Goal: Task Accomplishment & Management: Complete application form

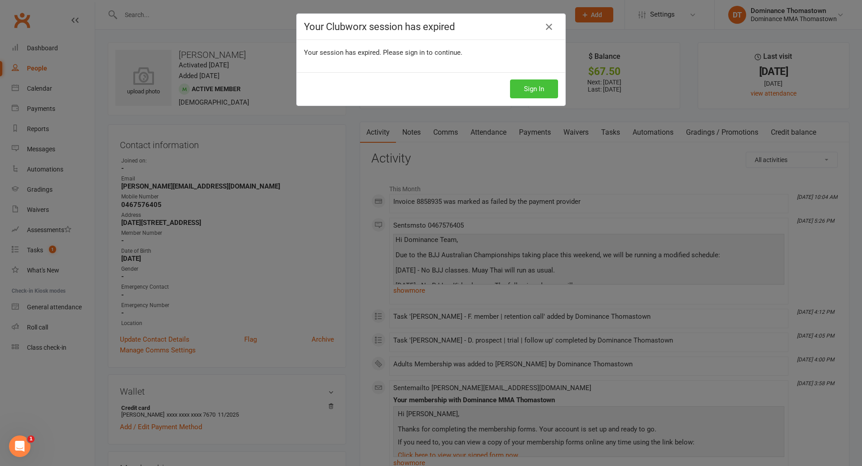
click at [531, 95] on button "Sign In" at bounding box center [534, 88] width 48 height 19
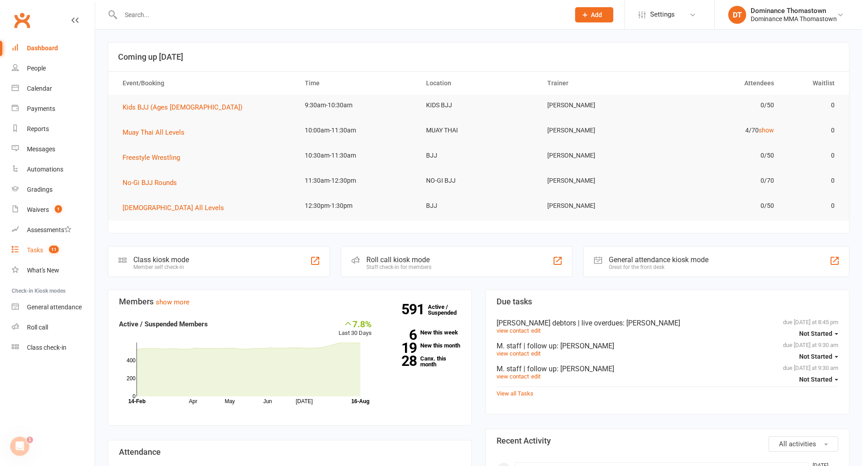
click at [45, 247] on count-badge "11" at bounding box center [51, 249] width 14 height 7
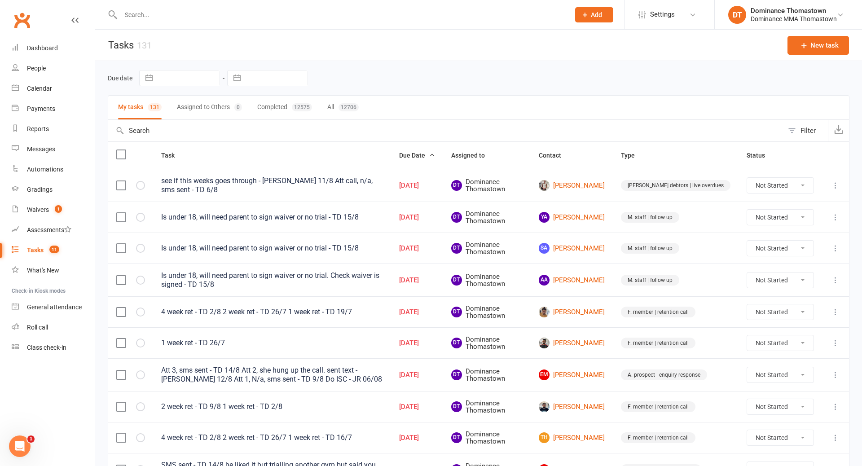
select select "6"
select select "2025"
select select "7"
select select "2025"
select select "8"
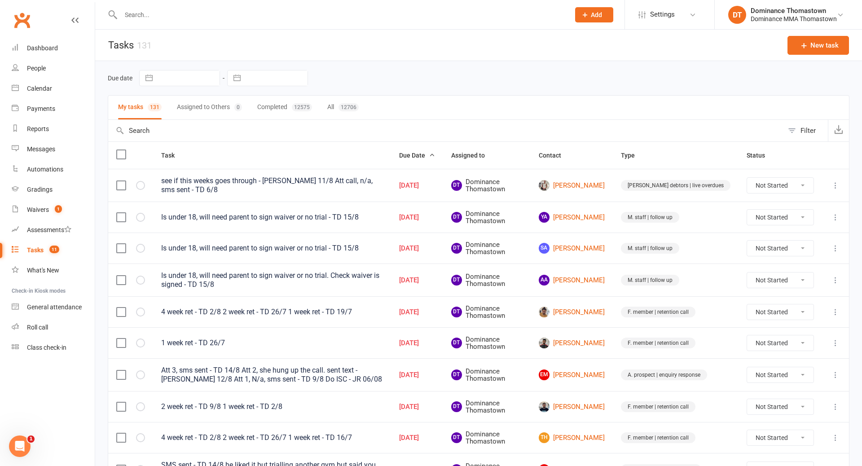
select select "2025"
click at [264, 79] on input "text" at bounding box center [276, 77] width 62 height 15
click at [354, 183] on td "16" at bounding box center [352, 182] width 18 height 17
type input "16 Aug 2025"
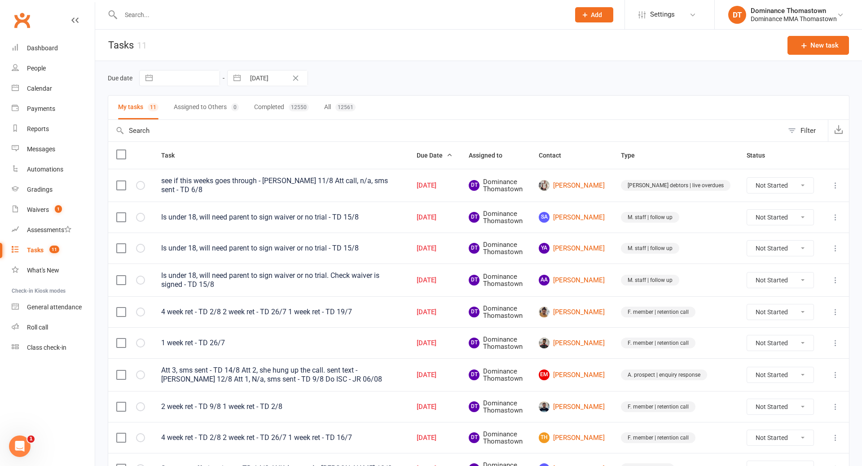
click at [400, 216] on div "Is under 18, will need parent to sign waiver or no trial - TD 15/8" at bounding box center [280, 217] width 239 height 9
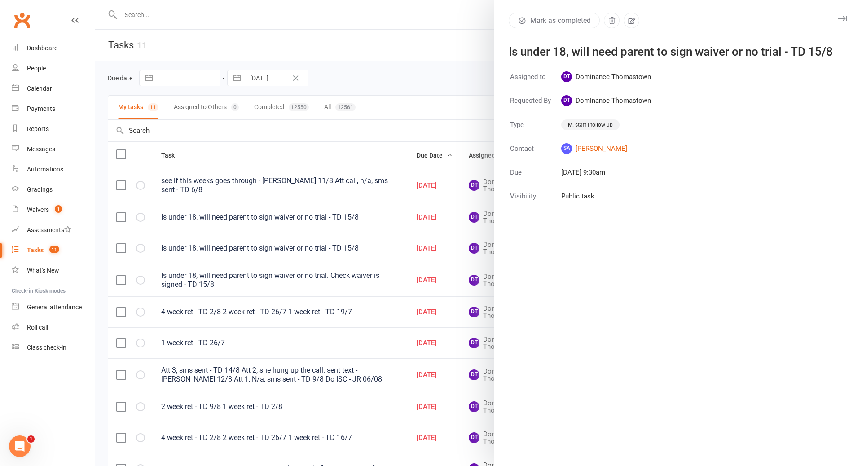
click at [845, 15] on button "button" at bounding box center [842, 18] width 11 height 11
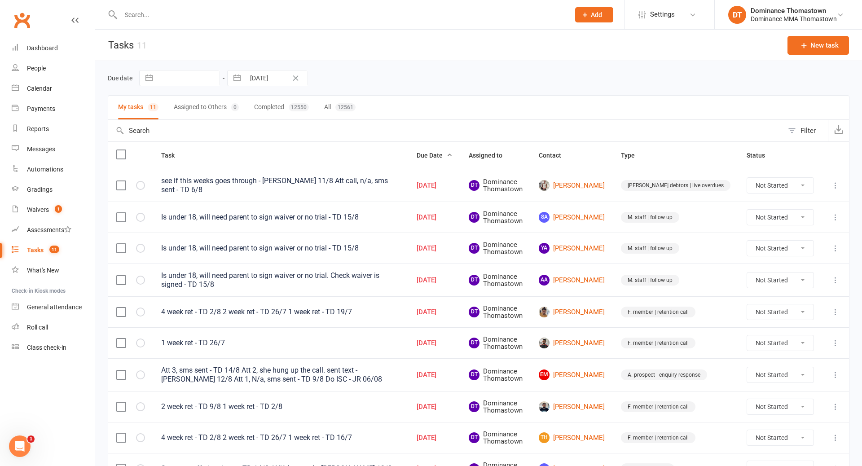
click at [397, 18] on input "text" at bounding box center [340, 15] width 445 height 13
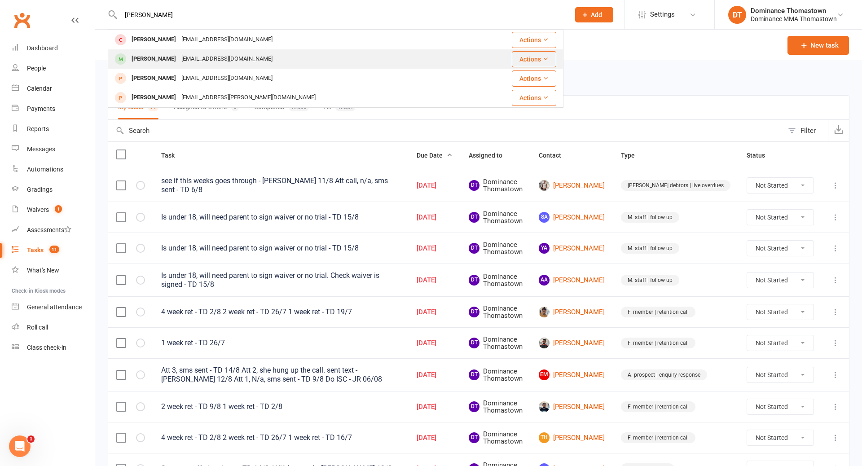
type input "aadit"
click at [257, 55] on div "Aadit Joshi aaditjoshi33@gmail.com" at bounding box center [291, 59] width 365 height 18
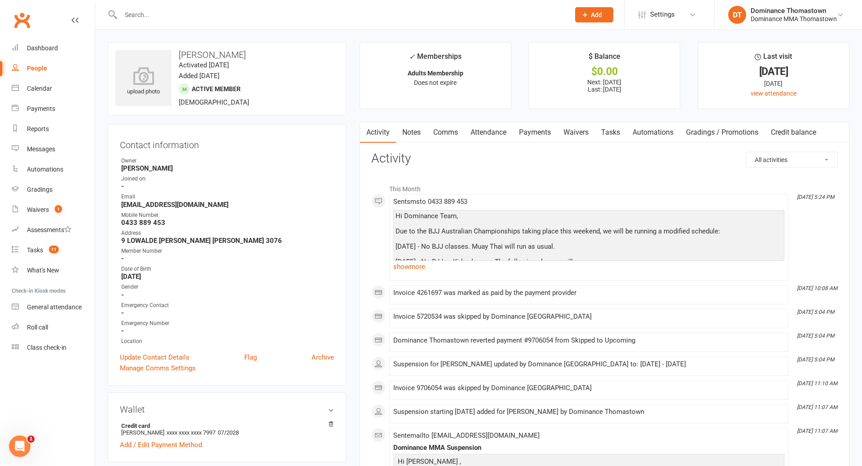
click at [581, 136] on link "Waivers" at bounding box center [576, 132] width 38 height 21
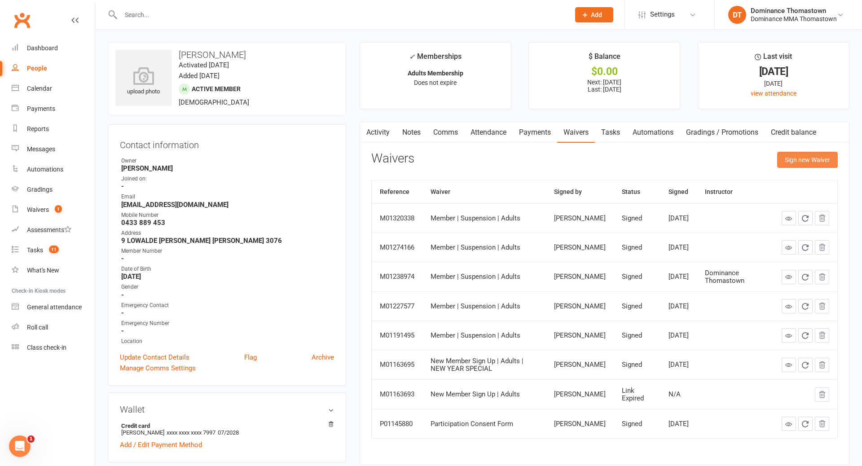
click at [794, 161] on button "Sign new Waiver" at bounding box center [807, 160] width 61 height 16
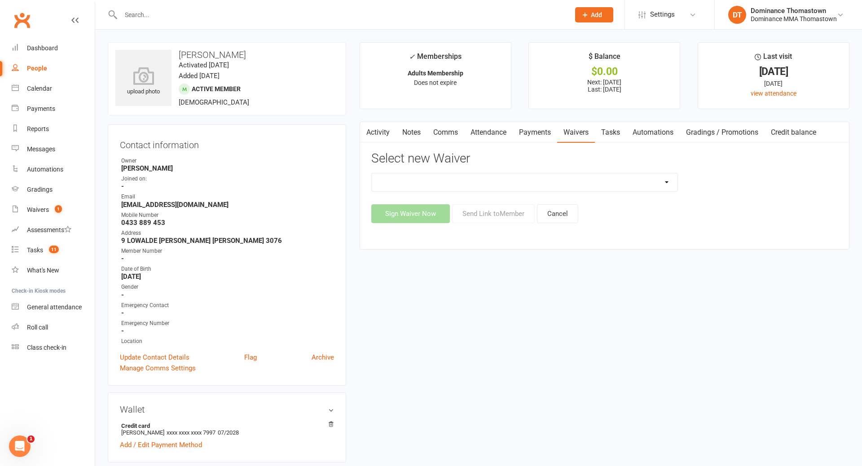
click at [666, 181] on select "Member | Cancellation | Adults Member | Injury Report Form (FOH staff use only)…" at bounding box center [525, 182] width 306 height 18
select select "8154"
click at [372, 173] on select "Member | Cancellation | Adults Member | Injury Report Form (FOH staff use only)…" at bounding box center [525, 182] width 306 height 18
click at [510, 215] on button "Send Link to Member" at bounding box center [493, 213] width 83 height 19
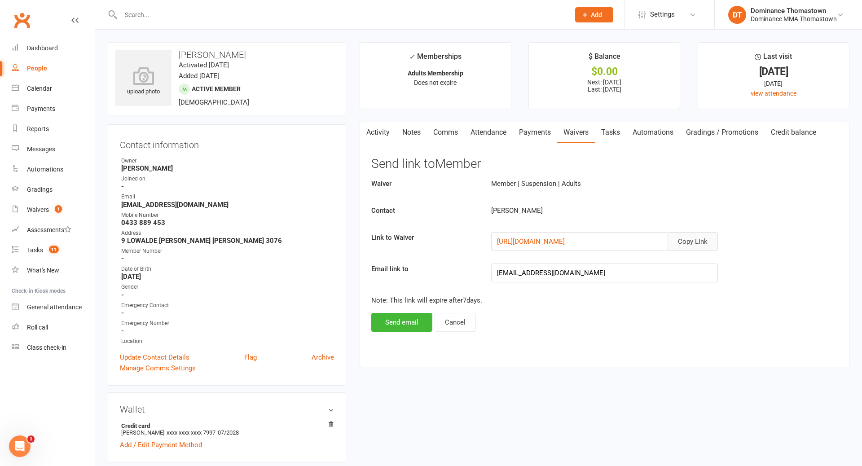
click at [689, 242] on button "Copy Link" at bounding box center [693, 241] width 50 height 19
click at [448, 136] on link "Comms" at bounding box center [445, 132] width 37 height 21
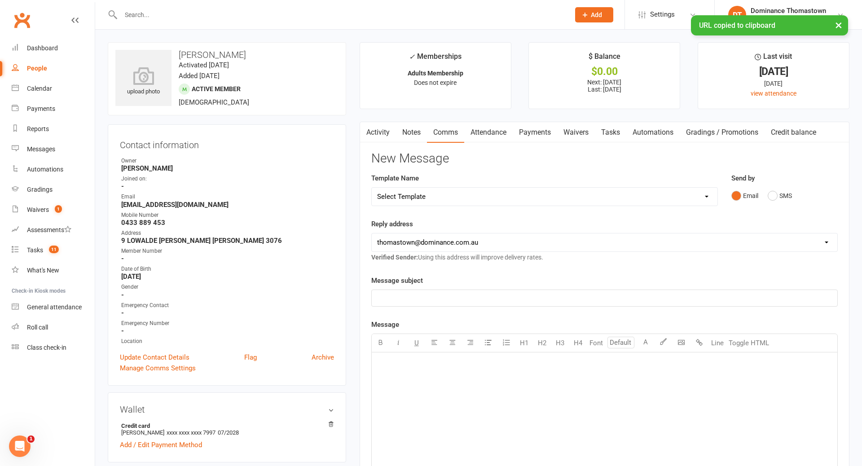
click at [497, 199] on select "Select Template [Email] MARKETING | 10TH BIRTHDAY SPECIAL | CANCELLED MEMBERS […" at bounding box center [545, 197] width 346 height 18
select select "7"
click at [372, 188] on select "Select Template [Email] MARKETING | 10TH BIRTHDAY SPECIAL | CANCELLED MEMBERS […" at bounding box center [545, 197] width 346 height 18
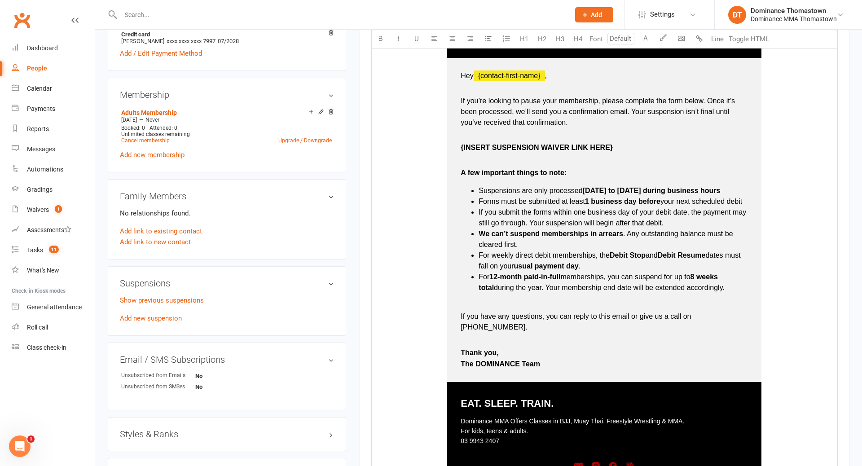
scroll to position [391, 0]
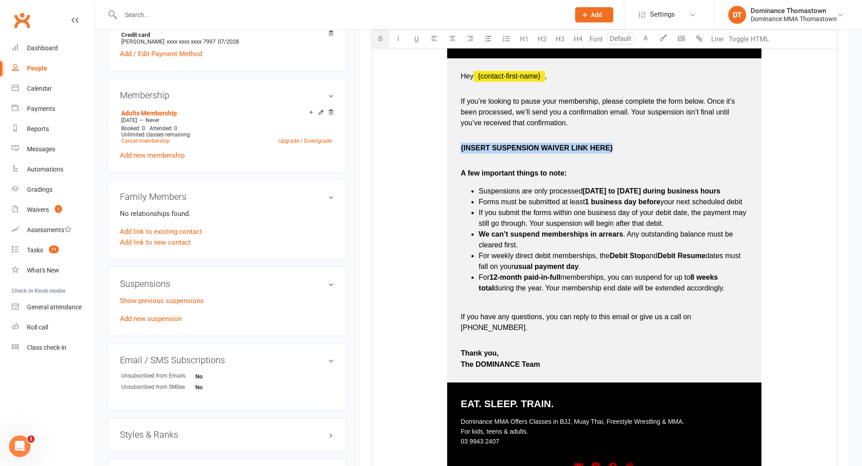
drag, startPoint x: 614, startPoint y: 148, endPoint x: 461, endPoint y: 149, distance: 153.5
click at [461, 149] on p "{INSERT SUSPENSION WAIVER LINK HERE}" at bounding box center [604, 154] width 287 height 22
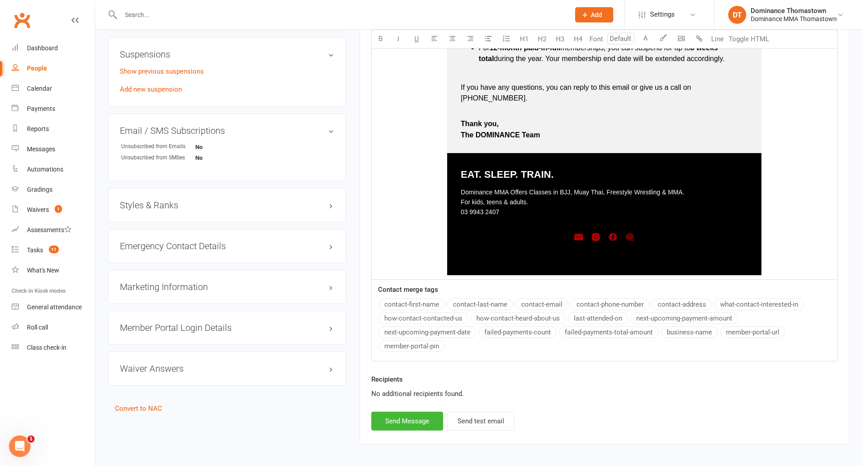
scroll to position [656, 0]
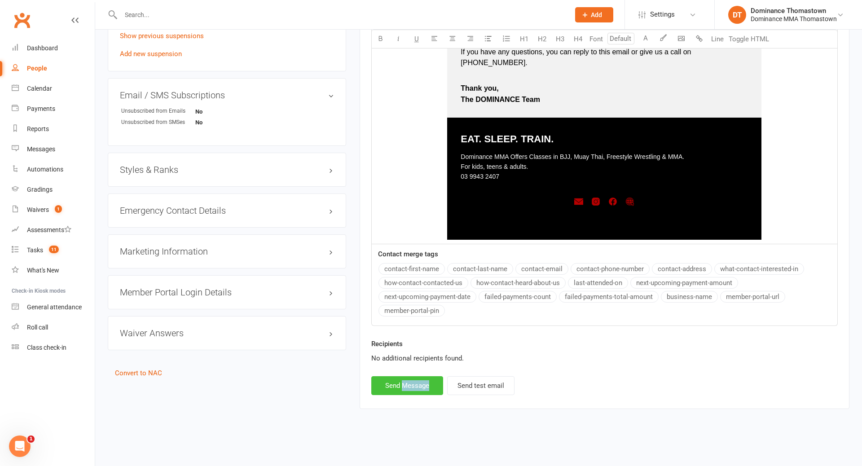
click at [392, 384] on button "Send Message" at bounding box center [407, 385] width 72 height 19
select select
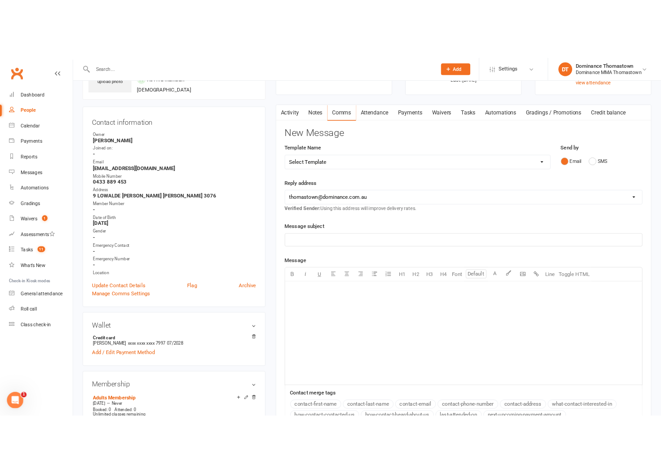
scroll to position [0, 0]
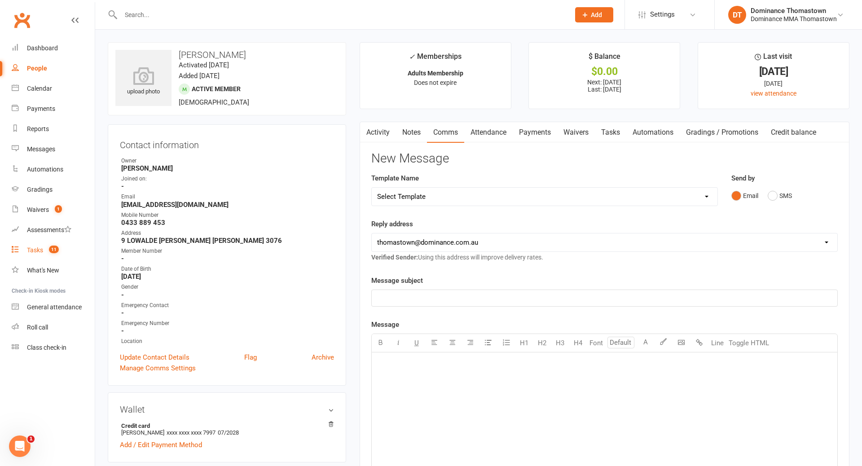
click at [19, 247] on link "Tasks 11" at bounding box center [53, 250] width 83 height 20
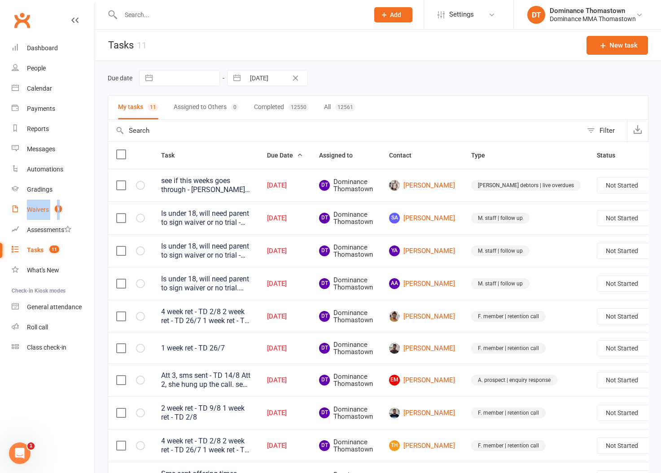
click at [48, 209] on div "Waivers" at bounding box center [38, 209] width 22 height 7
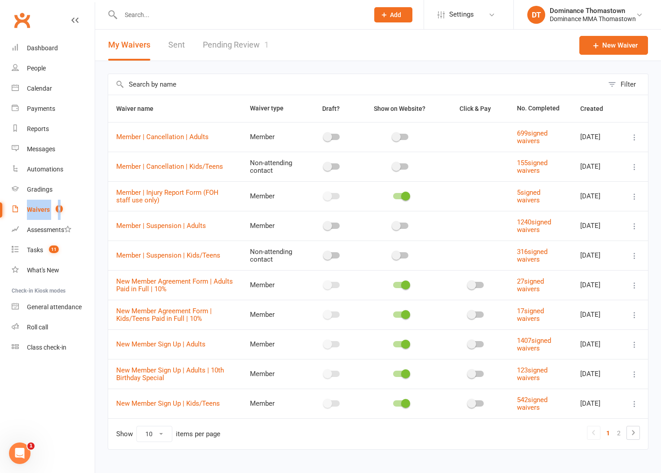
click at [234, 52] on link "Pending Review 1" at bounding box center [236, 45] width 66 height 31
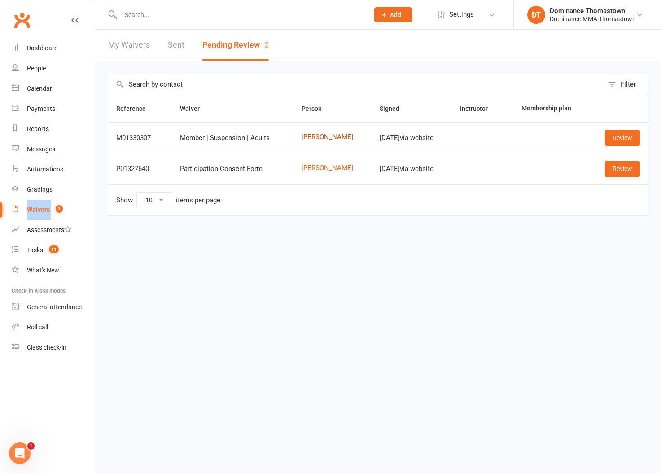
click at [305, 137] on link "Aadit Joshi" at bounding box center [333, 137] width 62 height 8
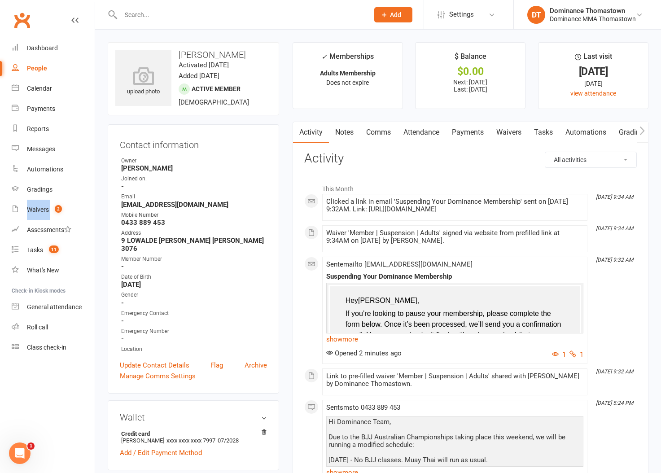
click at [458, 136] on link "Payments" at bounding box center [468, 132] width 44 height 21
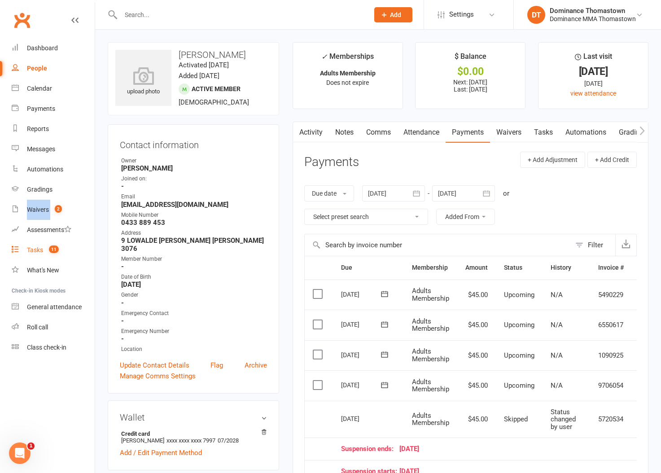
click at [32, 248] on div "Tasks" at bounding box center [35, 249] width 16 height 7
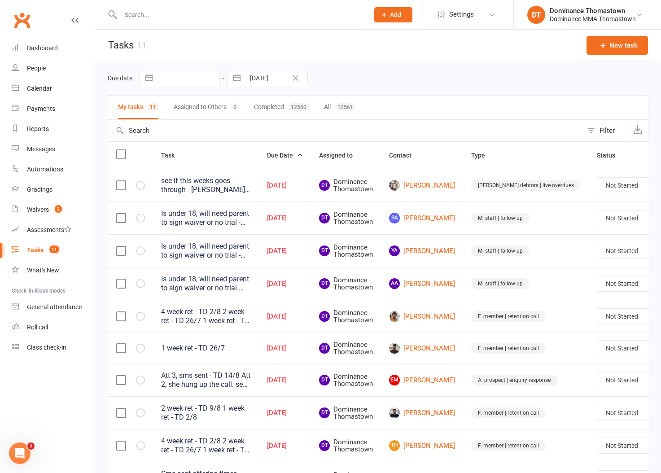
click at [423, 99] on div "My tasks 11 Assigned to Others 0 Completed 12550 All 12561" at bounding box center [378, 107] width 541 height 25
click at [145, 15] on input "text" at bounding box center [240, 15] width 245 height 13
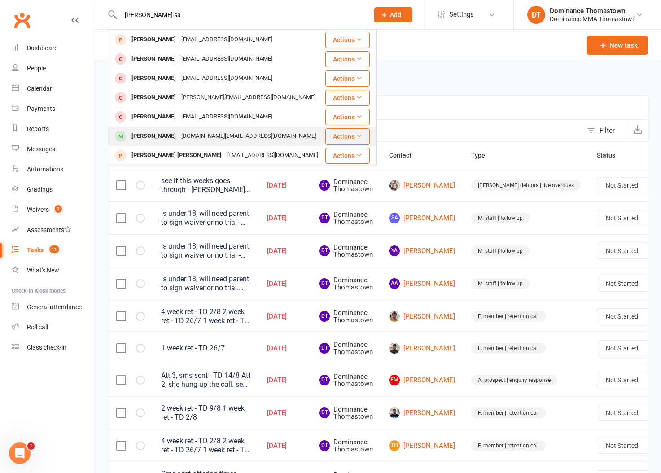
type input "jonathon sa"
click at [198, 134] on div "jsac.investments@gmail.com" at bounding box center [249, 136] width 140 height 13
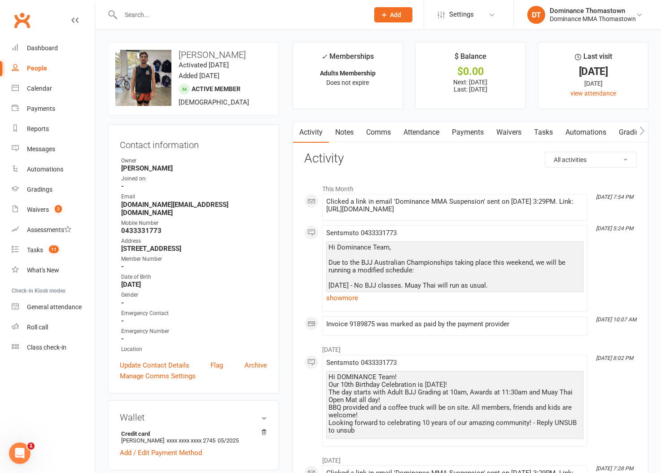
click at [512, 133] on link "Waivers" at bounding box center [509, 132] width 38 height 21
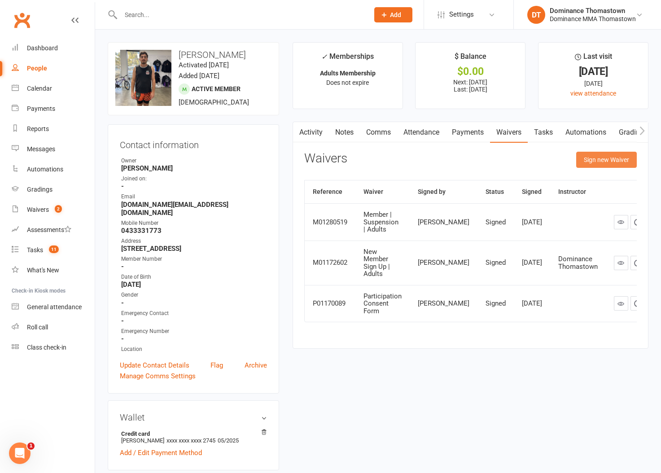
click at [579, 161] on button "Sign new Waiver" at bounding box center [606, 160] width 61 height 16
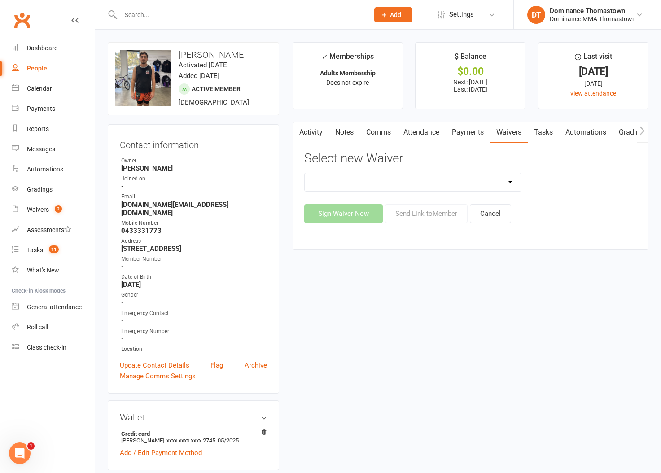
click at [502, 183] on select "Member | Cancellation | Adults Member | Injury Report Form (FOH staff use only)…" at bounding box center [413, 182] width 216 height 18
select select "8152"
click at [305, 173] on select "Member | Cancellation | Adults Member | Injury Report Form (FOH staff use only)…" at bounding box center [413, 182] width 216 height 18
click at [421, 212] on button "Send Link to Member" at bounding box center [426, 213] width 83 height 19
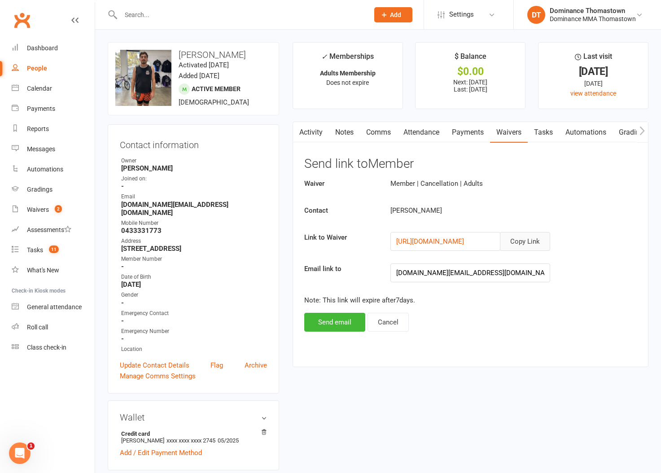
click at [512, 241] on button "Copy Link" at bounding box center [525, 241] width 50 height 19
click at [385, 135] on link "Comms" at bounding box center [378, 132] width 37 height 21
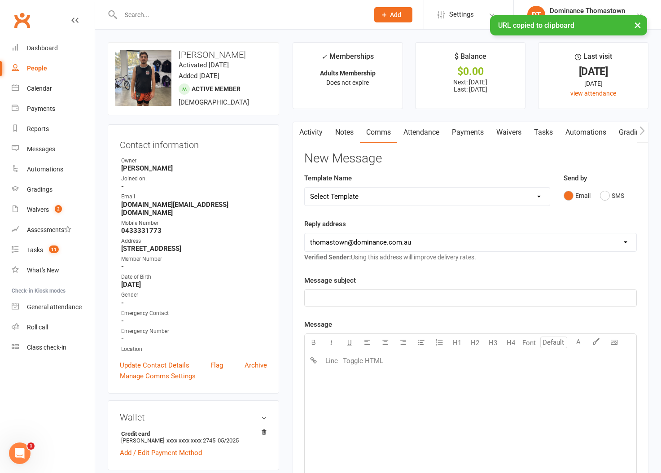
click at [430, 201] on select "Select Template [Email] MARKETING | 10TH BIRTHDAY SPECIAL | CANCELLED MEMBERS […" at bounding box center [427, 197] width 245 height 18
select select "6"
click at [305, 188] on select "Select Template [Email] MARKETING | 10TH BIRTHDAY SPECIAL | CANCELLED MEMBERS […" at bounding box center [427, 197] width 245 height 18
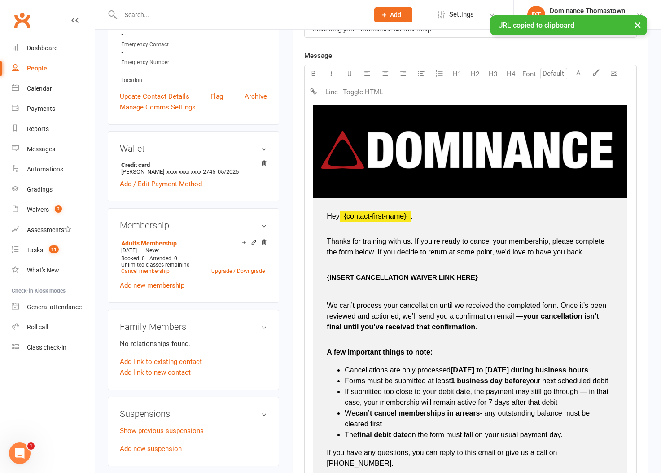
scroll to position [268, 0]
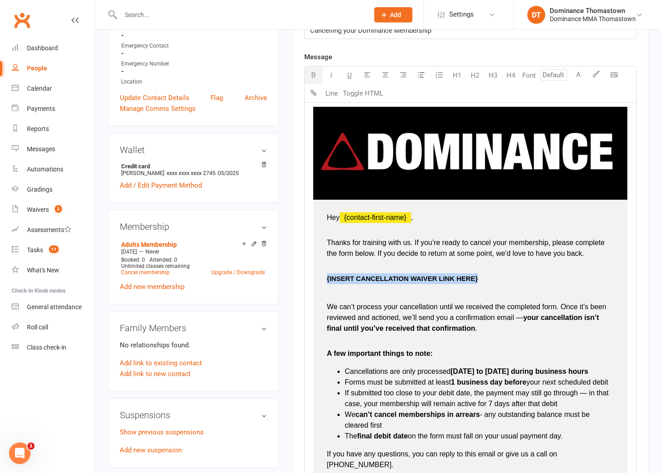
drag, startPoint x: 483, startPoint y: 281, endPoint x: 325, endPoint y: 276, distance: 159.0
click at [325, 276] on td "Hey ﻿ {contact-first-name} , Thanks for training with us. If you’re ready to ca…" at bounding box center [470, 362] width 314 height 324
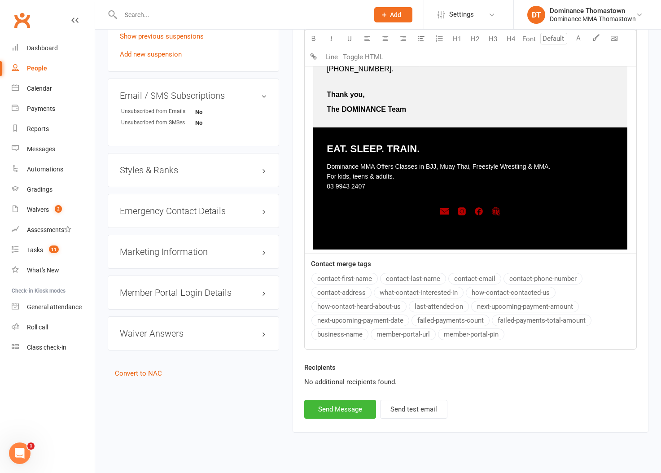
scroll to position [680, 0]
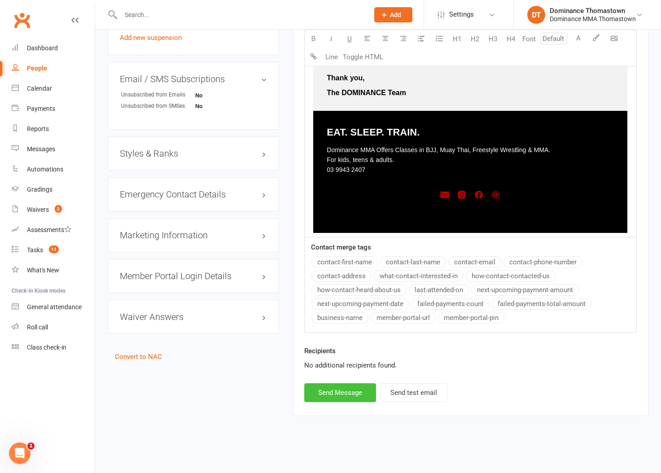
click at [349, 395] on button "Send Message" at bounding box center [340, 392] width 72 height 19
select select
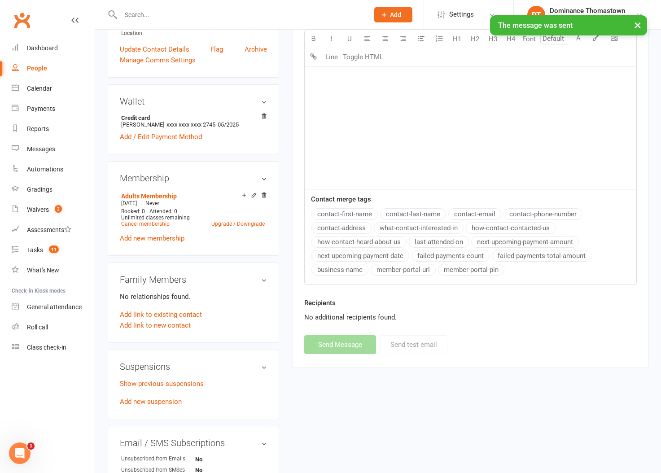
scroll to position [0, 0]
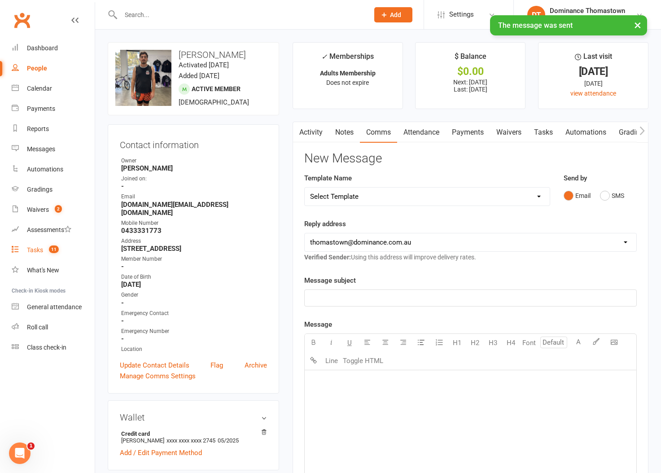
click at [37, 251] on div "Tasks" at bounding box center [35, 249] width 16 height 7
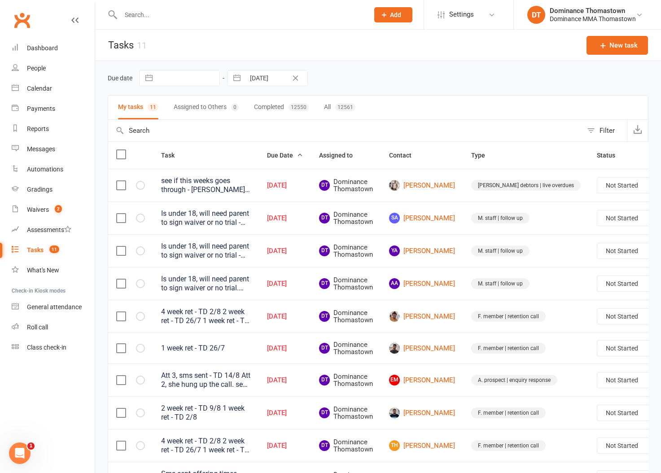
click at [142, 17] on input "text" at bounding box center [240, 15] width 245 height 13
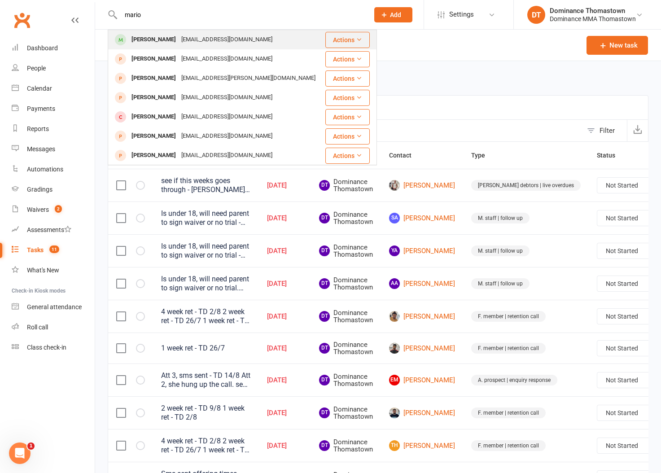
type input "mario"
click at [179, 37] on div "marioiloski@gmail.com" at bounding box center [227, 39] width 97 height 13
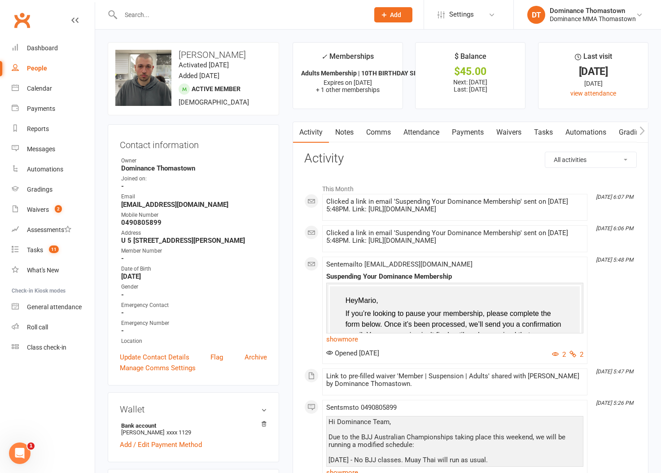
click at [467, 137] on link "Payments" at bounding box center [468, 132] width 44 height 21
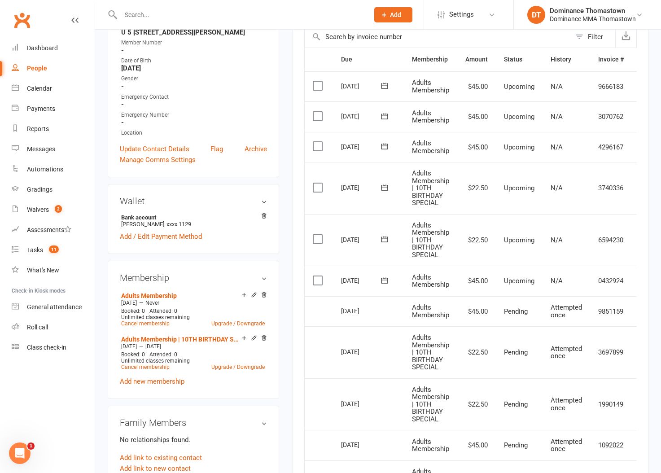
scroll to position [0, 23]
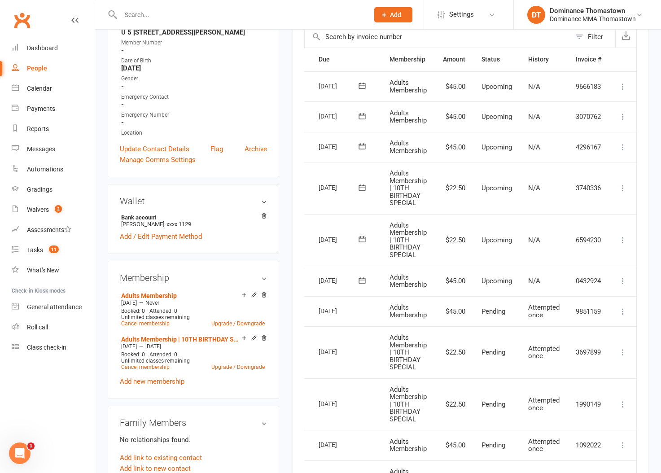
click at [624, 282] on icon at bounding box center [623, 281] width 9 height 9
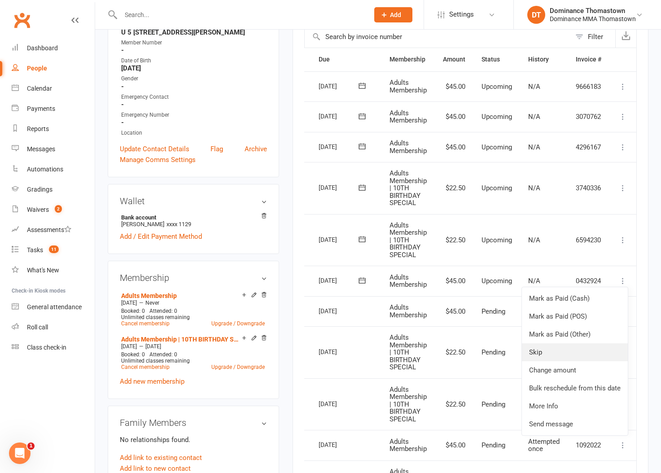
click at [550, 352] on link "Skip" at bounding box center [575, 352] width 106 height 18
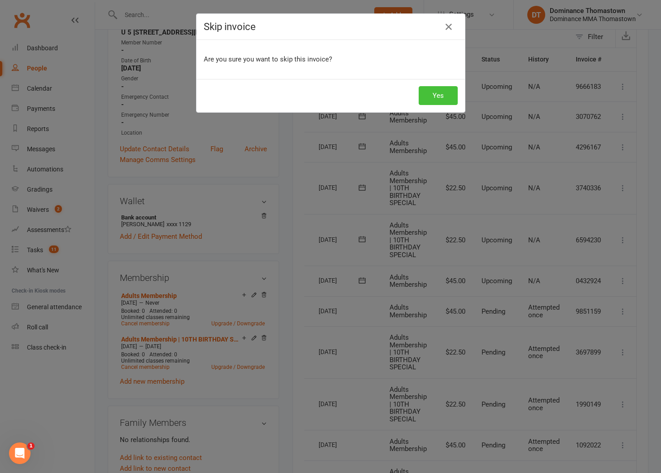
click at [443, 94] on button "Yes" at bounding box center [438, 95] width 39 height 19
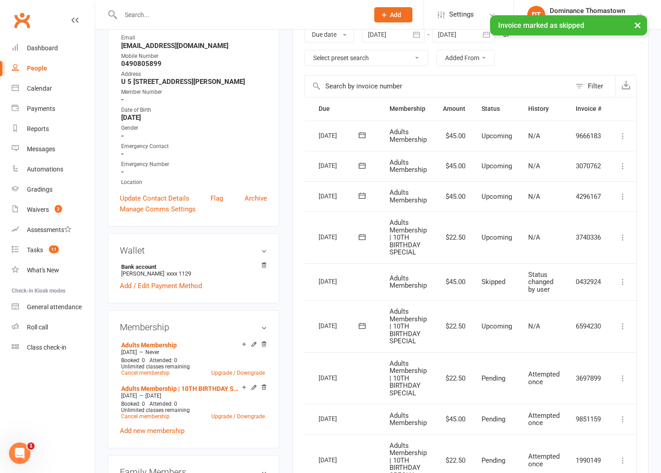
scroll to position [149, 0]
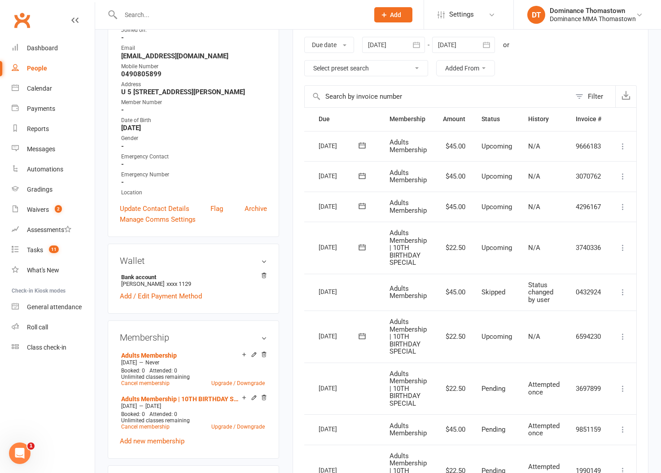
click at [623, 207] on icon at bounding box center [623, 206] width 9 height 9
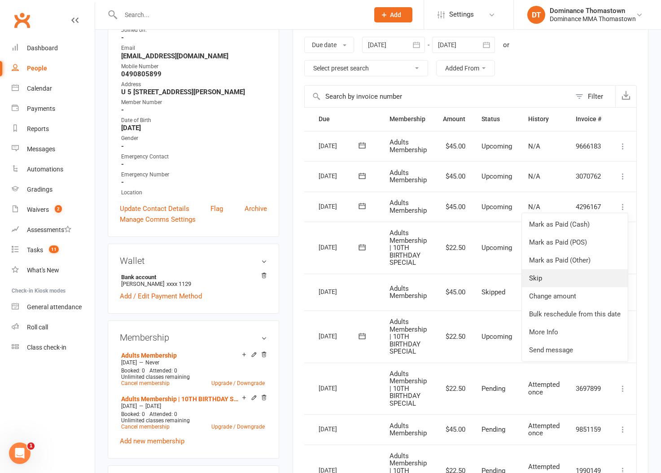
click at [543, 278] on link "Skip" at bounding box center [575, 278] width 106 height 18
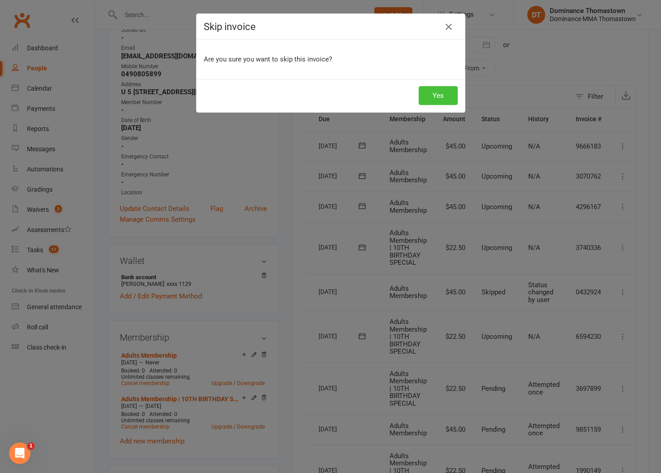
click at [443, 90] on button "Yes" at bounding box center [438, 95] width 39 height 19
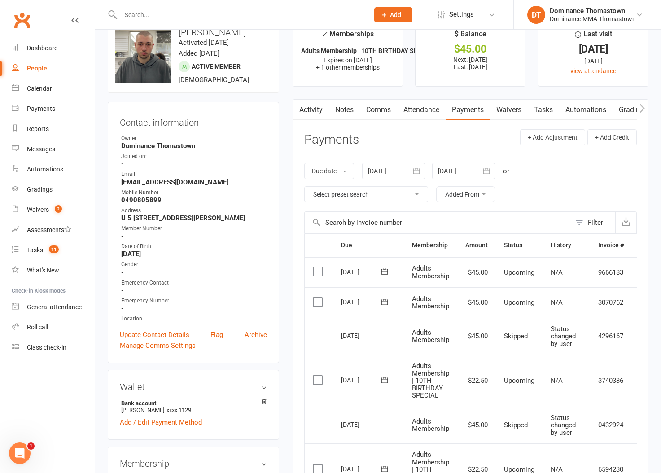
scroll to position [0, 0]
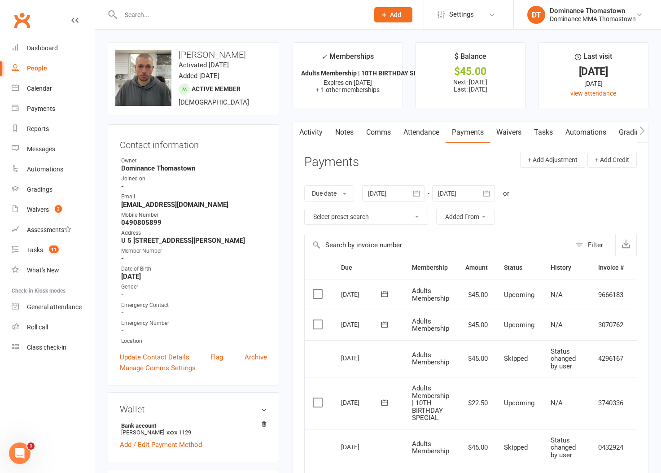
click at [344, 133] on link "Notes" at bounding box center [344, 132] width 31 height 21
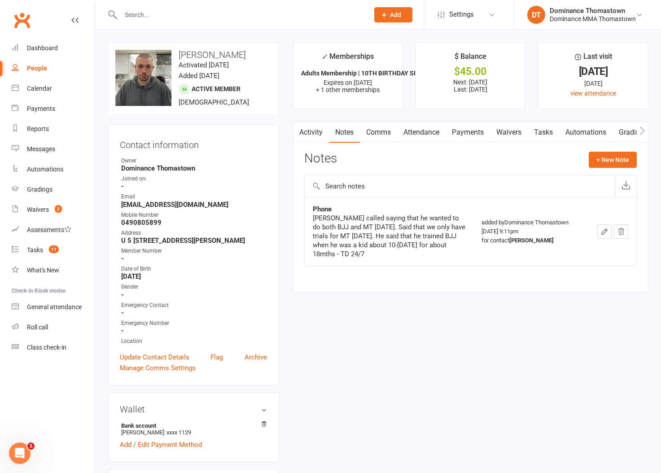
click at [545, 133] on link "Tasks" at bounding box center [543, 132] width 31 height 21
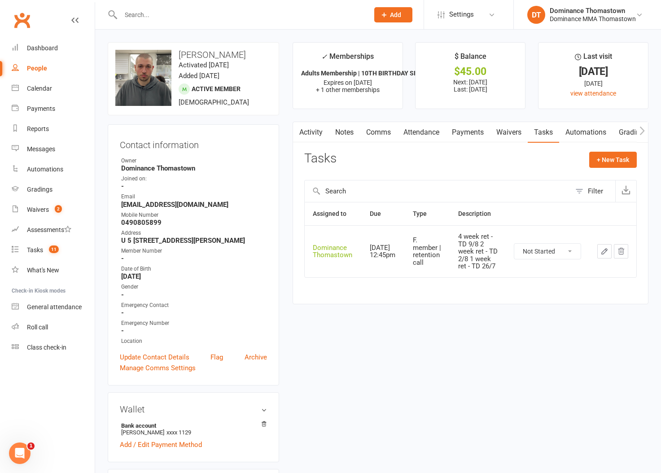
click at [304, 135] on link "Activity" at bounding box center [311, 132] width 36 height 21
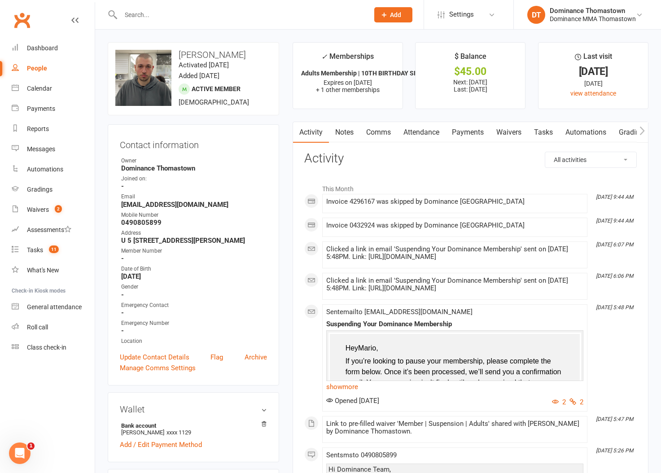
click at [473, 133] on link "Payments" at bounding box center [468, 132] width 44 height 21
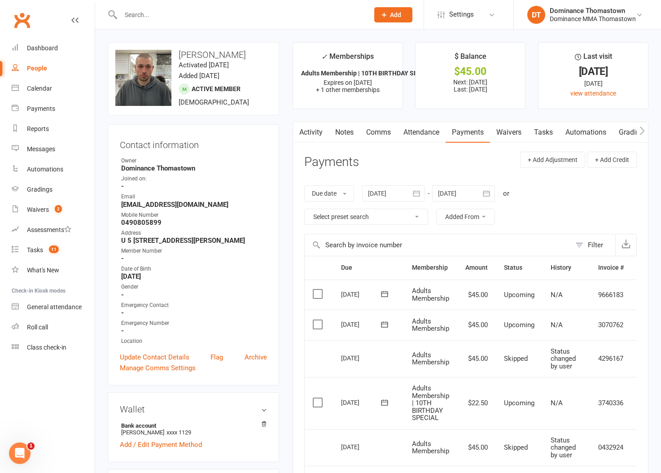
click at [544, 200] on div "Due date Due date Date paid Date failed Date settled 16 Jul 2025 July 2025 Sun …" at bounding box center [470, 204] width 333 height 57
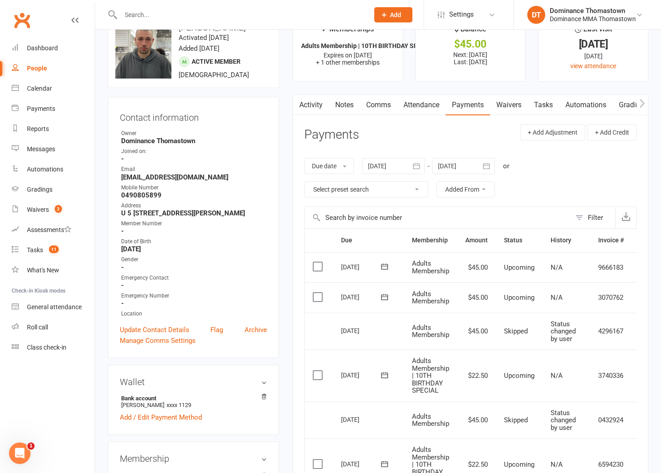
click at [536, 211] on input "text" at bounding box center [438, 218] width 266 height 22
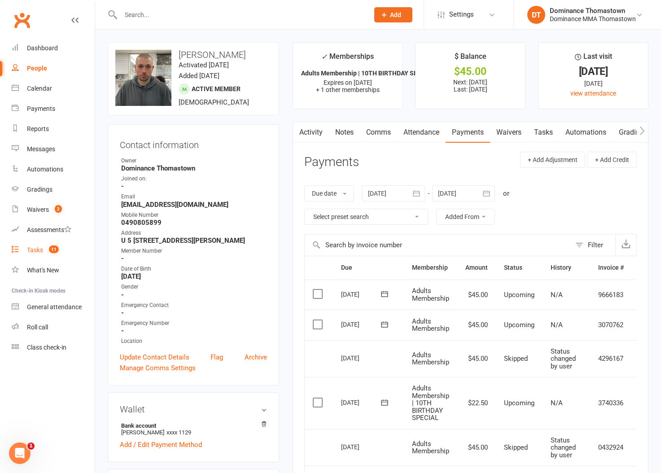
click at [33, 250] on div "Tasks" at bounding box center [35, 249] width 16 height 7
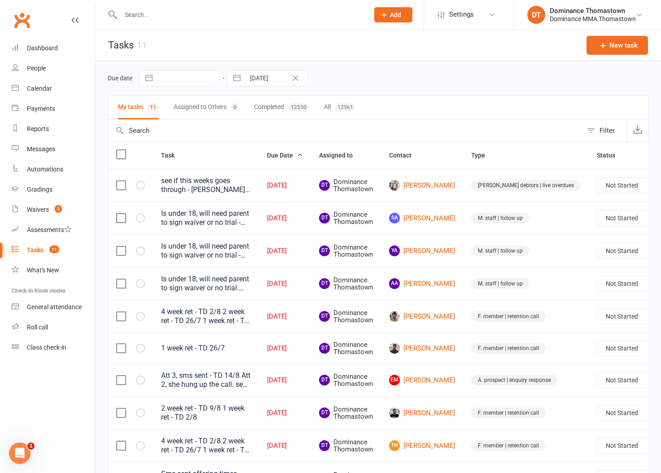
click at [306, 256] on td "Aug 16, 2025" at bounding box center [285, 250] width 52 height 33
click at [216, 244] on div "Is under 18, will need parent to sign waiver or no trial - TD 15/8" at bounding box center [206, 251] width 90 height 18
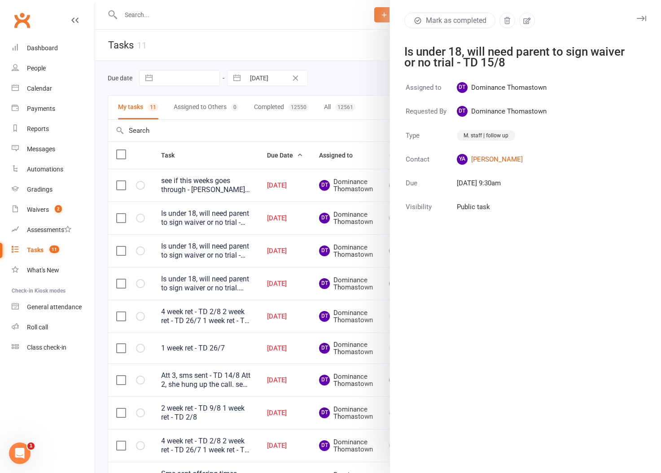
click at [643, 17] on icon "button" at bounding box center [641, 18] width 9 height 5
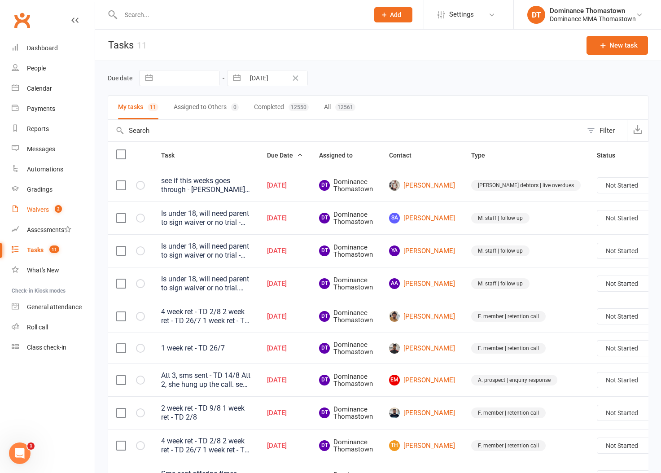
click at [60, 214] on link "Waivers 2" at bounding box center [53, 210] width 83 height 20
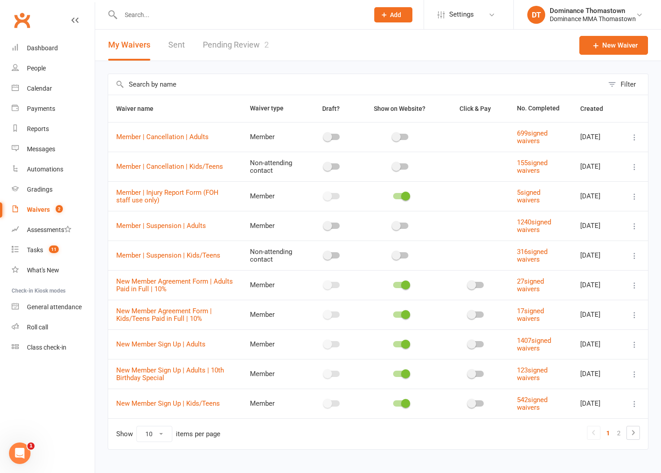
click at [224, 48] on link "Pending Review 2" at bounding box center [236, 45] width 66 height 31
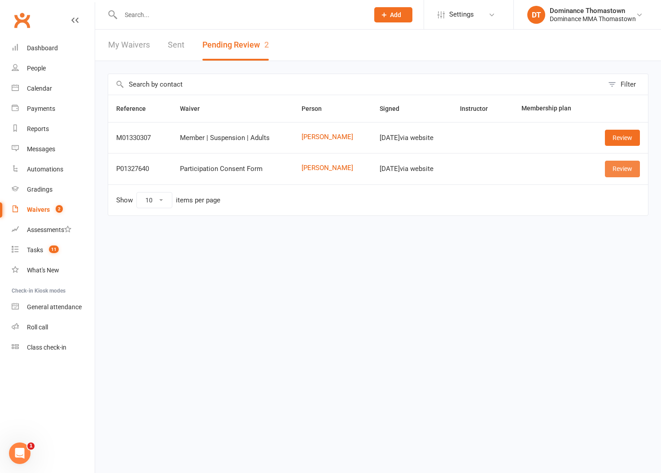
click at [618, 172] on link "Review" at bounding box center [622, 169] width 35 height 16
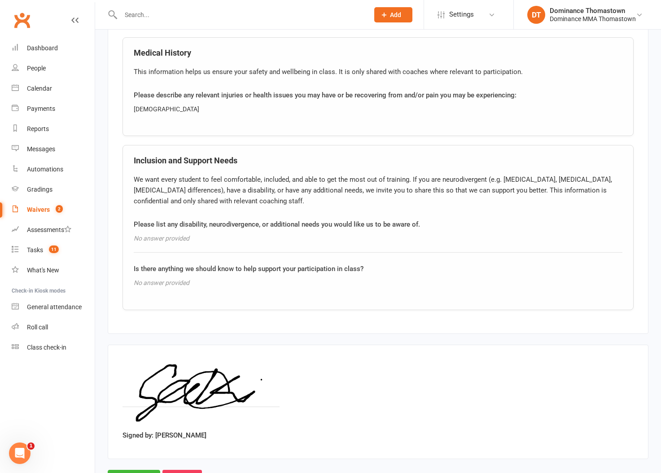
scroll to position [677, 0]
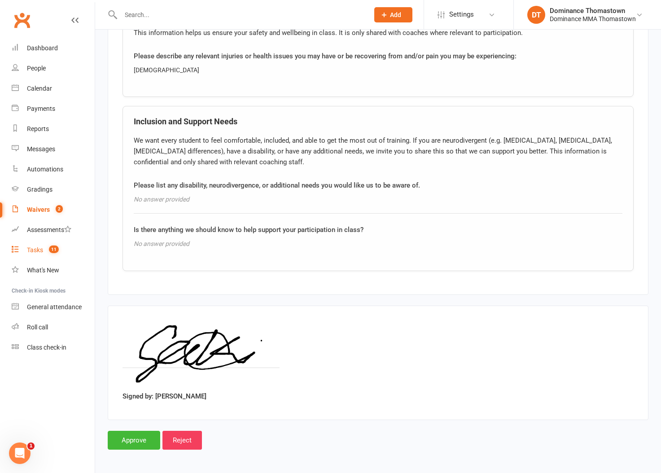
click at [39, 248] on div "Tasks" at bounding box center [35, 249] width 16 height 7
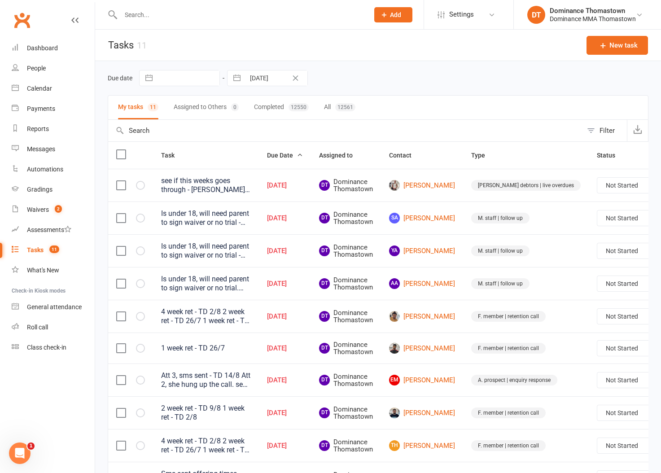
click at [303, 255] on td "Aug 16, 2025" at bounding box center [285, 250] width 52 height 33
click at [151, 16] on input "text" at bounding box center [240, 15] width 245 height 13
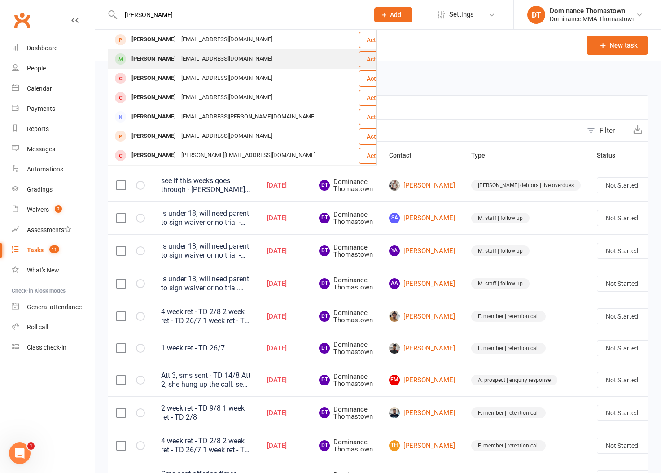
type input "chaki"
click at [159, 58] on div "Abdul Chakielli" at bounding box center [154, 59] width 50 height 13
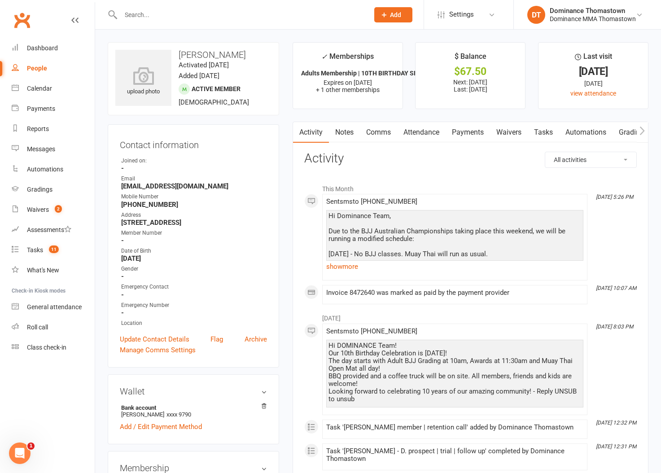
click at [38, 250] on div "Tasks" at bounding box center [35, 249] width 16 height 7
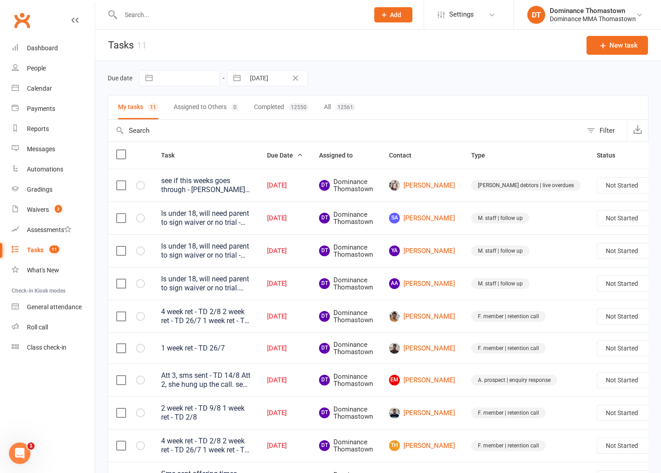
click at [327, 79] on div "Due date Navigate forward to interact with the calendar and select a date. Pres…" at bounding box center [378, 78] width 541 height 16
click at [162, 13] on input "text" at bounding box center [240, 15] width 245 height 13
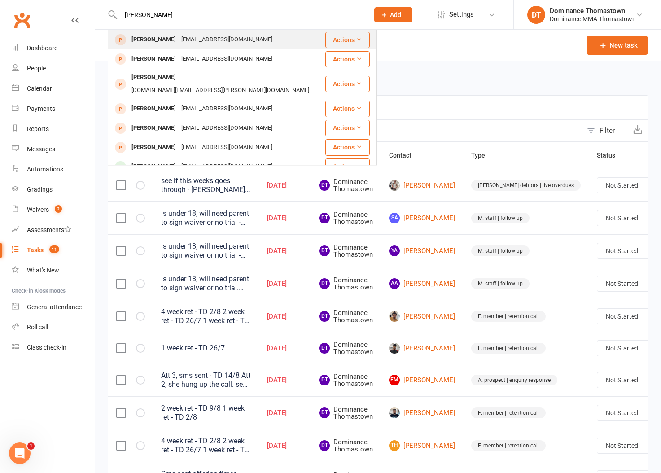
type input "tim ashb"
click at [204, 42] on div "timandersashby@gmail.com" at bounding box center [227, 39] width 97 height 13
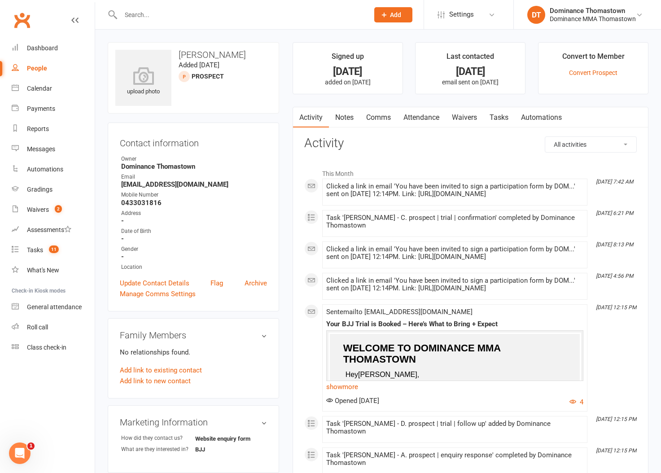
click at [496, 118] on link "Tasks" at bounding box center [498, 117] width 31 height 21
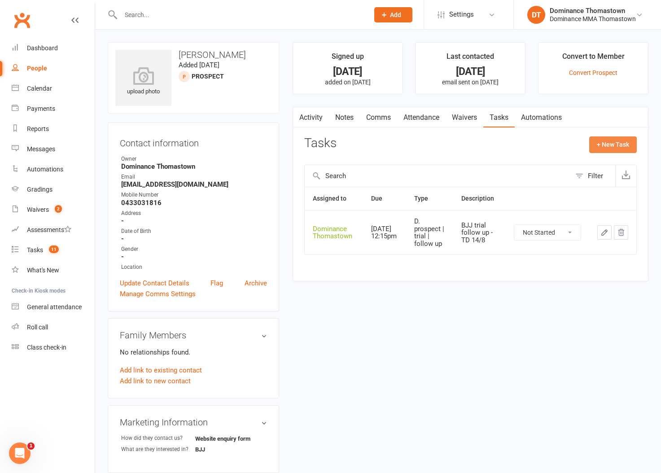
click at [597, 144] on button "+ New Task" at bounding box center [613, 144] width 48 height 16
select select "12547"
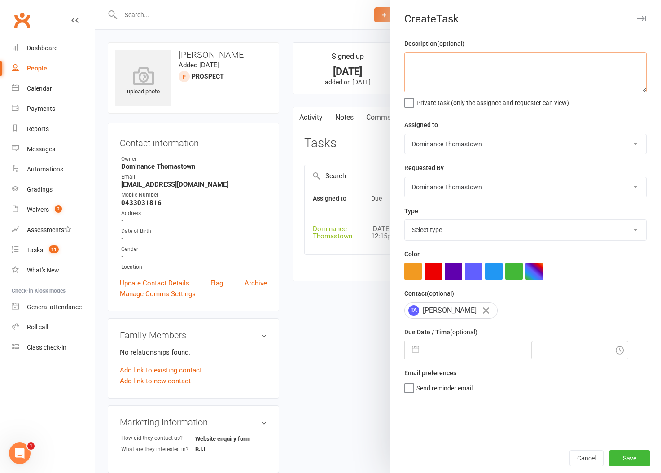
click at [461, 67] on textarea at bounding box center [525, 72] width 242 height 40
click at [492, 63] on textarea "wants a call to dsicuss thwe waiver and liability - details in sms 16/8 WW" at bounding box center [525, 72] width 242 height 40
click at [474, 63] on textarea "wants a call to dsicuss the waiver and liability - details in sms 16/8 WW" at bounding box center [525, 72] width 242 height 40
type textarea "wants a call to discuss the waiver and liability - details in sms 16/8 WW"
click at [457, 225] on select "Select type A. prospect | enquiry response B. prospect | trial | booking C. pro…" at bounding box center [526, 230] width 242 height 20
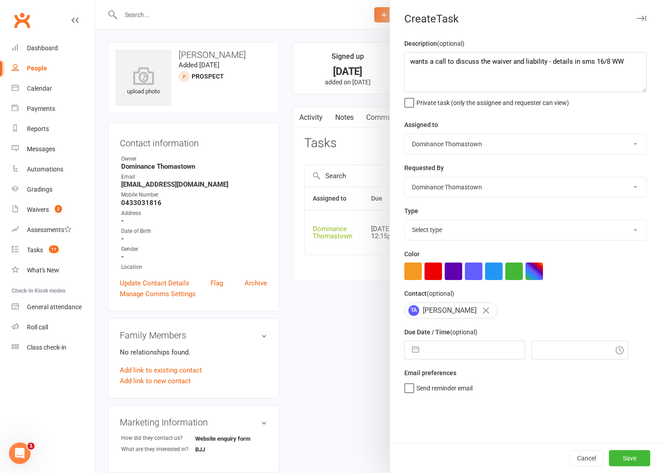
select select "3858"
click at [405, 221] on select "Select type A. prospect | enquiry response B. prospect | trial | booking C. pro…" at bounding box center [526, 230] width 242 height 20
drag, startPoint x: 453, startPoint y: 365, endPoint x: 453, endPoint y: 358, distance: 6.3
click at [453, 364] on div "Description (optional) wants a call to discuss the waiver and liability - detai…" at bounding box center [525, 240] width 271 height 405
click at [453, 358] on input "text" at bounding box center [474, 350] width 101 height 18
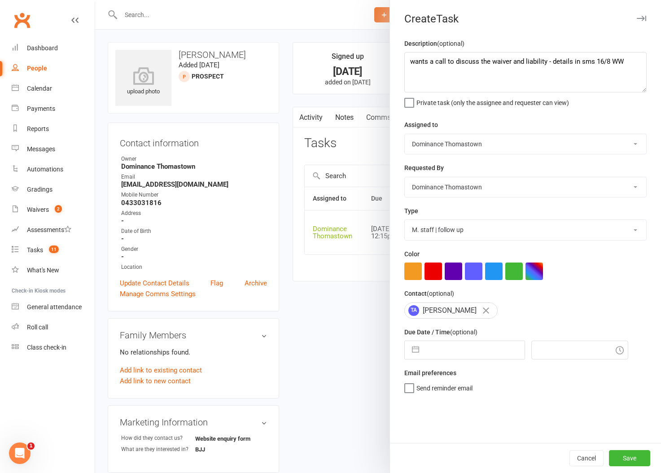
select select "6"
select select "2025"
select select "7"
select select "2025"
select select "8"
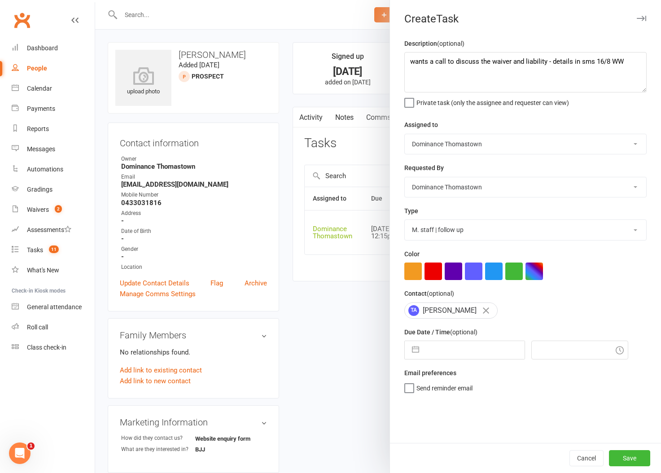
select select "2025"
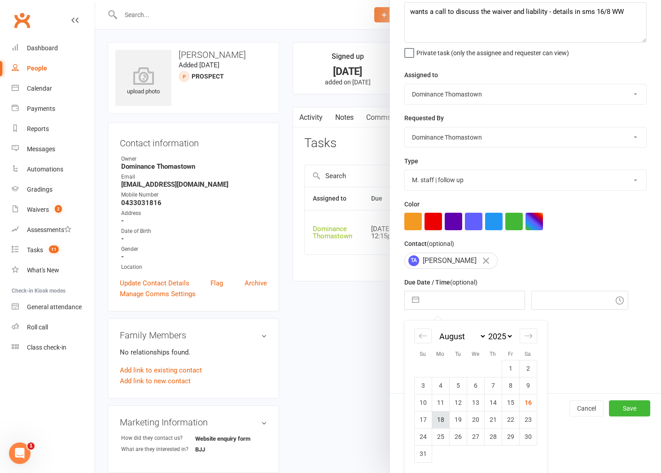
click at [438, 418] on td "18" at bounding box center [441, 419] width 18 height 17
type input "18 Aug 2025"
type input "10:15am"
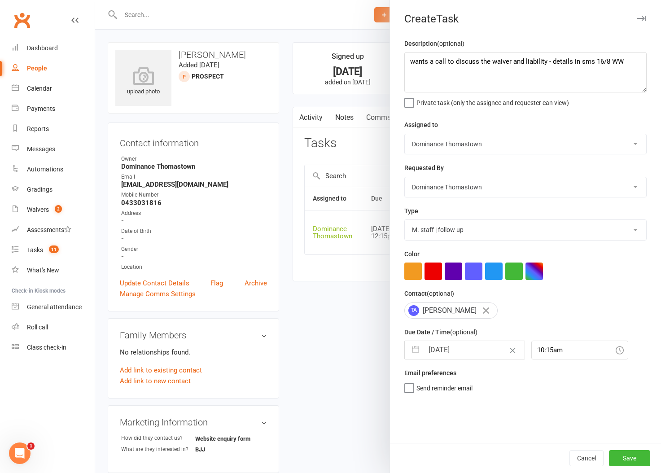
scroll to position [0, 0]
click at [619, 457] on button "Save" at bounding box center [629, 458] width 41 height 16
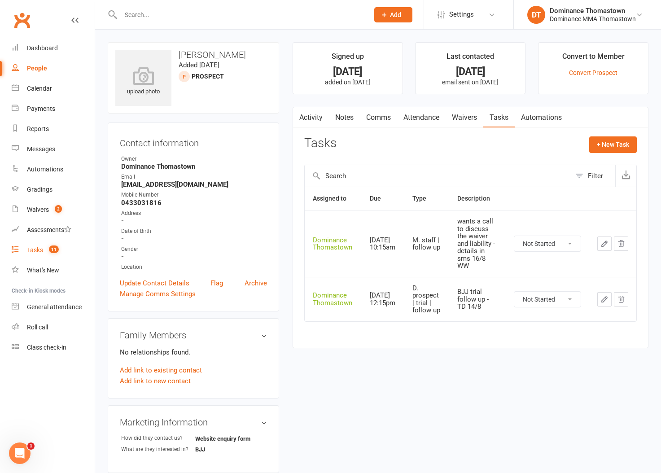
click at [33, 254] on div "Tasks" at bounding box center [35, 249] width 16 height 7
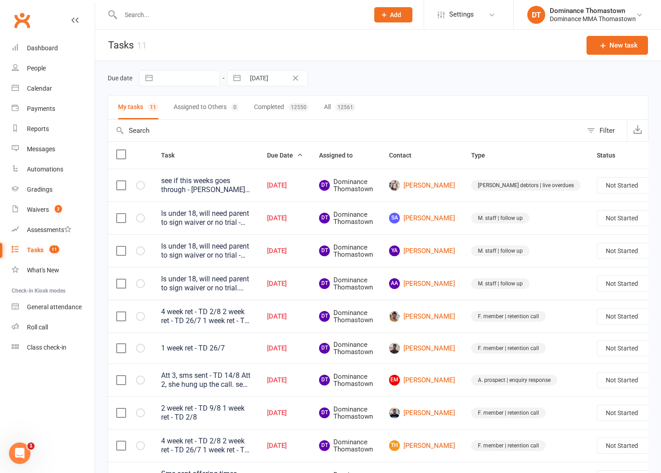
click at [414, 95] on div "My tasks 11 Assigned to Others 0 Completed 12550 All 12561" at bounding box center [378, 107] width 541 height 25
click at [382, 85] on div "Due date Navigate forward to interact with the calendar and select a date. Pres…" at bounding box center [378, 78] width 541 height 16
click at [395, 82] on div "Due date Navigate forward to interact with the calendar and select a date. Pres…" at bounding box center [378, 78] width 541 height 16
click at [379, 237] on td "DT Dominance Thomastown" at bounding box center [346, 250] width 70 height 33
click at [381, 240] on td "YA Yasa Abdullahi" at bounding box center [422, 250] width 82 height 33
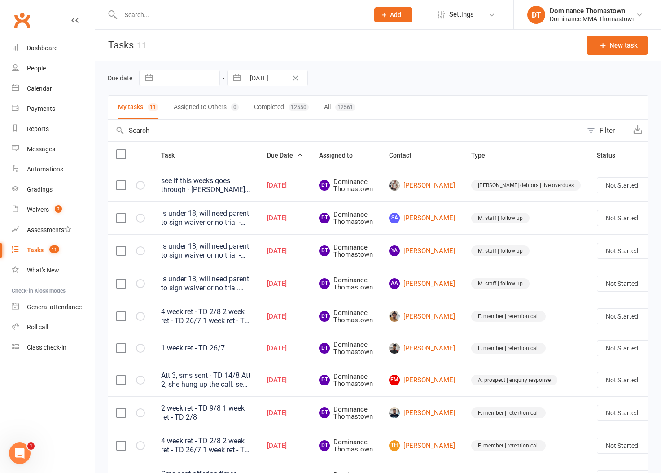
click at [219, 192] on div "see if this weeks goes through - Ellen 11/8 Att call, n/a, sms sent - TD 6/8" at bounding box center [206, 185] width 90 height 18
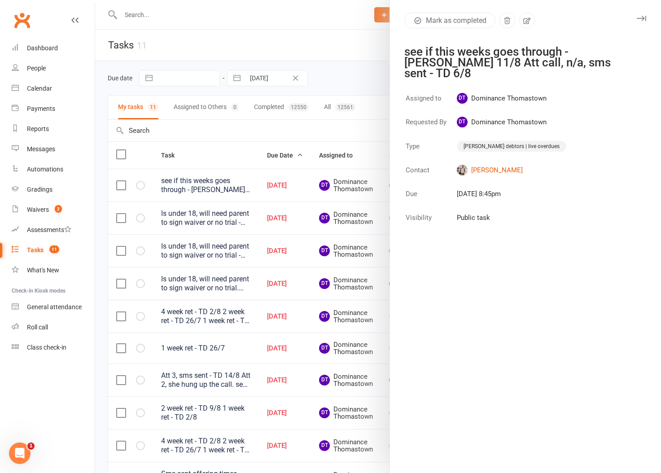
click at [642, 19] on icon "button" at bounding box center [641, 18] width 9 height 5
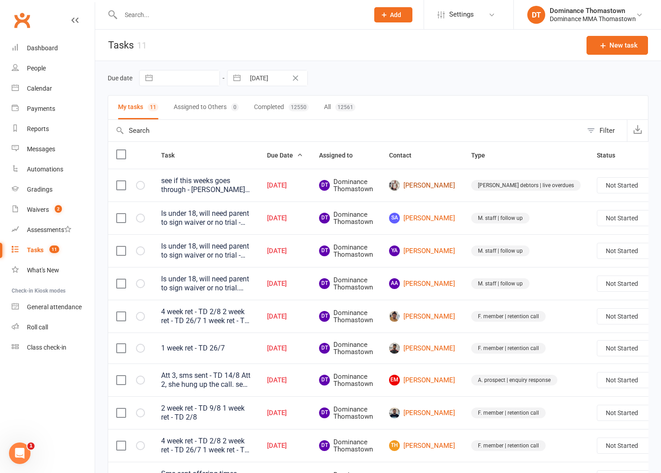
click at [417, 187] on link "Dylan Jansen" at bounding box center [422, 185] width 66 height 11
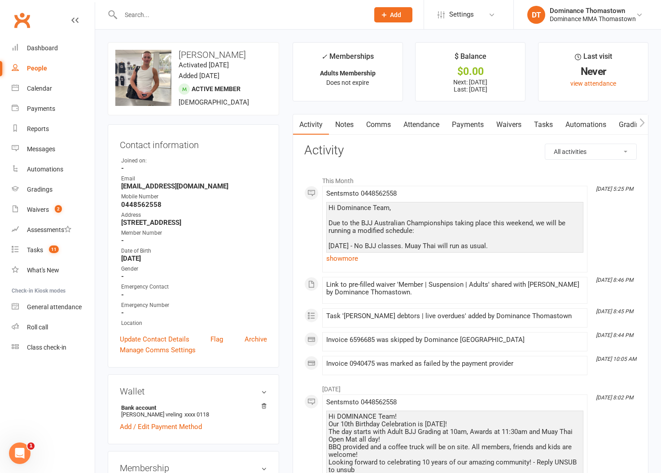
click at [463, 126] on link "Payments" at bounding box center [468, 124] width 44 height 21
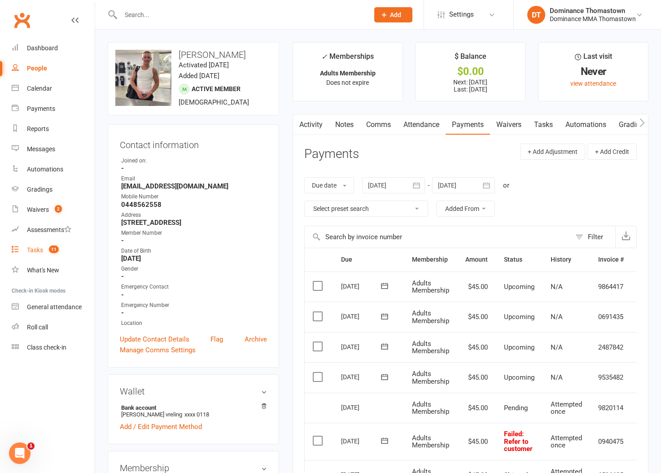
click at [42, 254] on link "Tasks 11" at bounding box center [53, 250] width 83 height 20
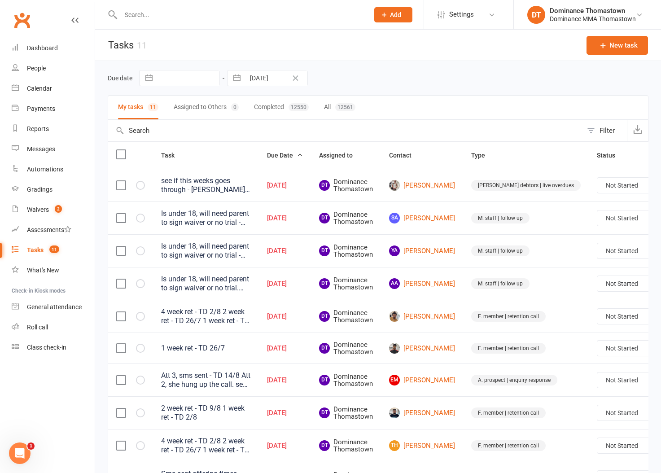
click at [308, 260] on td "Aug 16, 2025" at bounding box center [285, 250] width 52 height 33
click at [471, 158] on span "Type" at bounding box center [483, 155] width 24 height 7
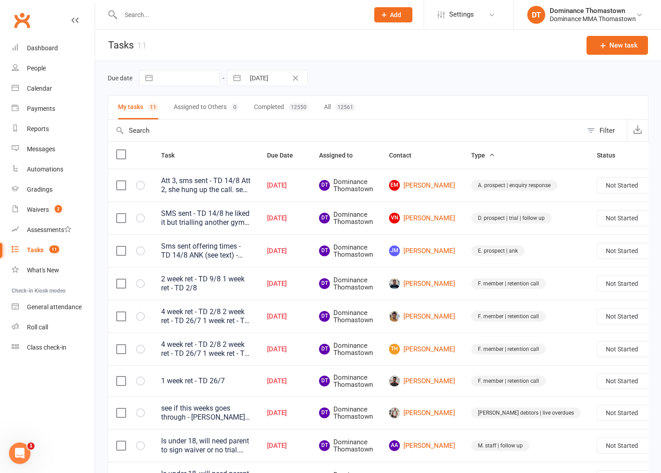
click at [303, 242] on td "Aug 16, 2025" at bounding box center [285, 250] width 52 height 33
click at [233, 190] on div "Att 3, sms sent - TD 14/8 Att 2, she hung up the call. sent text - Ellen 12/8 A…" at bounding box center [206, 185] width 90 height 18
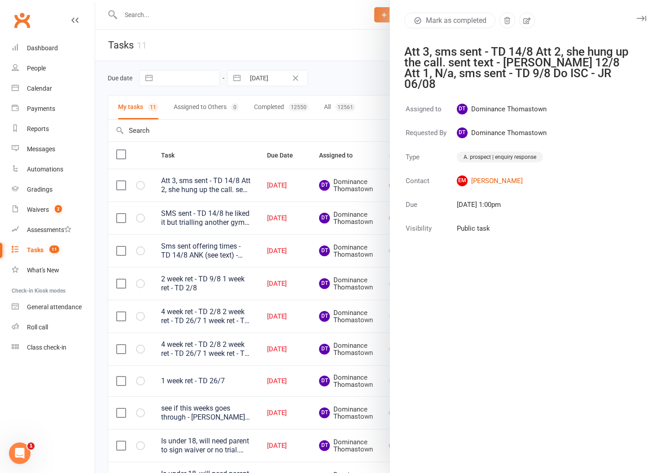
click at [642, 18] on icon "button" at bounding box center [641, 18] width 9 height 5
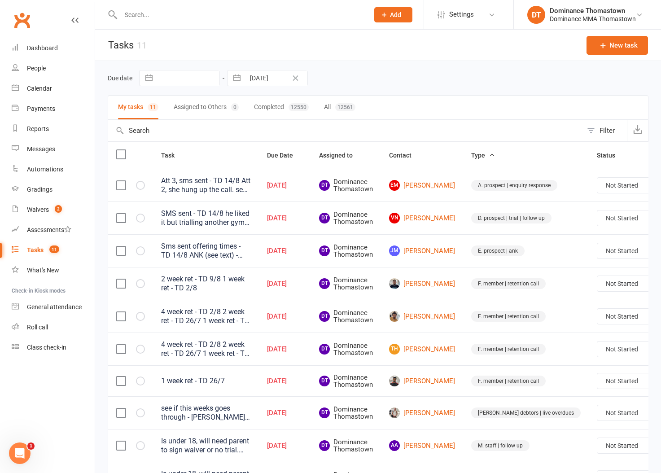
click at [382, 259] on td "JM Jonas Meininger" at bounding box center [422, 250] width 82 height 33
click at [132, 13] on input "text" at bounding box center [240, 15] width 245 height 13
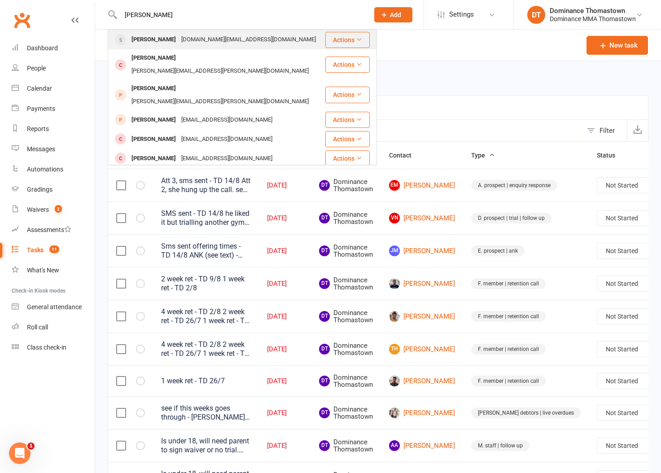
type input "nicolo zan"
click at [163, 40] on div "Nico Zanellato" at bounding box center [154, 39] width 50 height 13
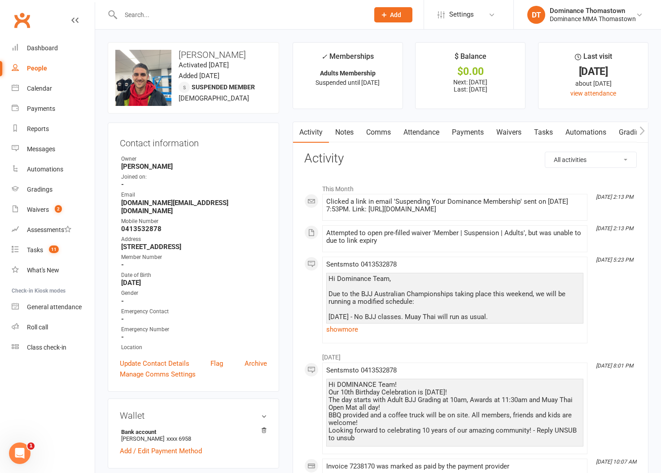
click at [505, 136] on link "Waivers" at bounding box center [509, 132] width 38 height 21
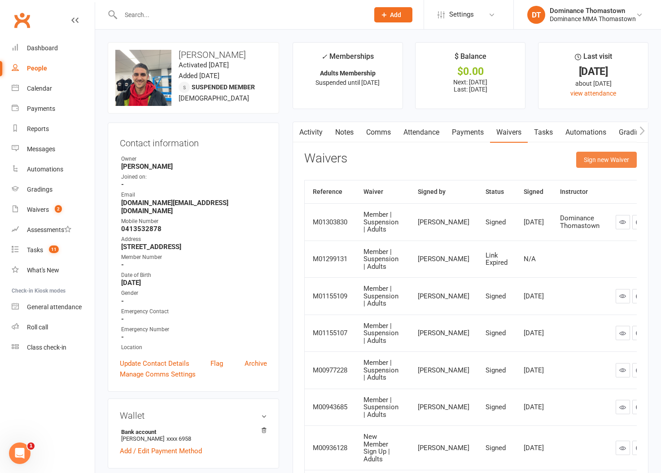
click at [583, 160] on button "Sign new Waiver" at bounding box center [606, 160] width 61 height 16
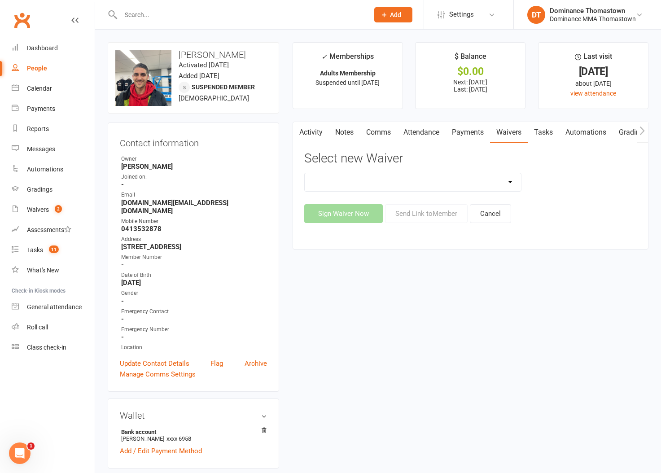
click at [492, 181] on select "Member | Cancellation | Adults Member | Injury Report Form (FOH staff use only)…" at bounding box center [413, 182] width 216 height 18
select select "8154"
click at [305, 173] on select "Member | Cancellation | Adults Member | Injury Report Form (FOH staff use only)…" at bounding box center [413, 182] width 216 height 18
click at [410, 218] on button "Send Link to Member" at bounding box center [426, 213] width 83 height 19
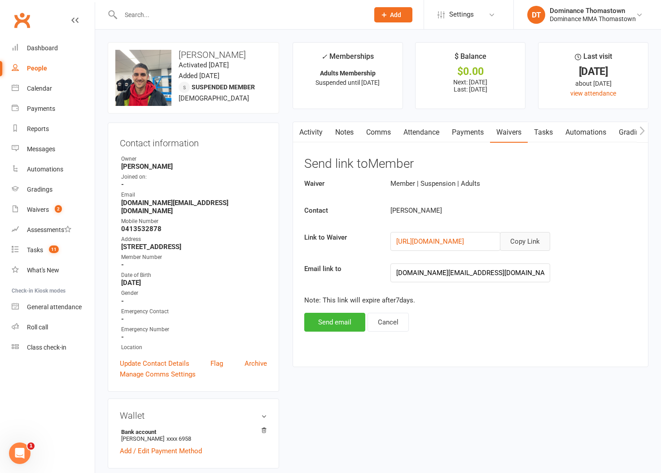
click at [520, 243] on button "Copy Link" at bounding box center [525, 241] width 50 height 19
click at [38, 254] on div "Tasks" at bounding box center [35, 249] width 16 height 7
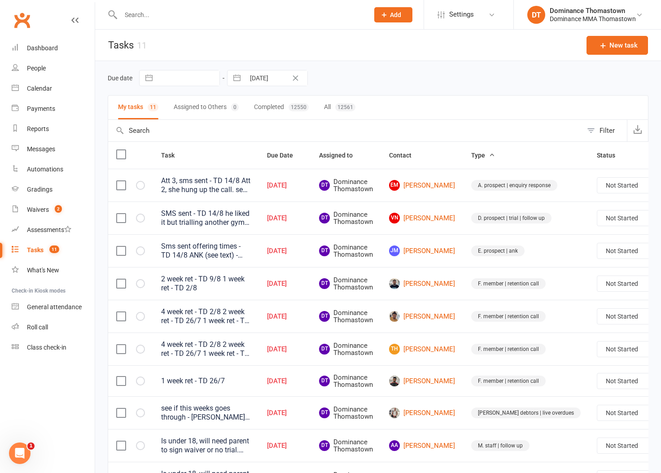
click at [376, 269] on td "DT Dominance Thomastown" at bounding box center [346, 283] width 70 height 33
click at [149, 12] on input "text" at bounding box center [240, 15] width 245 height 13
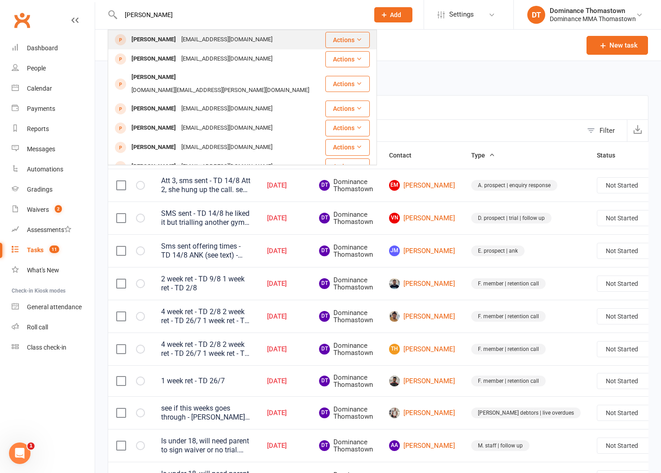
type input "tim ashby"
click at [179, 38] on div "timandersashby@gmail.com" at bounding box center [227, 39] width 97 height 13
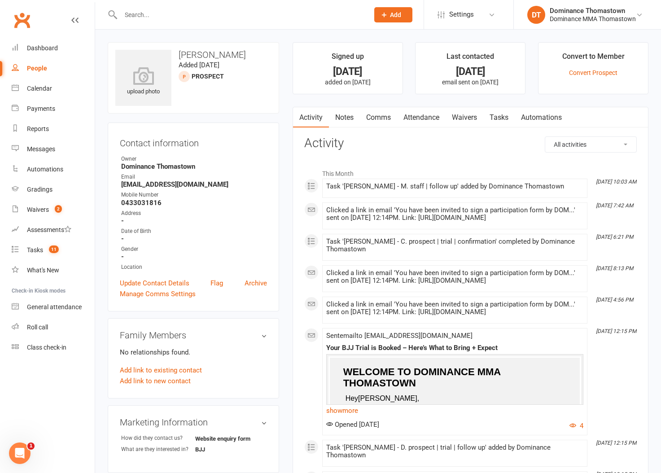
click at [155, 201] on strong "0433031816" at bounding box center [194, 203] width 146 height 8
copy strong "0433031816"
click at [252, 231] on div "Date of Birth" at bounding box center [194, 231] width 146 height 9
click at [500, 124] on link "Tasks" at bounding box center [498, 117] width 31 height 21
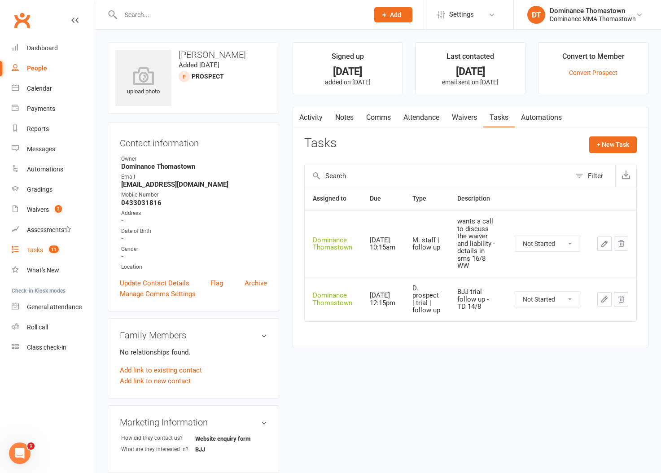
click at [45, 246] on link "Tasks 11" at bounding box center [53, 250] width 83 height 20
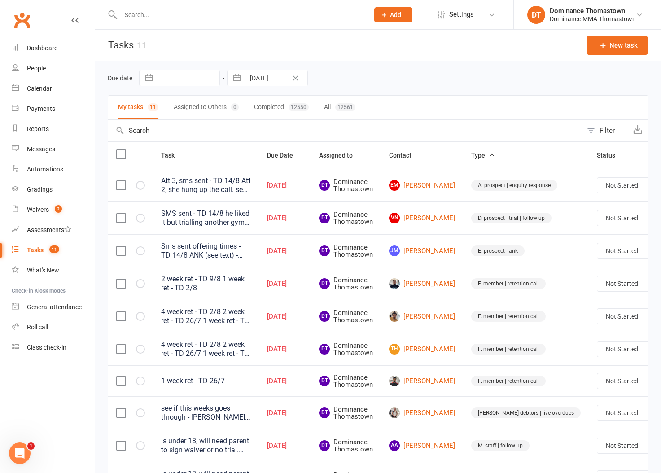
click at [379, 78] on div "Due date Navigate forward to interact with the calendar and select a date. Pres…" at bounding box center [378, 78] width 541 height 16
click at [140, 15] on input "text" at bounding box center [240, 15] width 245 height 13
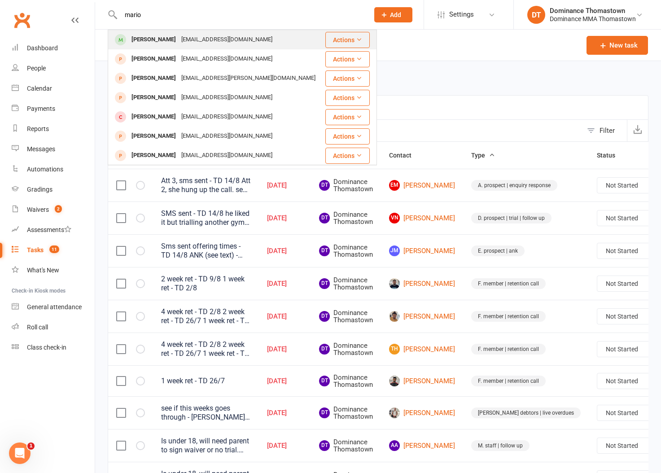
type input "mario"
click at [179, 42] on div "marioiloski@gmail.com" at bounding box center [227, 39] width 97 height 13
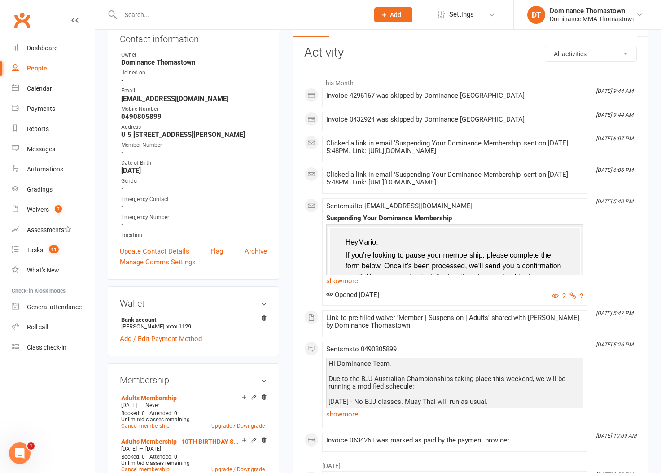
scroll to position [71, 0]
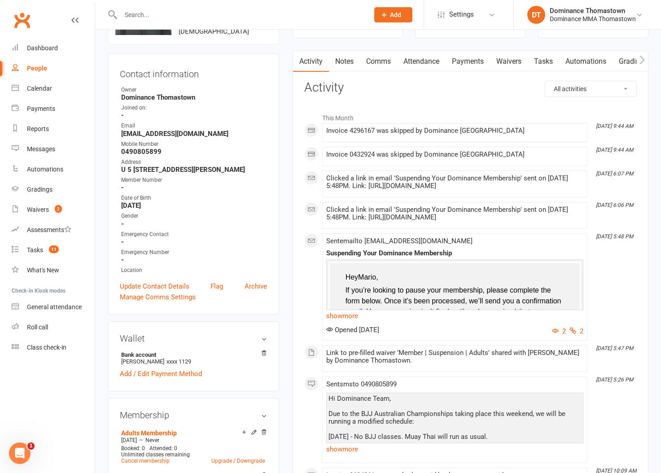
click at [519, 66] on link "Waivers" at bounding box center [509, 61] width 38 height 21
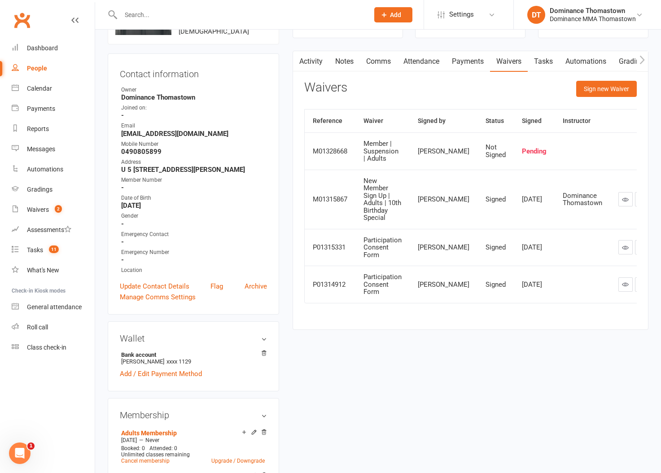
click at [316, 67] on link "Activity" at bounding box center [311, 61] width 36 height 21
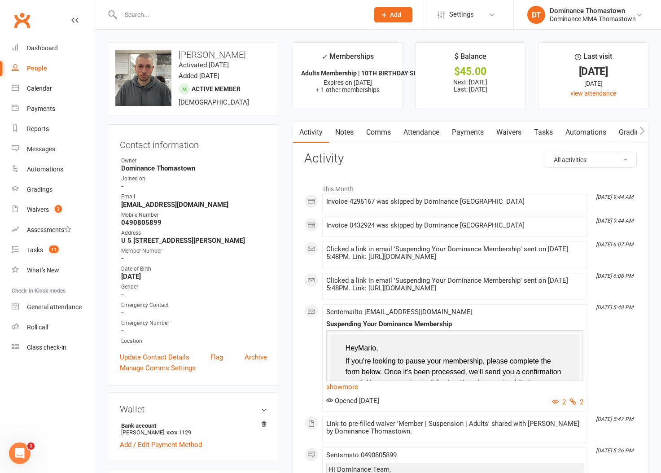
click at [469, 126] on link "Payments" at bounding box center [468, 132] width 44 height 21
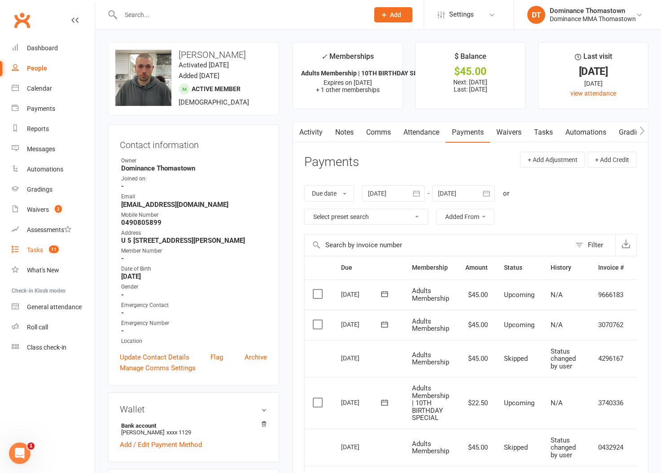
click at [40, 246] on link "Tasks 11" at bounding box center [53, 250] width 83 height 20
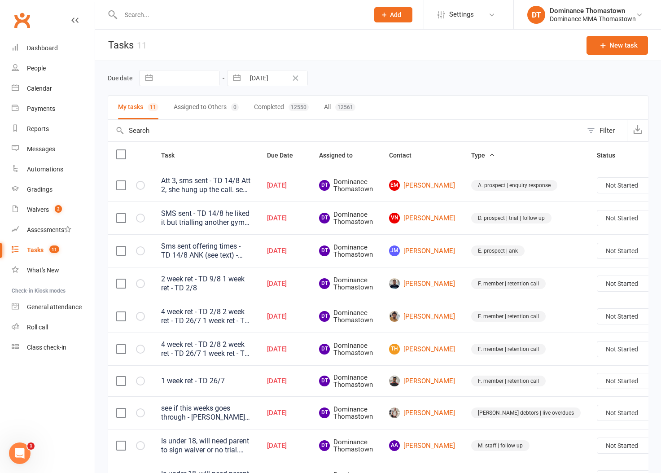
click at [386, 88] on div "Due date Navigate forward to interact with the calendar and select a date. Pres…" at bounding box center [378, 78] width 541 height 34
click at [184, 17] on input "text" at bounding box center [240, 15] width 245 height 13
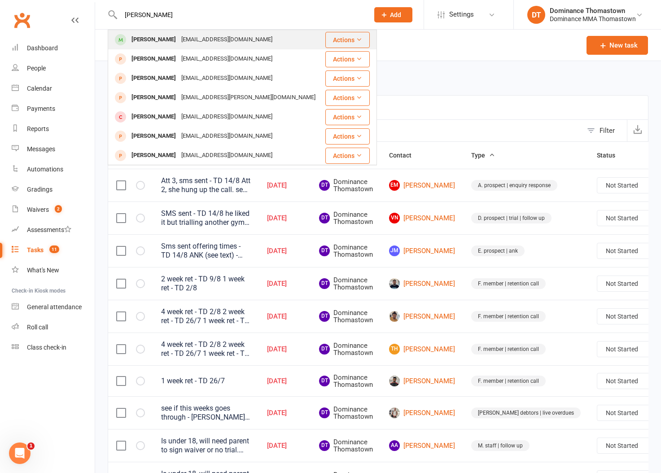
type input "mario i"
click at [191, 35] on div "marioiloski@gmail.com" at bounding box center [227, 39] width 97 height 13
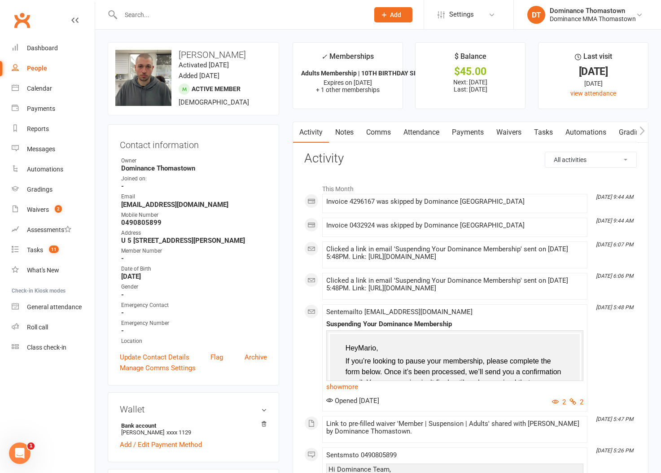
click at [505, 136] on link "Waivers" at bounding box center [509, 132] width 38 height 21
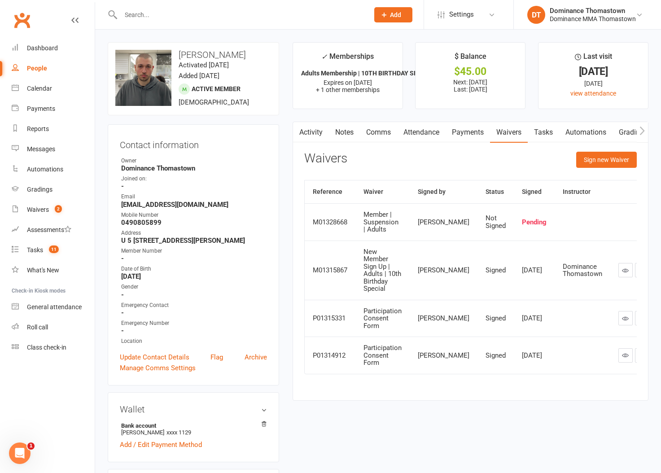
click at [463, 139] on link "Payments" at bounding box center [468, 132] width 44 height 21
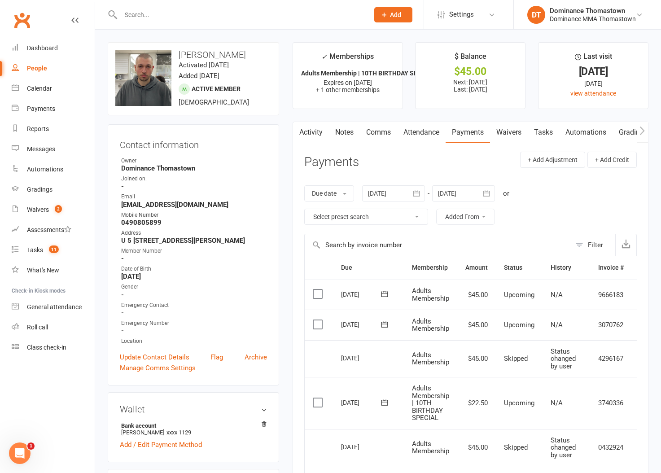
click at [286, 277] on main "✓ Memberships Adults Membership | 10TH BIRTHDAY SPECIAL Expires on 29th August,…" at bounding box center [470, 471] width 369 height 858
click at [550, 133] on link "Tasks" at bounding box center [543, 132] width 31 height 21
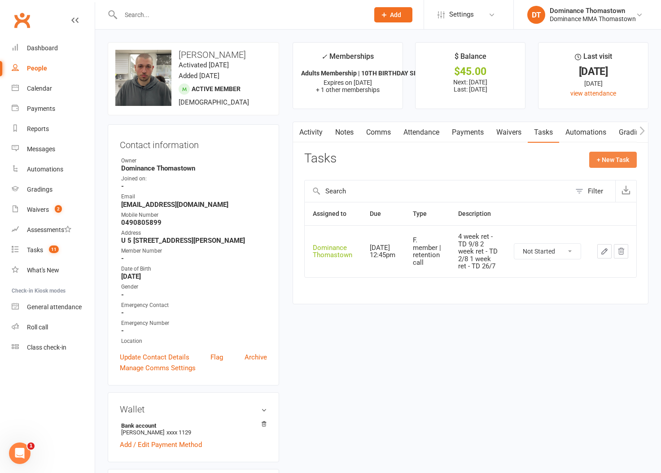
click at [605, 163] on button "+ New Task" at bounding box center [613, 160] width 48 height 16
select select "12547"
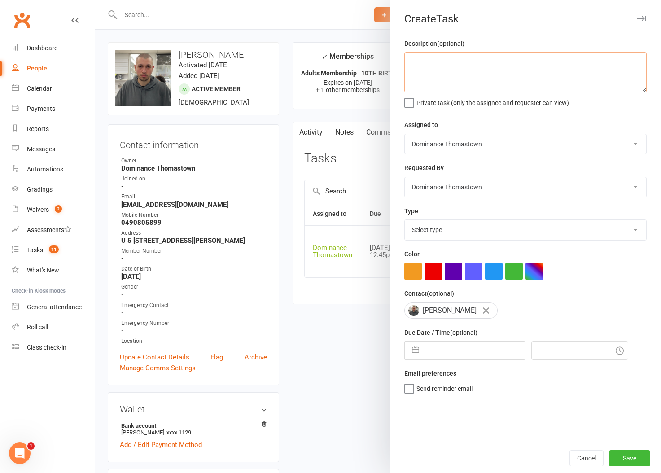
click at [444, 73] on textarea at bounding box center [525, 72] width 242 height 40
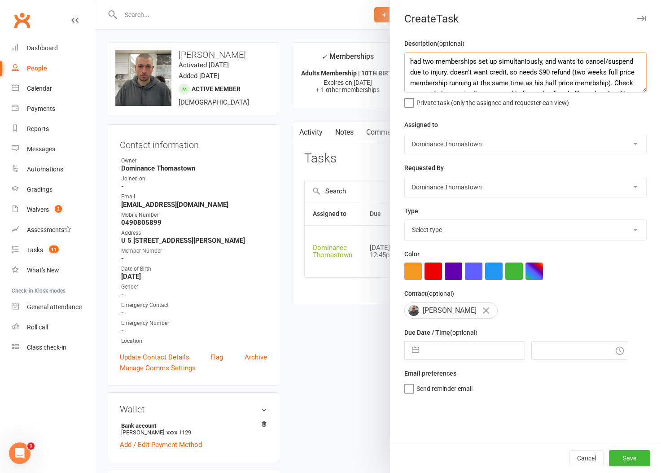
click at [516, 62] on textarea "had two memberships set up simultaniously, and wants to cancel/suspend due to i…" at bounding box center [525, 72] width 242 height 40
click at [587, 85] on textarea "had two memberships set up simultaneously, and wants to cancel/suspend due to i…" at bounding box center [525, 72] width 242 height 40
click at [591, 82] on textarea "had two memberships set up simultaneously, and wants to cancel/suspend due to i…" at bounding box center [525, 72] width 242 height 40
click at [593, 83] on textarea "had two memberships set up simultaneously, and wants to cancel/suspend due to i…" at bounding box center [525, 72] width 242 height 40
click at [591, 84] on textarea "had two memberships set up simultaneously, and wants to cancel/suspend due to i…" at bounding box center [525, 72] width 242 height 40
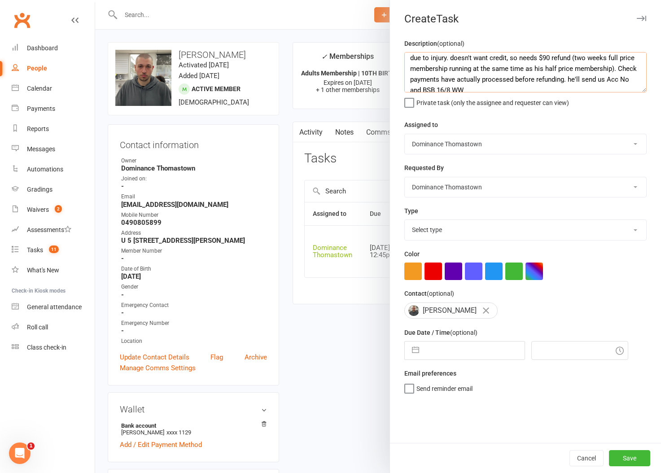
scroll to position [22, 0]
type textarea "had two memberships set up simultaneously, and wants to cancel/suspend due to i…"
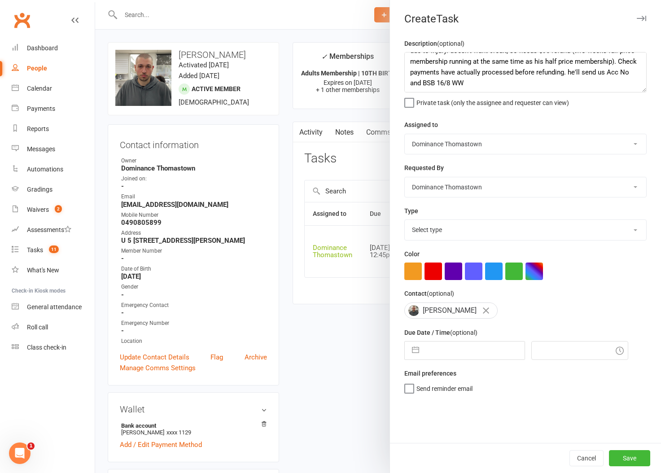
click at [466, 228] on select "Select type A. prospect | enquiry response B. prospect | trial | booking C. pro…" at bounding box center [526, 230] width 242 height 20
select select "3858"
click at [405, 221] on select "Select type A. prospect | enquiry response B. prospect | trial | booking C. pro…" at bounding box center [526, 230] width 242 height 20
select select "6"
select select "2025"
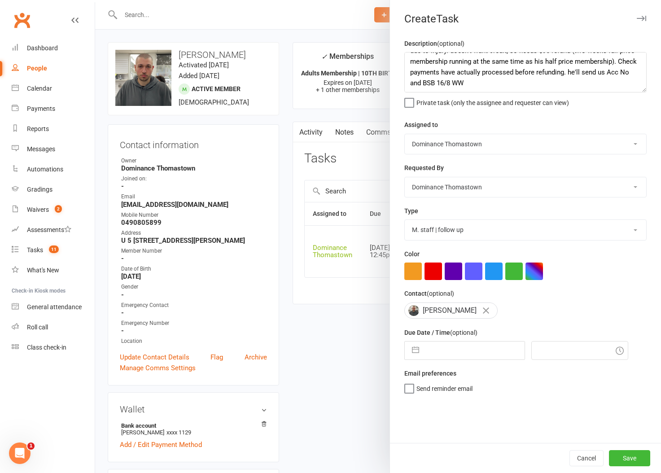
select select "7"
select select "2025"
select select "8"
select select "2025"
click at [450, 357] on input "text" at bounding box center [474, 351] width 101 height 18
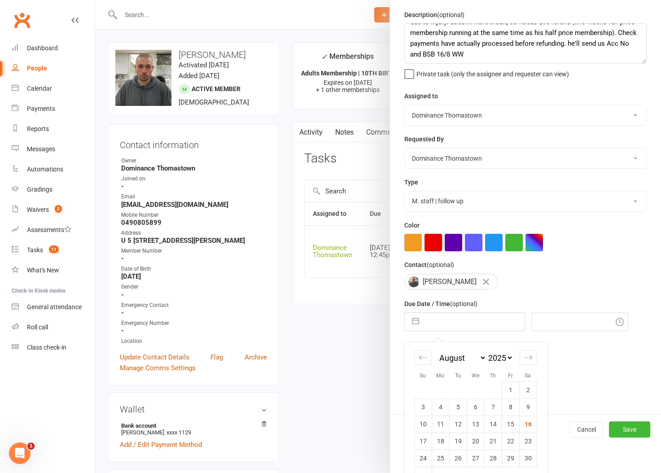
scroll to position [52, 0]
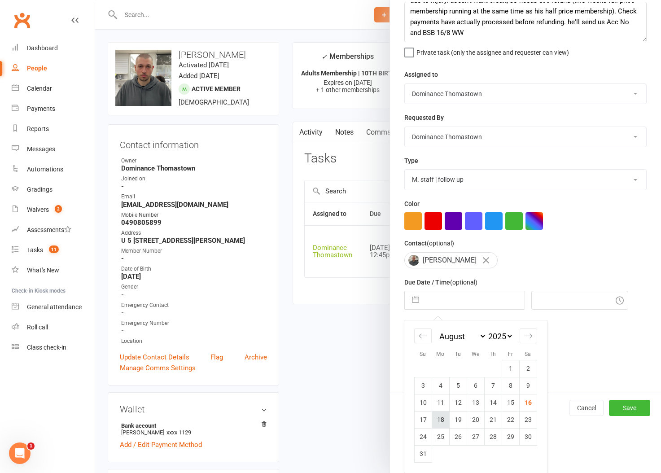
click at [440, 420] on td "18" at bounding box center [441, 419] width 18 height 17
type input "18 Aug 2025"
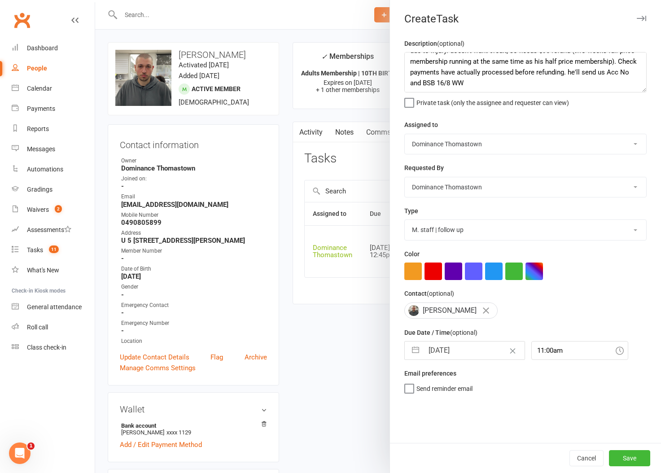
scroll to position [0, 0]
click at [532, 352] on input "11:00am" at bounding box center [580, 350] width 97 height 19
click at [532, 395] on div "9:00am" at bounding box center [580, 388] width 96 height 14
type input "9:00am"
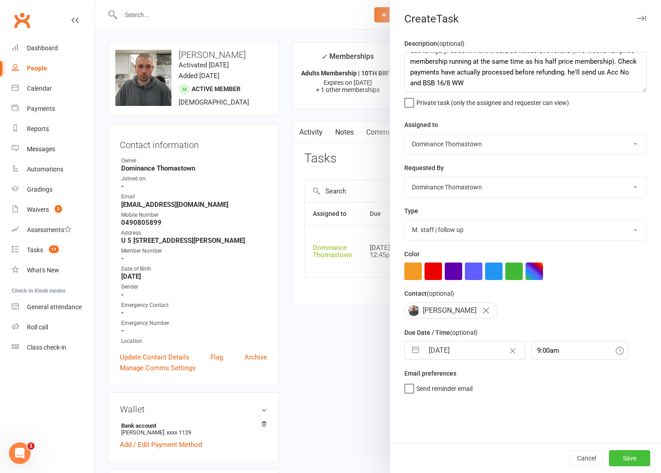
click at [627, 457] on button "Save" at bounding box center [629, 458] width 41 height 16
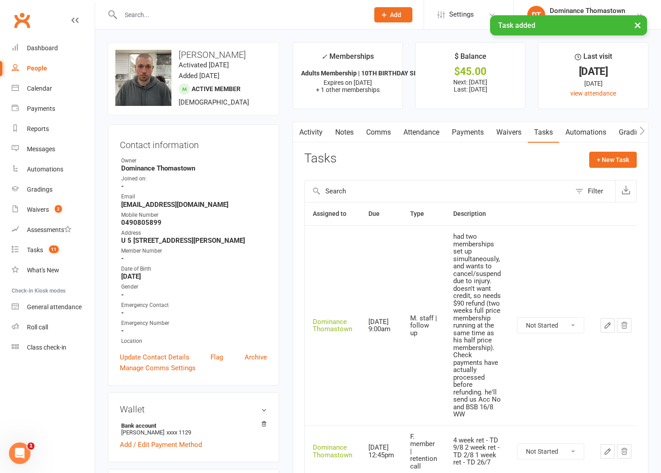
click at [410, 171] on div "Tasks + New Task" at bounding box center [470, 162] width 333 height 21
click at [457, 167] on div "Tasks + New Task" at bounding box center [470, 162] width 333 height 21
click at [514, 134] on link "Waivers" at bounding box center [509, 132] width 38 height 21
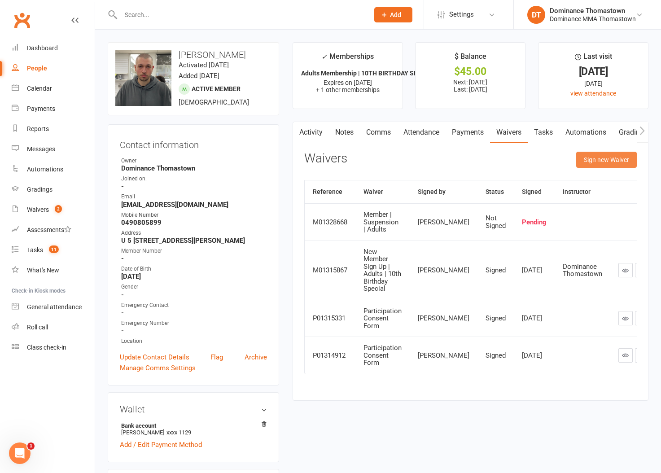
click at [598, 159] on button "Sign new Waiver" at bounding box center [606, 160] width 61 height 16
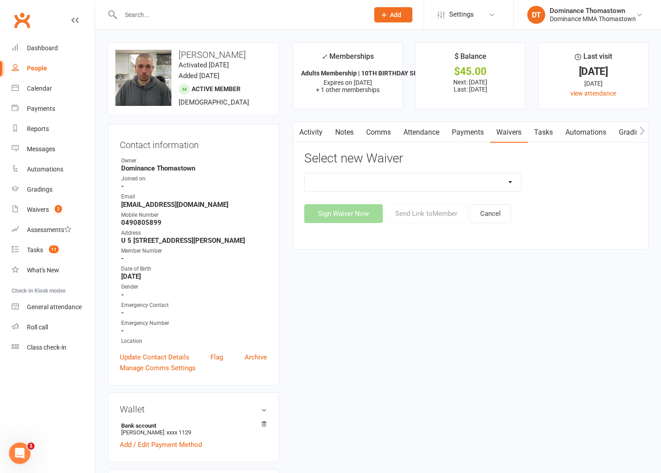
click at [496, 185] on select "Member | Cancellation | Adults Member | Injury Report Form (FOH staff use only)…" at bounding box center [413, 182] width 216 height 18
select select "8152"
click at [305, 173] on select "Member | Cancellation | Adults Member | Injury Report Form (FOH staff use only)…" at bounding box center [413, 182] width 216 height 18
click at [439, 216] on button "Send Link to Member" at bounding box center [426, 213] width 83 height 19
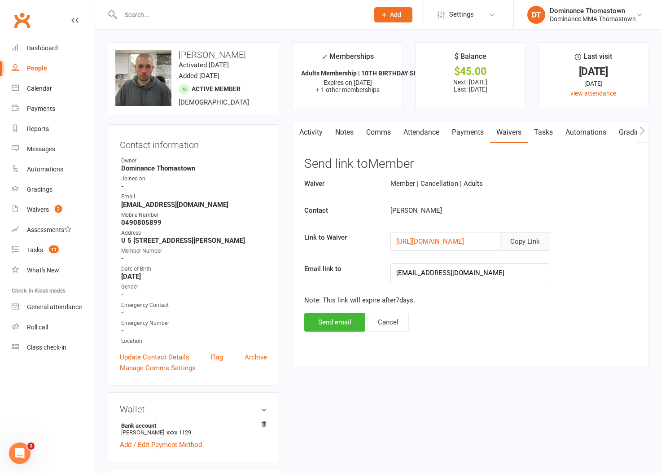
click at [537, 242] on button "Copy Link" at bounding box center [525, 241] width 50 height 19
click at [379, 135] on link "Comms" at bounding box center [378, 132] width 37 height 21
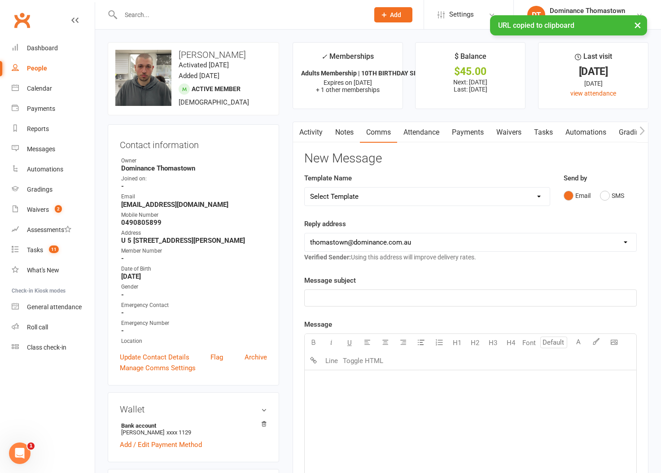
click at [418, 201] on select "Select Template [Email] MARKETING | 10TH BIRTHDAY SPECIAL | CANCELLED MEMBERS […" at bounding box center [427, 197] width 245 height 18
select select "6"
click at [305, 188] on select "Select Template [Email] MARKETING | 10TH BIRTHDAY SPECIAL | CANCELLED MEMBERS […" at bounding box center [427, 197] width 245 height 18
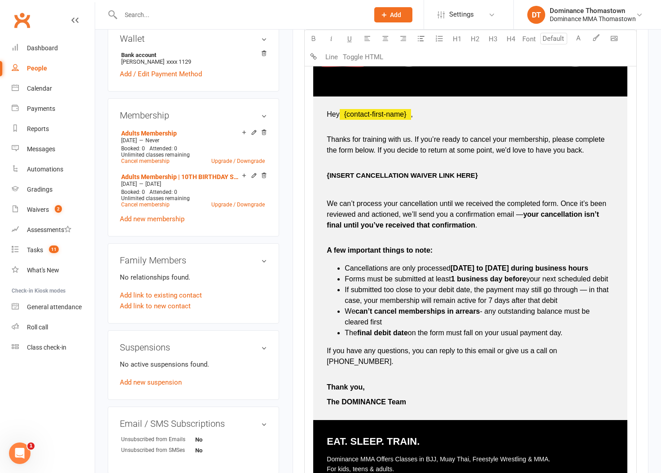
scroll to position [372, 0]
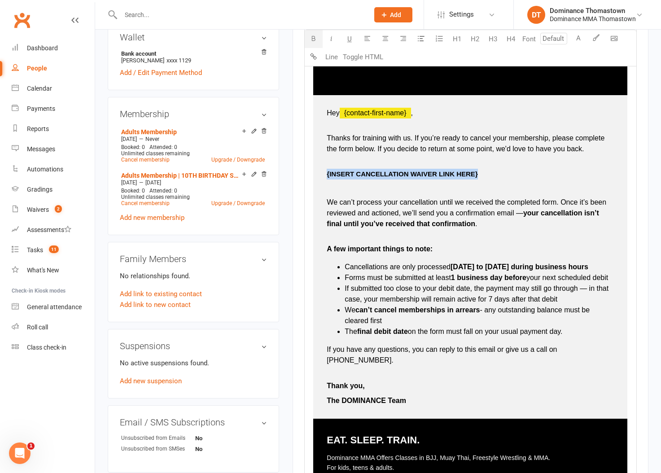
drag, startPoint x: 486, startPoint y: 175, endPoint x: 326, endPoint y: 176, distance: 159.4
click at [327, 176] on p "{INSERT CANCELLATION WAIVER LINK HERE}" at bounding box center [470, 174] width 287 height 11
click at [438, 240] on p "We can’t process your cancellation until we received the completed form. Once i…" at bounding box center [470, 218] width 287 height 43
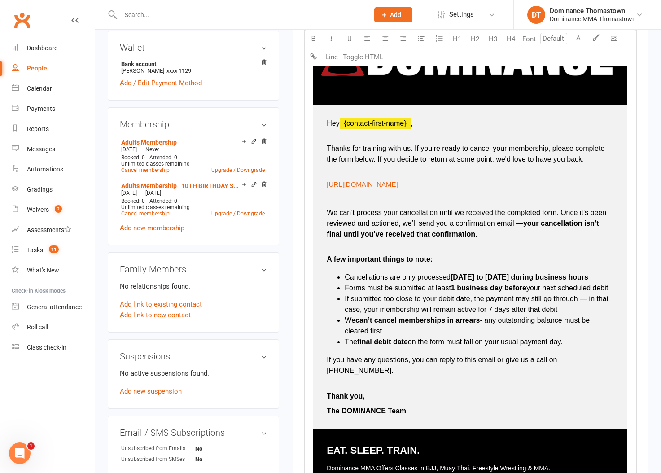
scroll to position [680, 0]
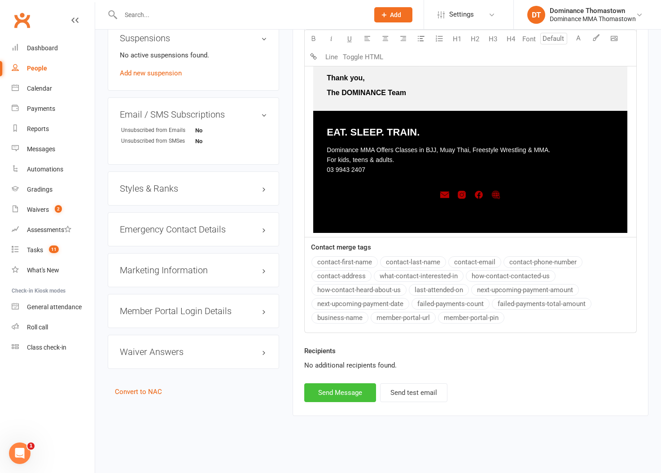
click at [352, 390] on button "Send Message" at bounding box center [340, 392] width 72 height 19
select select
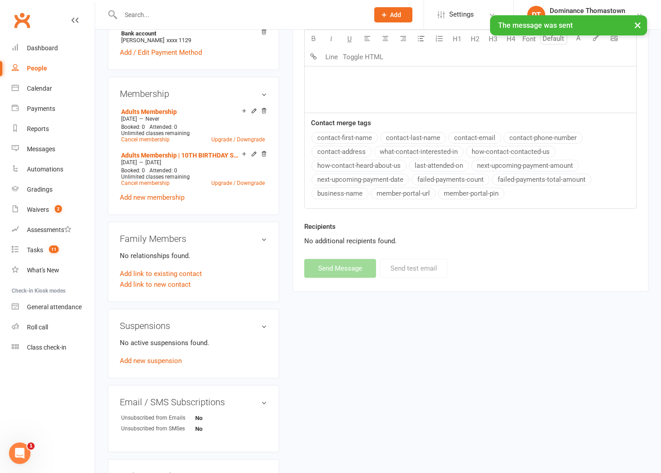
scroll to position [0, 0]
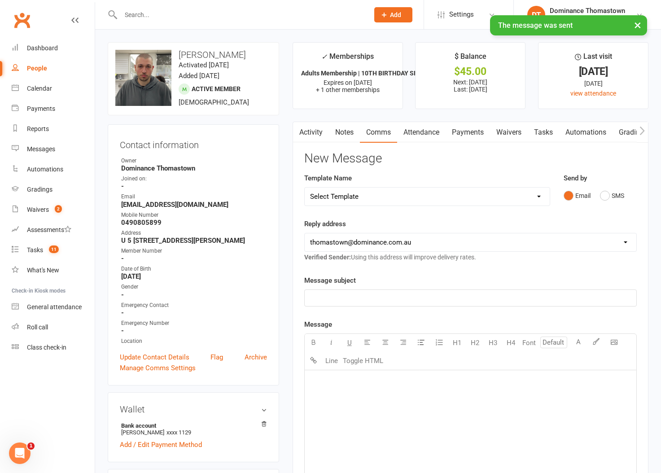
click at [465, 136] on link "Payments" at bounding box center [468, 132] width 44 height 21
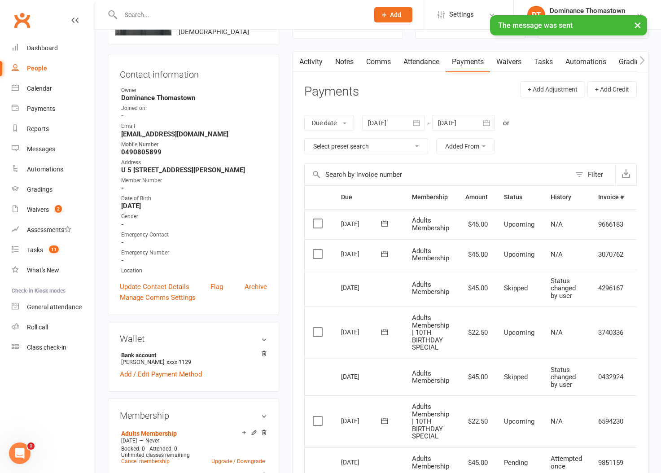
scroll to position [71, 0]
click at [30, 255] on link "Tasks 11" at bounding box center [53, 250] width 83 height 20
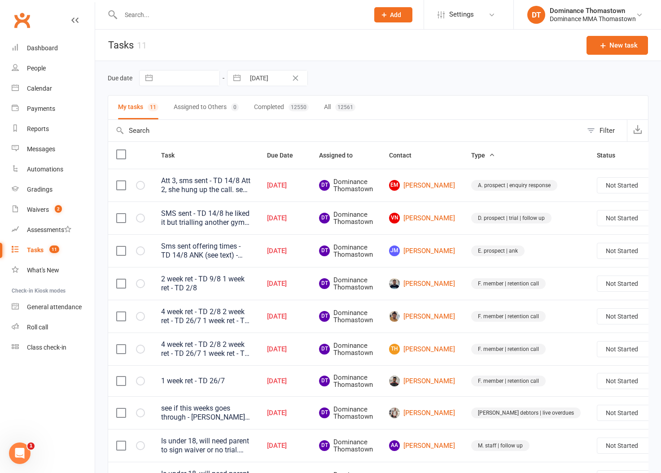
click at [381, 72] on div "Due date Navigate forward to interact with the calendar and select a date. Pres…" at bounding box center [378, 78] width 541 height 16
click at [387, 80] on div "Due date Navigate forward to interact with the calendar and select a date. Pres…" at bounding box center [378, 78] width 541 height 16
click at [378, 231] on td "DT Dominance Thomastown" at bounding box center [346, 218] width 70 height 33
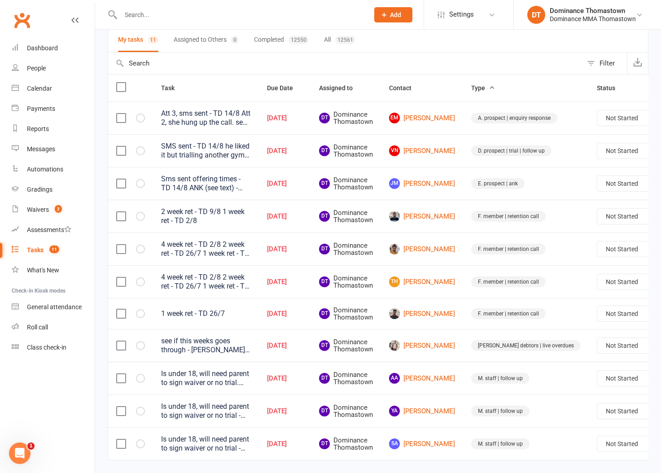
scroll to position [71, 0]
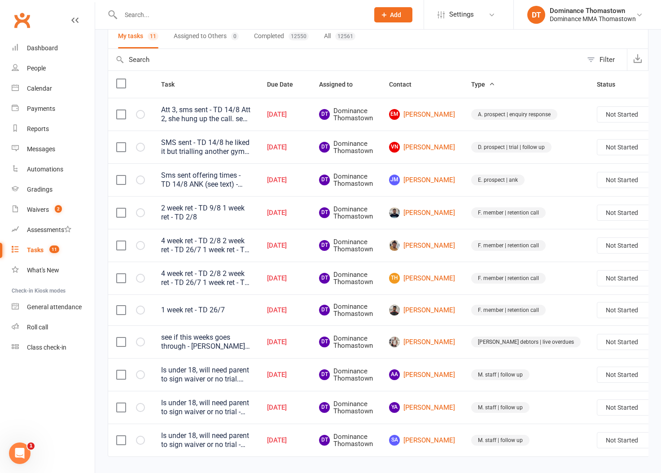
click at [202, 149] on div "SMS sent - TD 14/8 he liked it but trialling another gym but said you would sti…" at bounding box center [206, 147] width 90 height 18
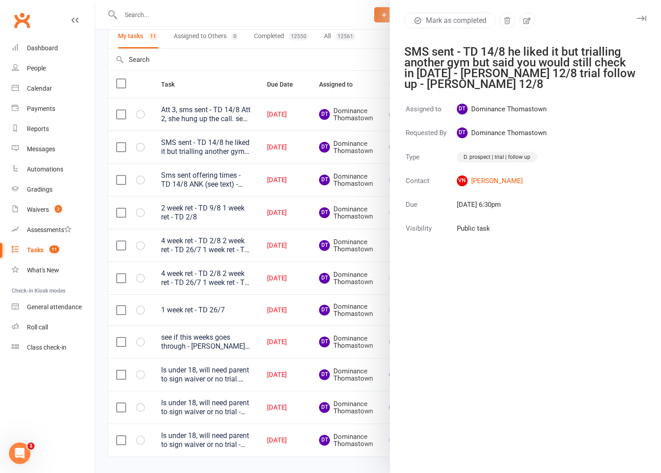
click at [642, 17] on icon "button" at bounding box center [641, 18] width 9 height 5
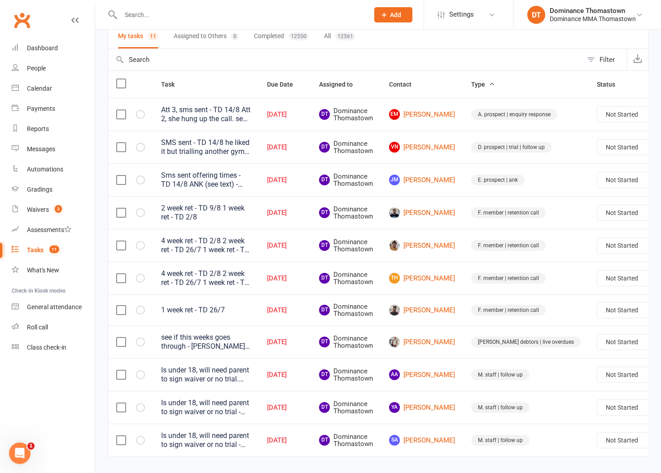
click at [591, 378] on link "Edit" at bounding box center [600, 378] width 89 height 18
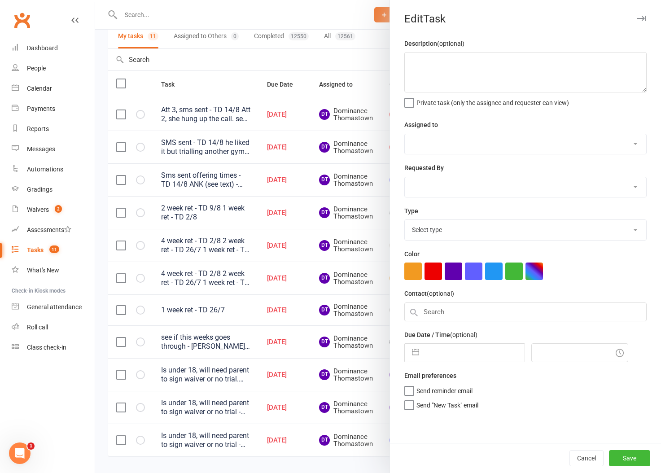
type textarea "see if this weeks goes through - Ellen 11/8 Att call, n/a, sms sent - TD 6/8"
select select "12547"
type input "13 Aug 2025"
type input "8:45pm"
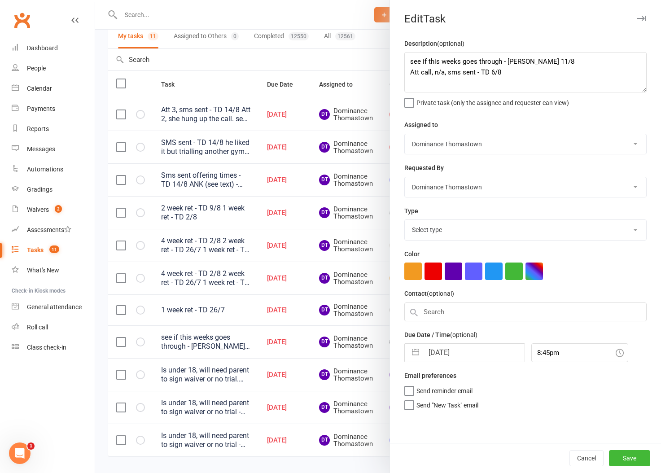
select select "3818"
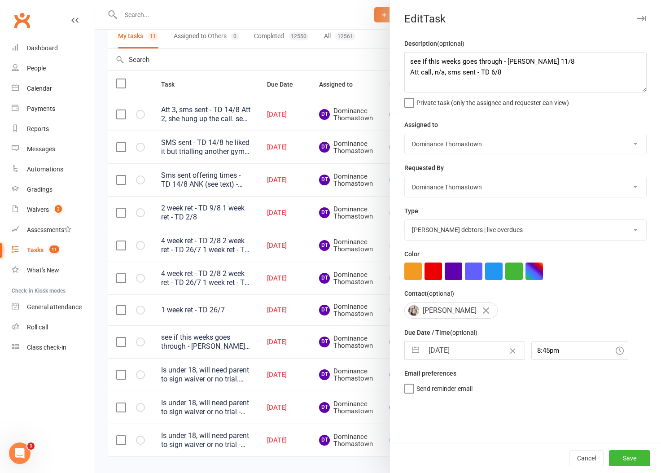
select select "6"
select select "2025"
select select "7"
select select "2025"
select select "8"
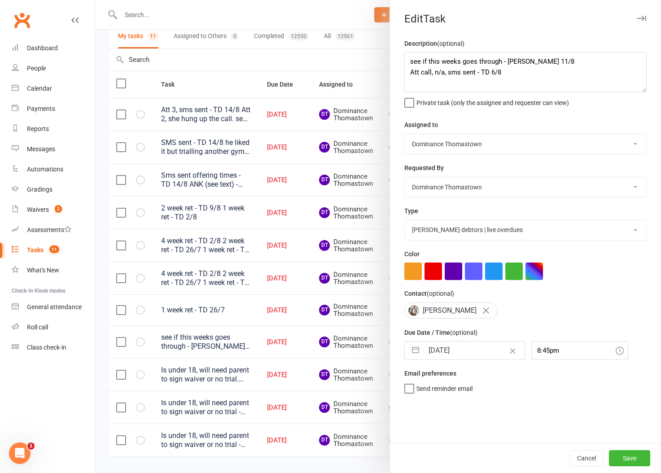
select select "2025"
click at [458, 352] on input "13 Aug 2025" at bounding box center [474, 351] width 101 height 18
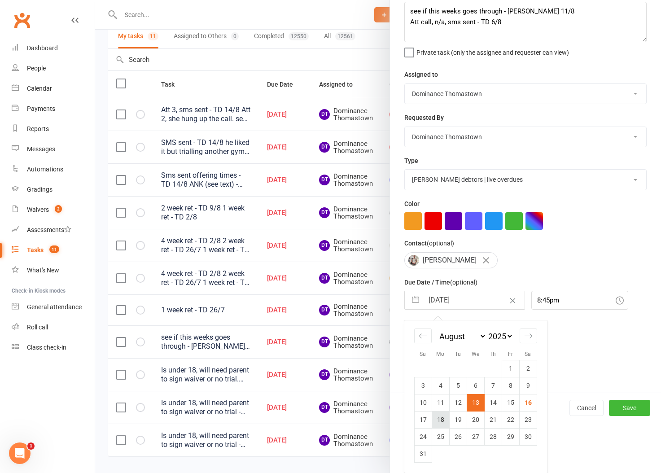
click at [444, 417] on td "18" at bounding box center [441, 419] width 18 height 17
type input "18 Aug 2025"
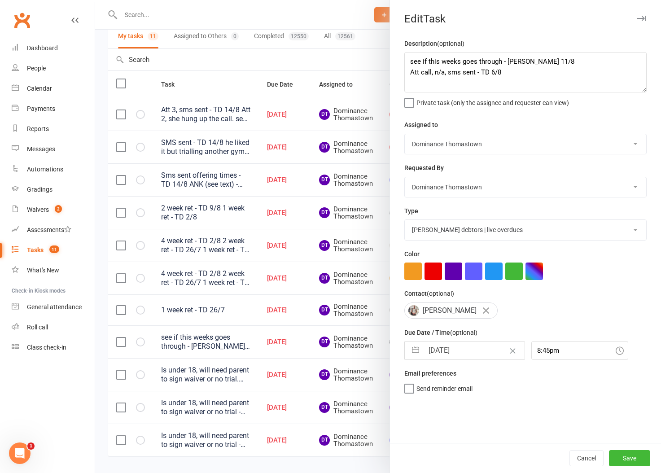
scroll to position [0, 0]
click at [617, 453] on button "Save" at bounding box center [629, 458] width 41 height 16
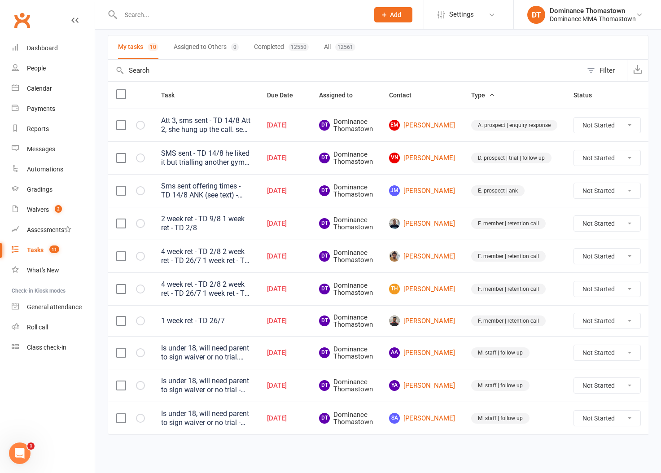
scroll to position [60, 0]
click at [658, 355] on icon at bounding box center [662, 352] width 9 height 9
click at [591, 392] on link "Edit" at bounding box center [600, 388] width 89 height 18
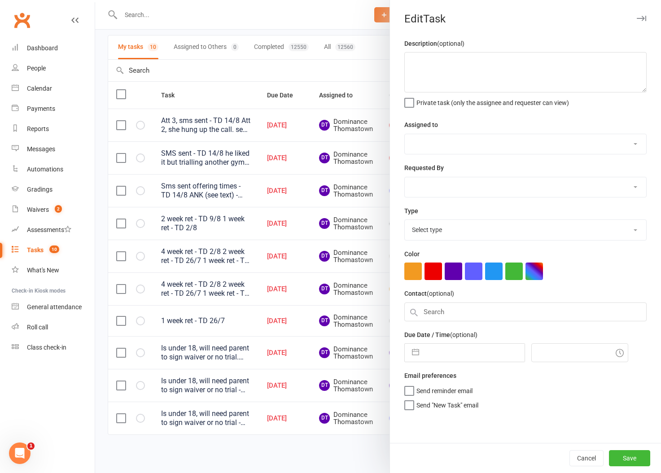
type textarea "Is under 18, will need parent to sign waiver or no trial. Check waiver is signe…"
select select "12547"
type input "16 Aug 2025"
type input "9:30am"
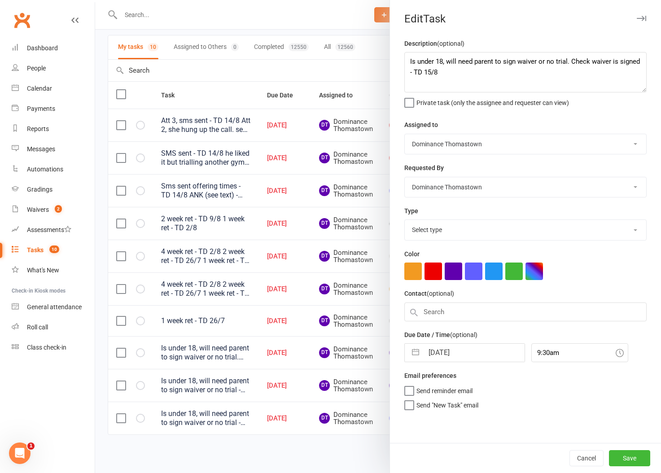
select select "3858"
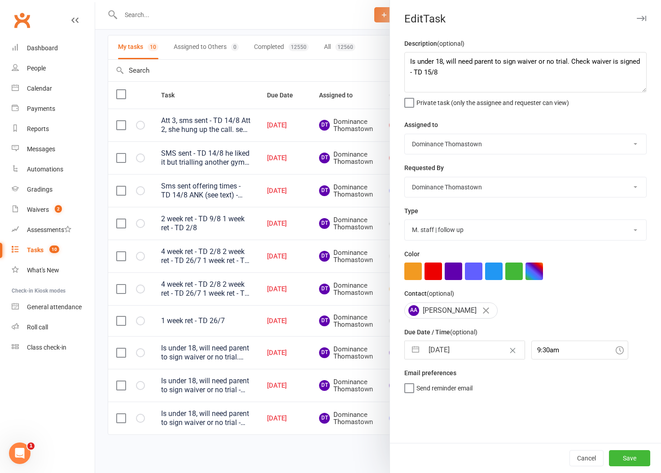
click at [463, 357] on input "16 Aug 2025" at bounding box center [474, 350] width 101 height 18
select select "6"
select select "2025"
select select "7"
select select "2025"
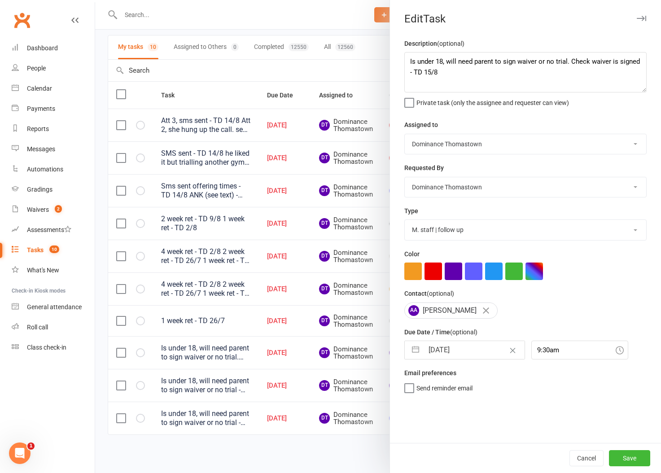
select select "8"
select select "2025"
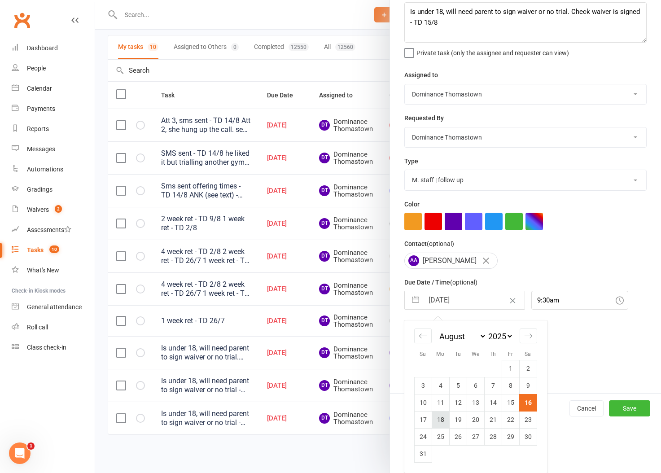
click at [440, 417] on td "18" at bounding box center [441, 419] width 18 height 17
type input "18 Aug 2025"
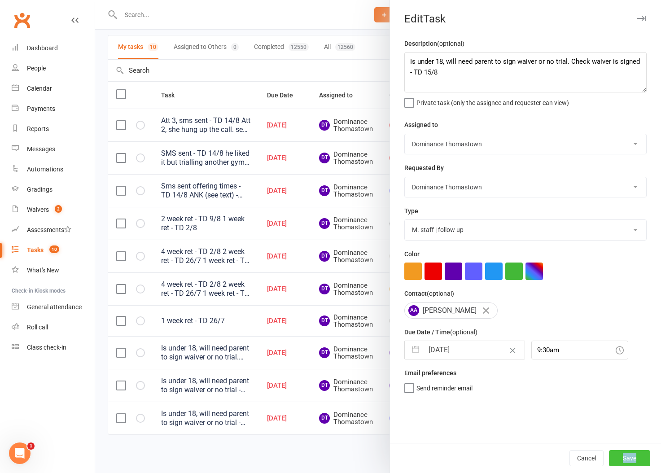
click at [633, 457] on button "Save" at bounding box center [629, 458] width 41 height 16
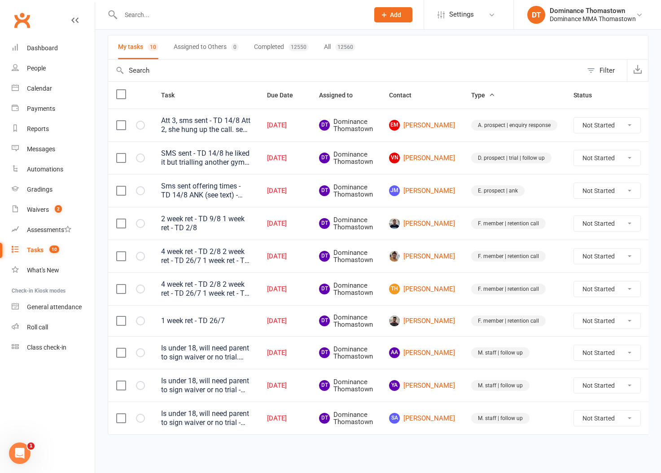
scroll to position [27, 0]
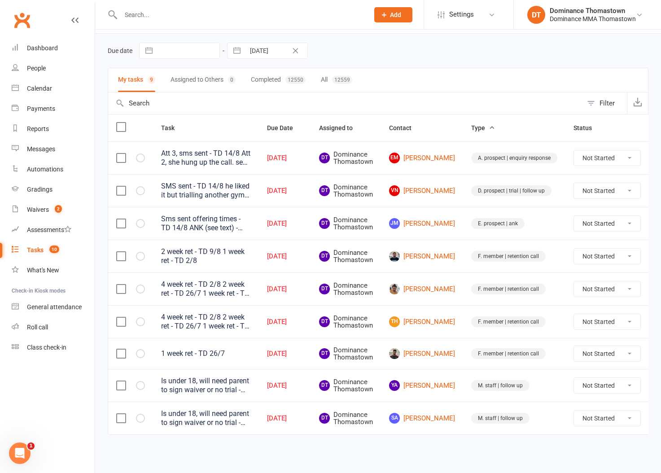
click at [658, 387] on icon at bounding box center [662, 385] width 9 height 9
click at [585, 420] on link "Edit" at bounding box center [600, 421] width 89 height 18
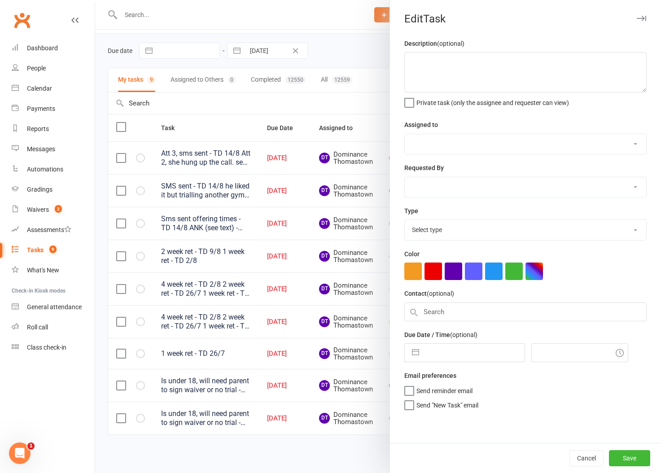
type textarea "Is under 18, will need parent to sign waiver or no trial - TD 15/8"
select select "12547"
type input "16 Aug 2025"
type input "9:30am"
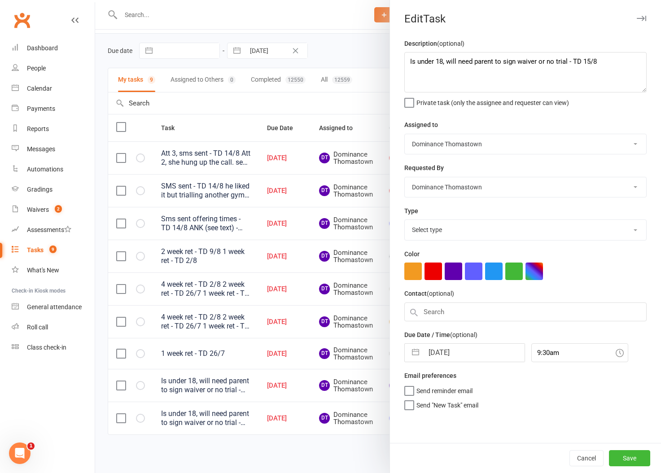
select select "3858"
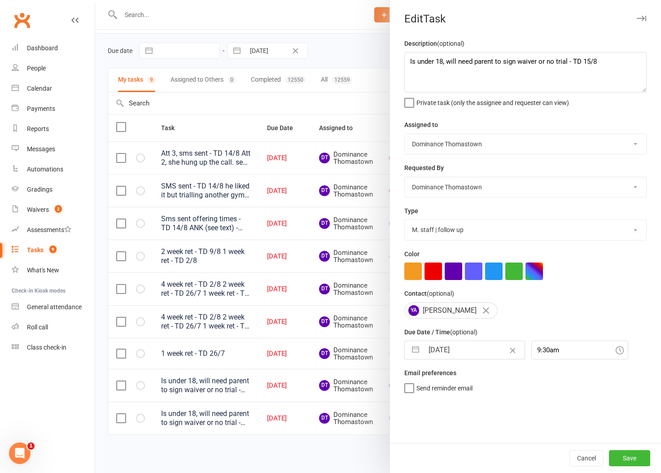
click at [445, 358] on input "16 Aug 2025" at bounding box center [474, 350] width 101 height 18
select select "6"
select select "2025"
select select "7"
select select "2025"
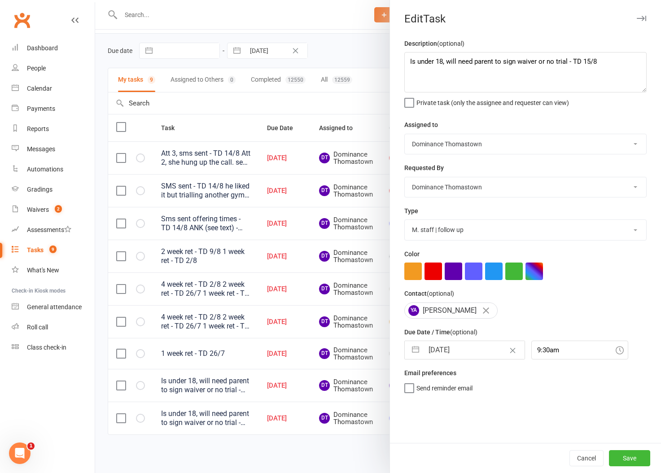
select select "8"
select select "2025"
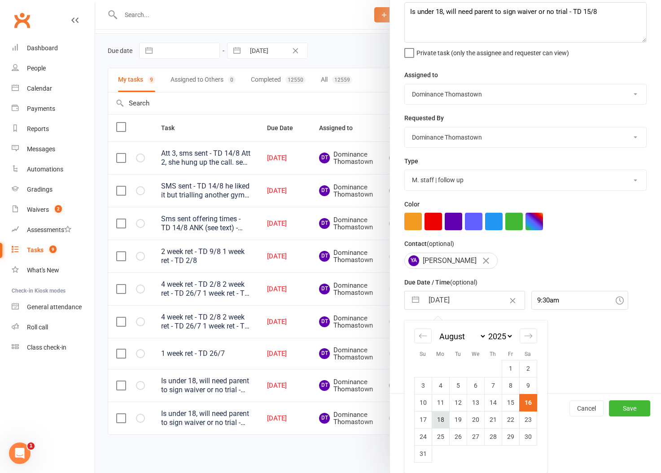
click at [443, 419] on td "18" at bounding box center [441, 419] width 18 height 17
type input "18 Aug 2025"
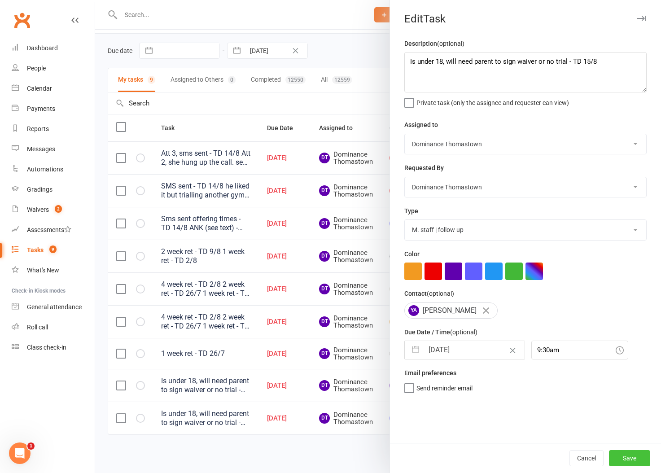
click at [624, 455] on button "Save" at bounding box center [629, 458] width 41 height 16
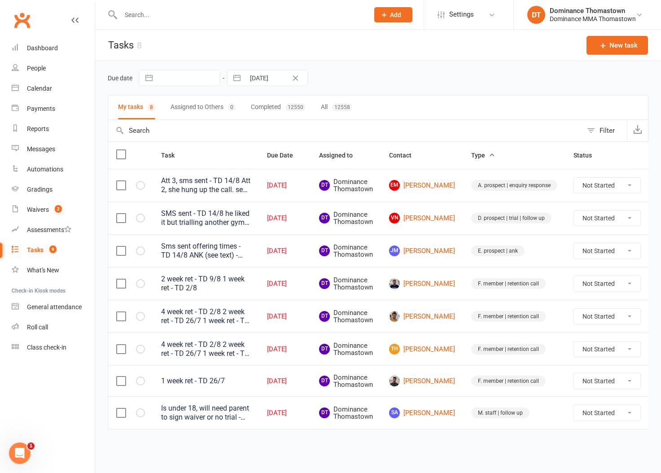
click at [658, 413] on icon at bounding box center [662, 413] width 9 height 9
click at [589, 450] on link "Edit" at bounding box center [600, 449] width 89 height 18
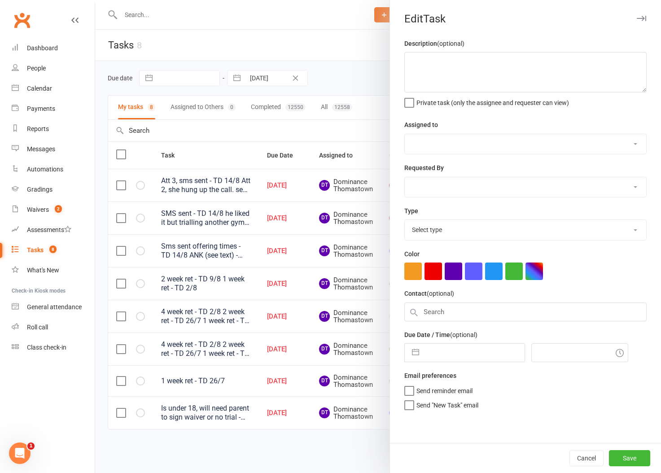
type textarea "Is under 18, will need parent to sign waiver or no trial - TD 15/8"
select select "12547"
type input "16 Aug 2025"
type input "9:30am"
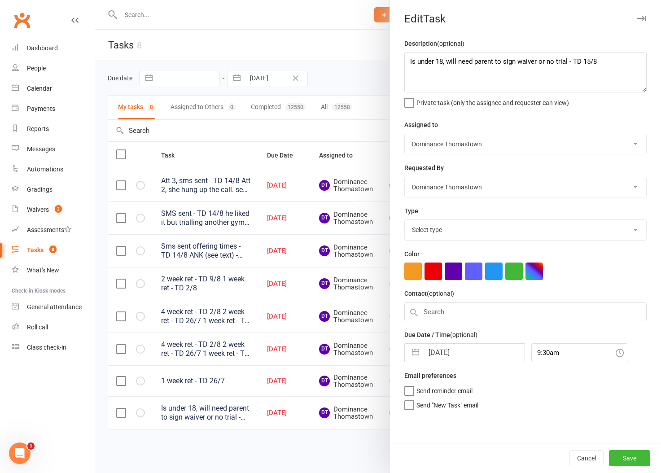
select select "3858"
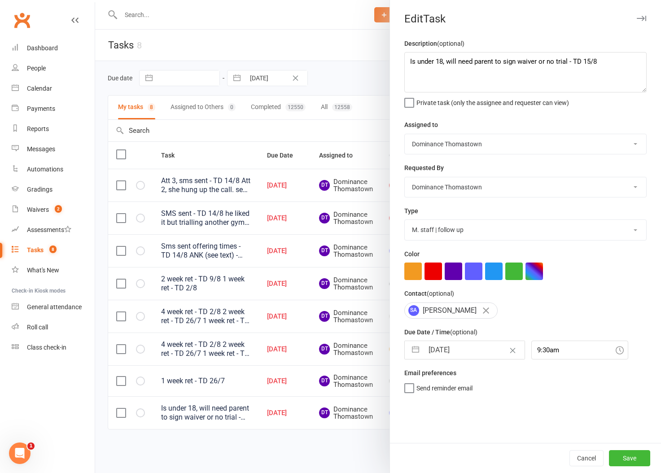
select select "6"
select select "2025"
select select "7"
select select "2025"
select select "8"
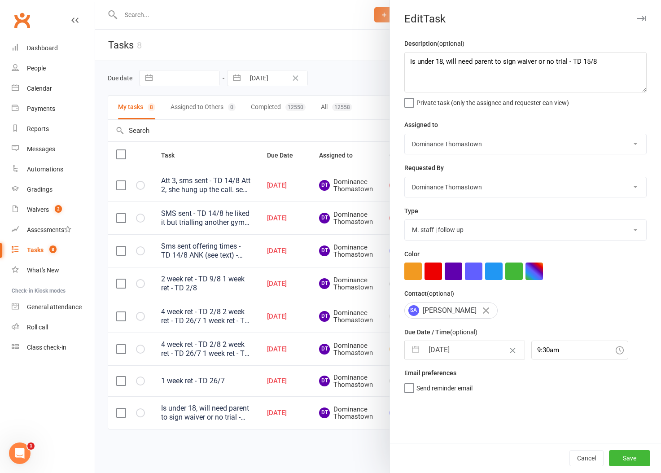
select select "2025"
click at [460, 354] on input "16 Aug 2025" at bounding box center [474, 350] width 101 height 18
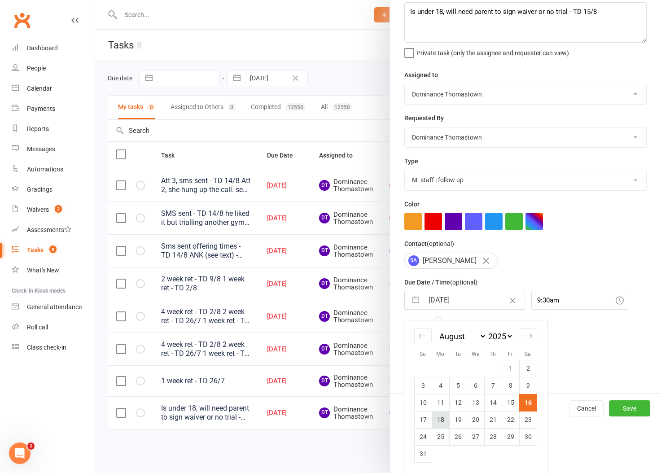
click at [439, 417] on td "18" at bounding box center [441, 419] width 18 height 17
type input "18 Aug 2025"
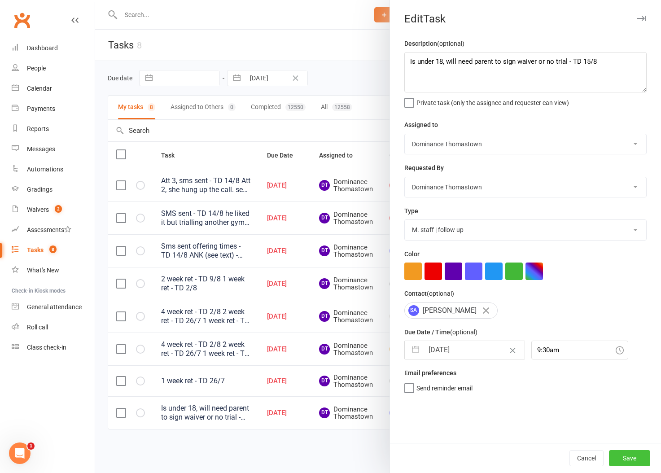
click at [640, 457] on button "Save" at bounding box center [629, 458] width 41 height 16
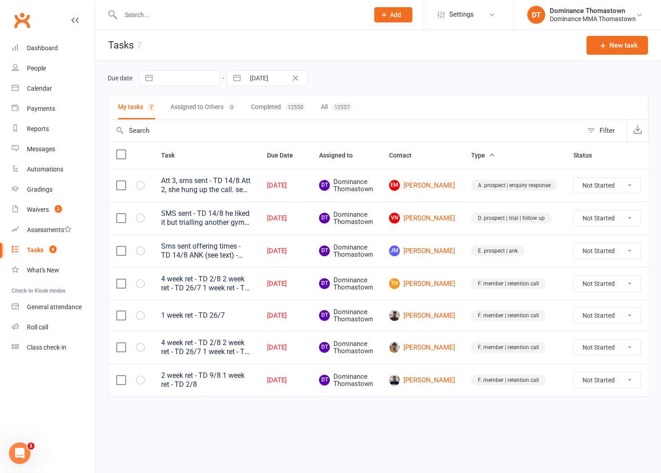
click at [463, 396] on td "F. member | retention call" at bounding box center [514, 380] width 102 height 33
click at [658, 222] on icon at bounding box center [662, 218] width 9 height 9
click at [577, 255] on link "Edit" at bounding box center [600, 254] width 89 height 18
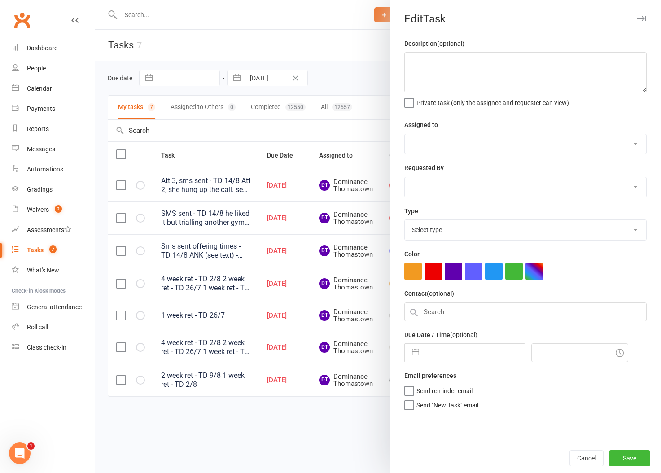
type textarea "SMS sent - TD 14/8 he liked it but trialling another gym but said you would sti…"
select select "12547"
type input "16 Aug 2025"
type input "6:30pm"
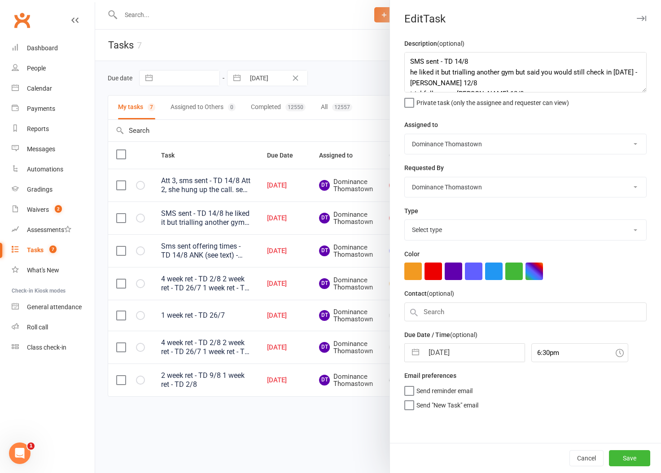
select select "3812"
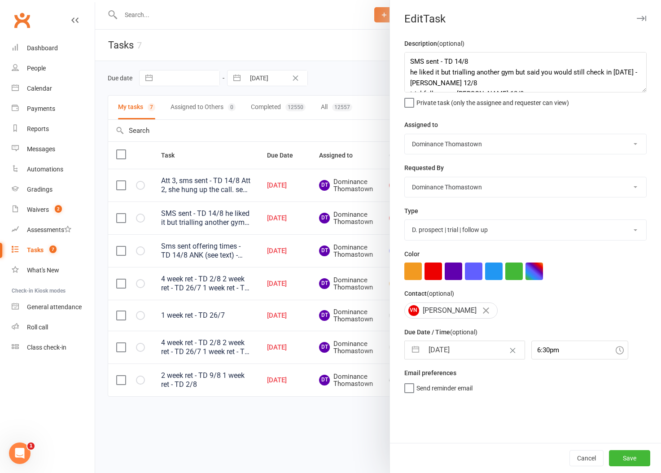
select select "6"
select select "2025"
select select "7"
select select "2025"
select select "8"
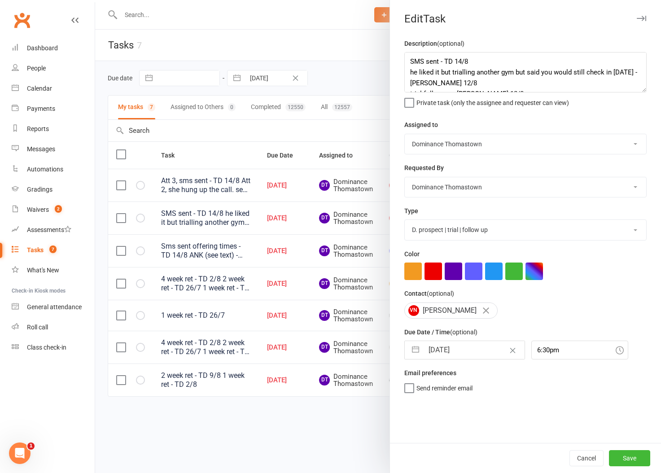
select select "2025"
click at [458, 347] on input "16 Aug 2025" at bounding box center [474, 350] width 101 height 18
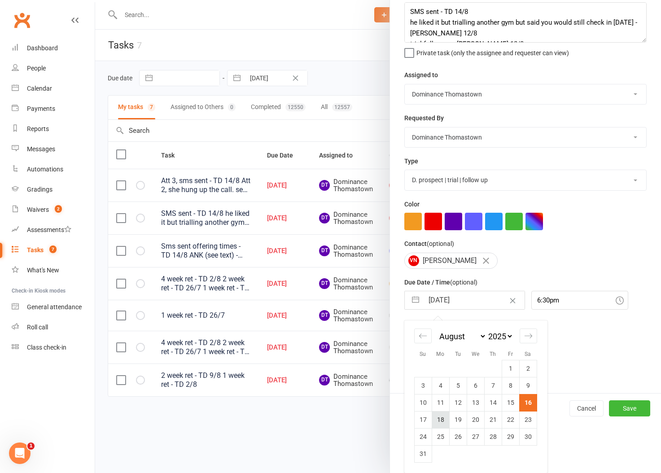
click at [434, 417] on td "18" at bounding box center [441, 419] width 18 height 17
type input "18 Aug 2025"
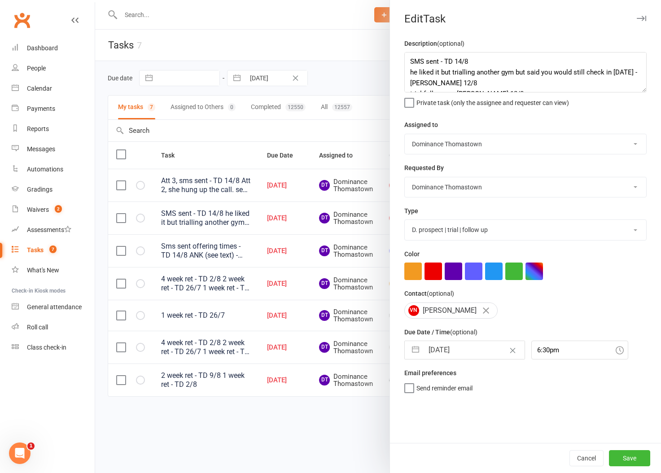
scroll to position [0, 0]
click at [621, 458] on button "Save" at bounding box center [629, 458] width 41 height 16
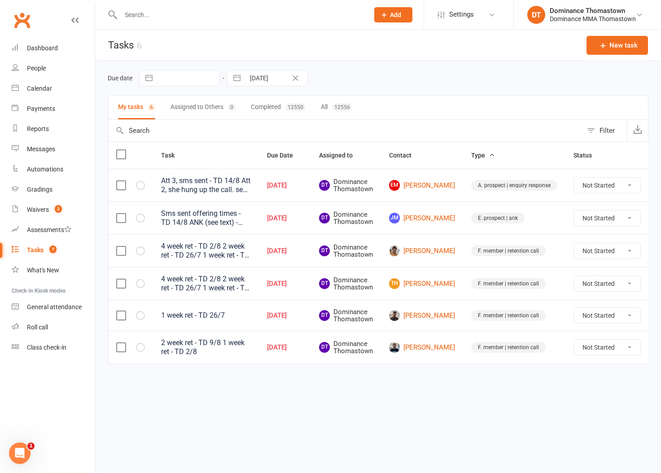
click at [463, 279] on td "F. member | retention call" at bounding box center [514, 283] width 102 height 33
click at [164, 17] on input "text" at bounding box center [240, 15] width 245 height 13
click at [387, 12] on icon at bounding box center [384, 15] width 8 height 8
click at [361, 43] on link "Prospect" at bounding box center [384, 40] width 80 height 21
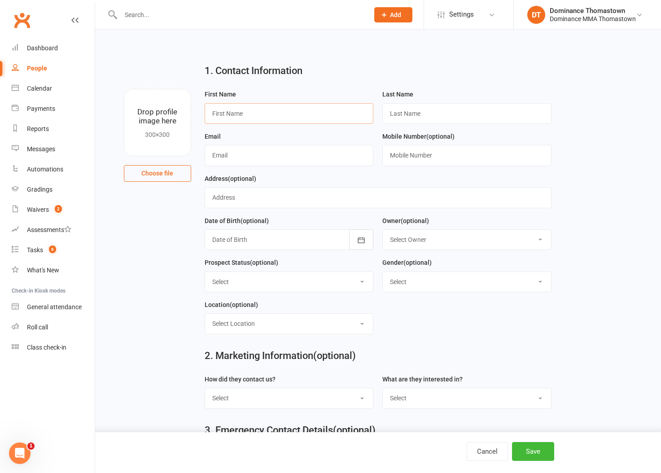
click at [239, 116] on input "text" at bounding box center [289, 113] width 169 height 21
type input "Ramy"
click at [400, 117] on input "text" at bounding box center [466, 113] width 169 height 21
type input "Abbelmessih"
click at [275, 153] on input "text" at bounding box center [289, 155] width 169 height 21
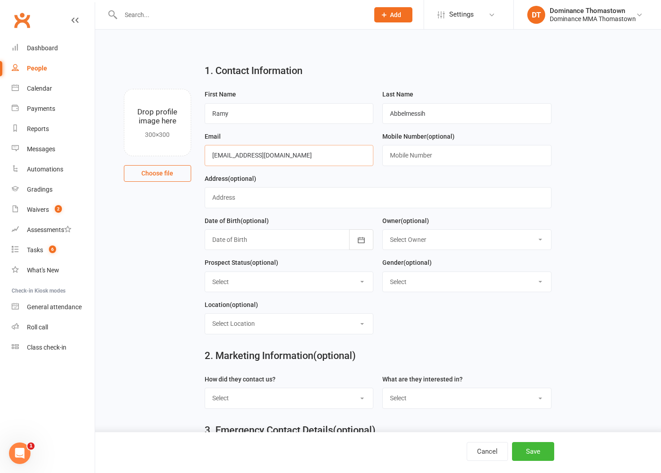
type input "rxmy005@outlook.com"
click at [433, 151] on input "text" at bounding box center [466, 155] width 169 height 21
type input "0422053514"
click at [186, 273] on main "1. Contact Information Drop profile image here 300×300 Choose file First Name R…" at bounding box center [378, 253] width 541 height 392
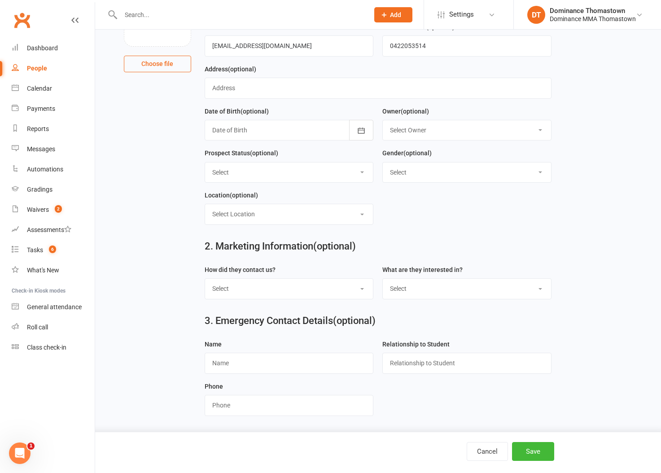
click at [394, 287] on select "Select BJJ Muay Thai Kids BJJ Kids Muay Thai Teens BJJ Teens Muay Thai Freestyl…" at bounding box center [467, 289] width 168 height 20
select select "BJJ"
click at [383, 279] on select "Select BJJ Muay Thai Kids BJJ Kids Muay Thai Teens BJJ Teens Muay Thai Freestyl…" at bounding box center [467, 289] width 168 height 20
click at [312, 295] on select "Select Phone Email In-Facility Website enquiry form Marketing Lead" at bounding box center [289, 289] width 168 height 20
select select "Phone"
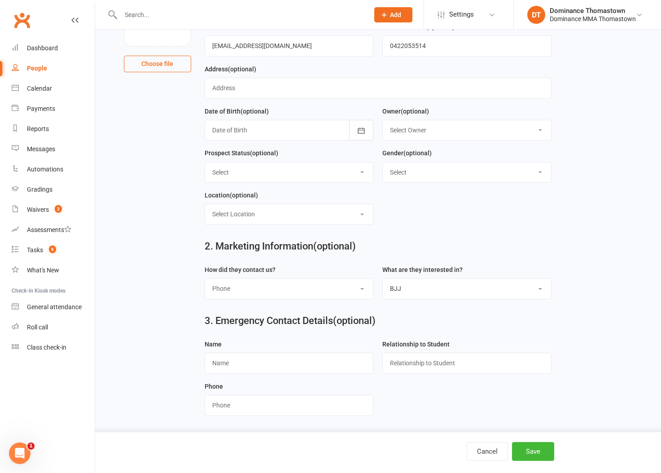
click at [205, 279] on select "Select Phone Email In-Facility Website enquiry form Marketing Lead" at bounding box center [289, 289] width 168 height 20
click at [533, 454] on button "Save" at bounding box center [533, 451] width 42 height 19
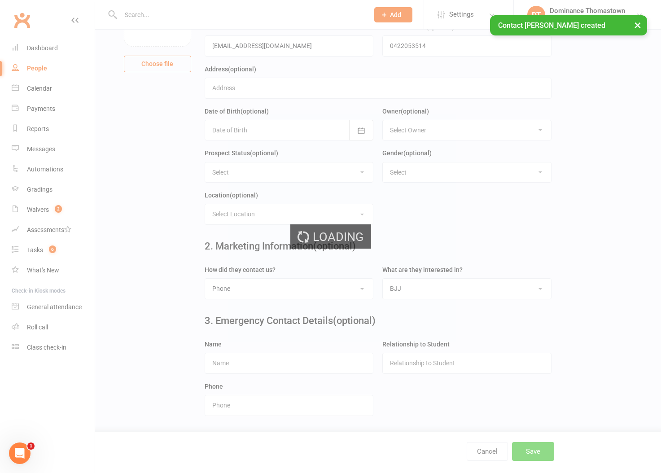
scroll to position [0, 0]
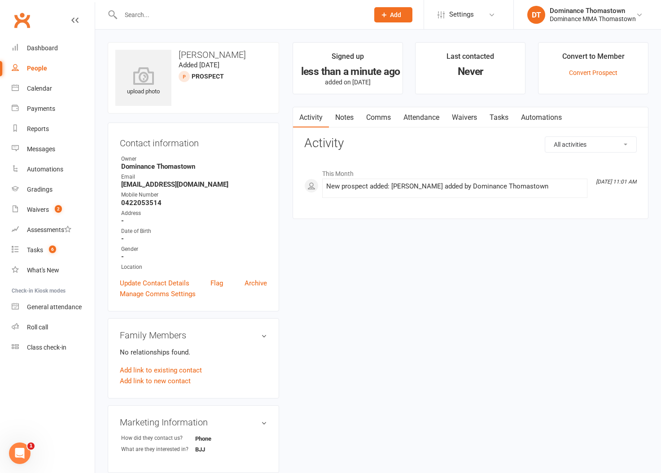
click at [347, 119] on link "Notes" at bounding box center [344, 117] width 31 height 21
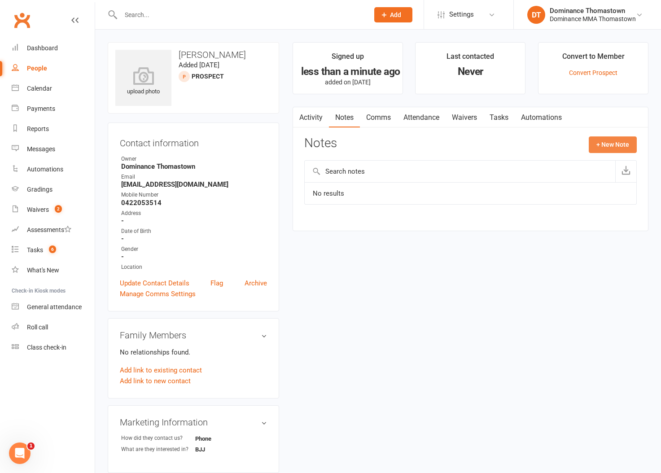
click at [589, 145] on button "+ New Note" at bounding box center [613, 144] width 48 height 16
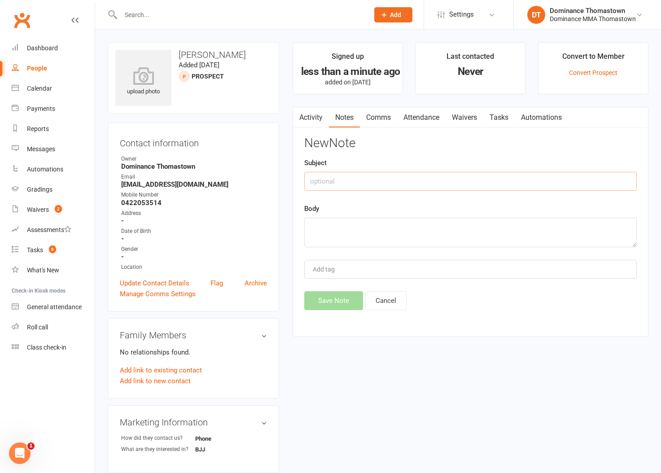
click at [379, 179] on input "text" at bounding box center [470, 181] width 333 height 19
type input "ISC called us"
click at [377, 222] on textarea at bounding box center [470, 233] width 333 height 30
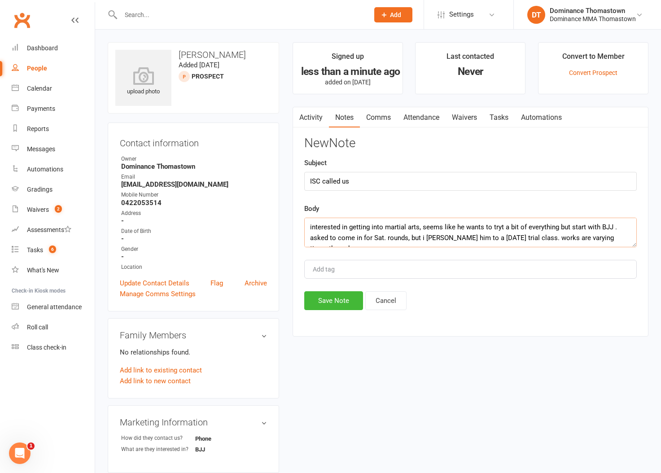
scroll to position [5, 0]
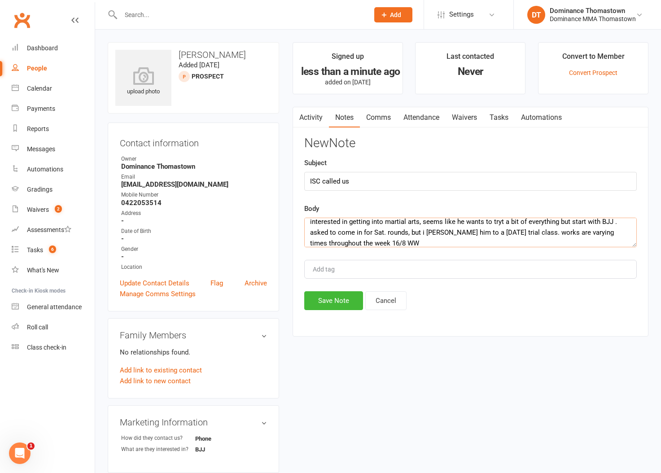
click at [443, 231] on textarea "interested in getting into martial arts, seems like he wants to tryt a bit of e…" at bounding box center [470, 233] width 333 height 30
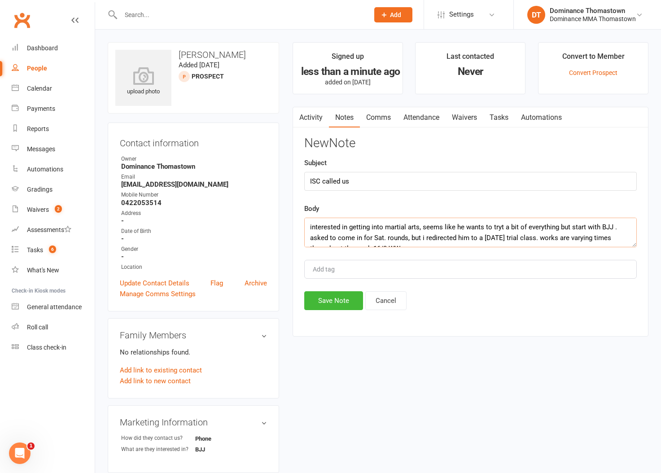
click at [502, 227] on textarea "interested in getting into martial arts, seems like he wants to tryt a bit of e…" at bounding box center [470, 233] width 333 height 30
type textarea "interested in getting into martial arts, seems like he wants to try a bit of ev…"
click at [336, 305] on button "Save Note" at bounding box center [333, 300] width 59 height 19
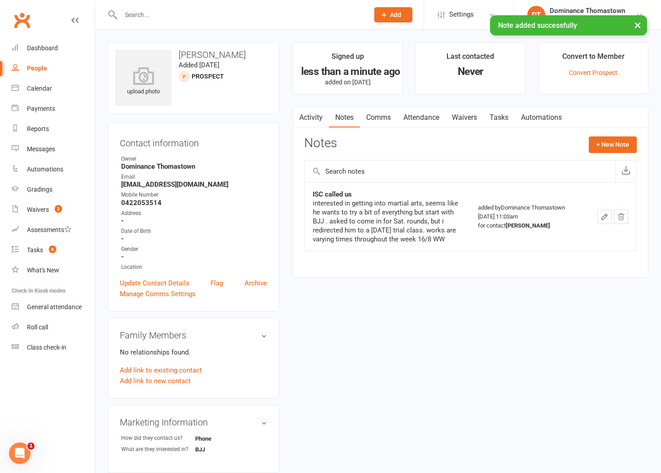
click at [502, 123] on link "Tasks" at bounding box center [498, 117] width 31 height 21
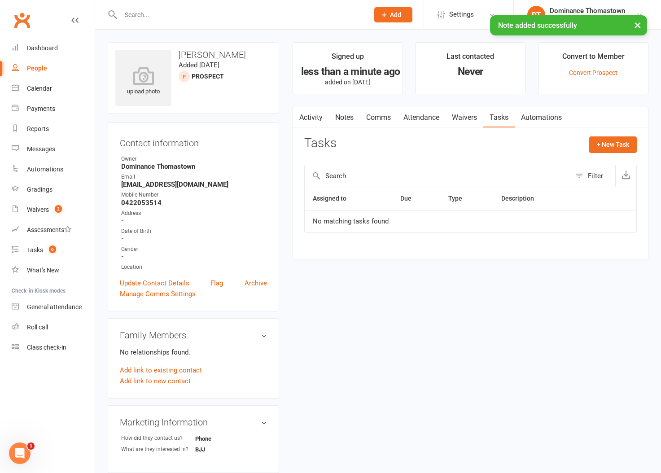
click at [383, 120] on link "Comms" at bounding box center [378, 117] width 37 height 21
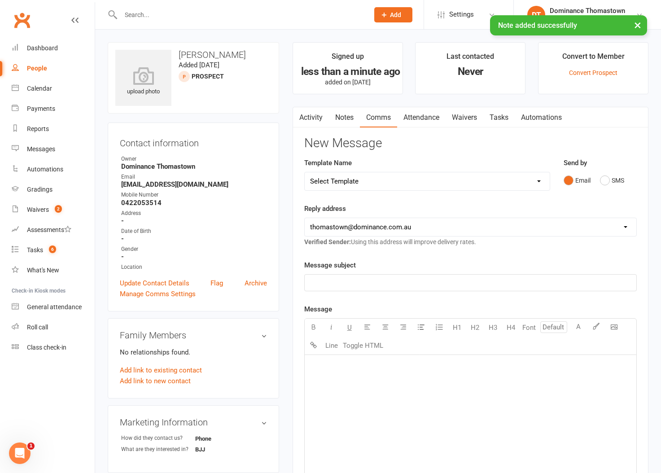
click at [418, 180] on select "Select Template [Email] MARKETING | 10TH BIRTHDAY SPECIAL | CANCELLED MEMBERS […" at bounding box center [427, 181] width 245 height 18
select select "14"
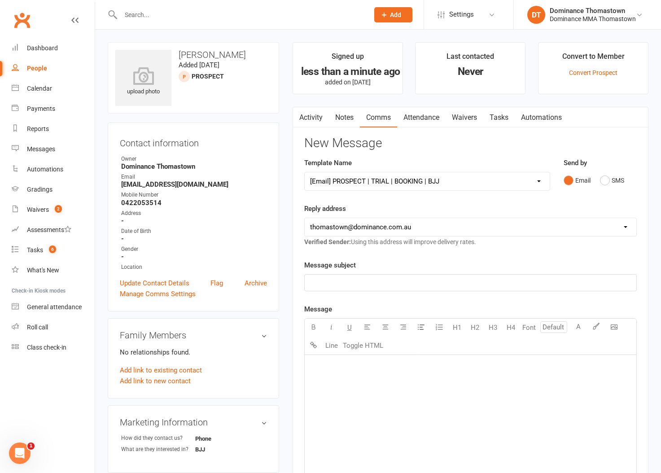
click at [305, 172] on select "Select Template [Email] MARKETING | 10TH BIRTHDAY SPECIAL | CANCELLED MEMBERS […" at bounding box center [427, 181] width 245 height 18
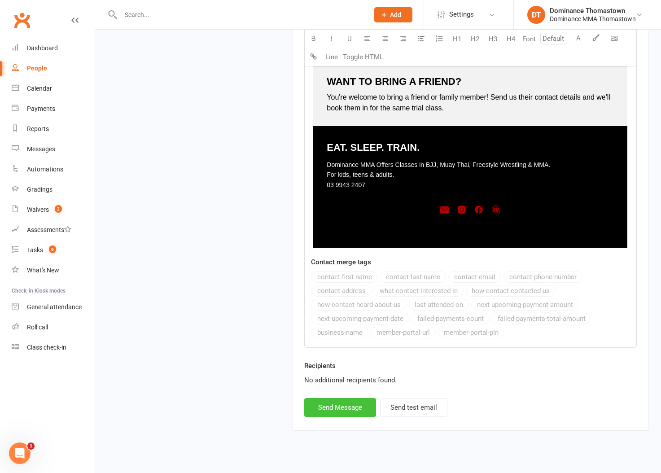
scroll to position [1261, 0]
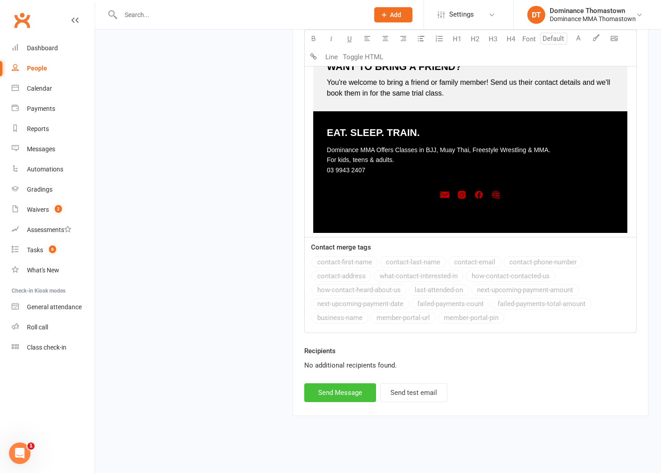
click at [340, 391] on button "Send Message" at bounding box center [340, 392] width 72 height 19
select select
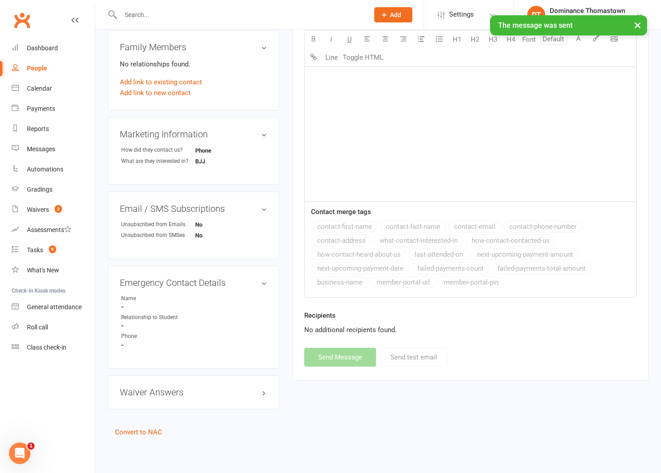
scroll to position [0, 0]
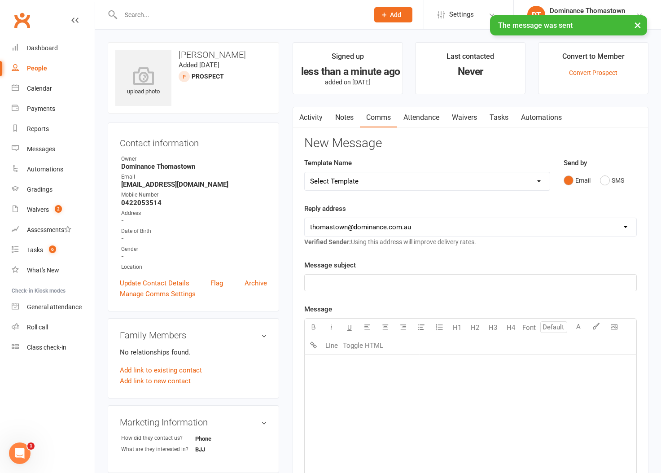
click at [430, 123] on link "Attendance" at bounding box center [421, 117] width 48 height 21
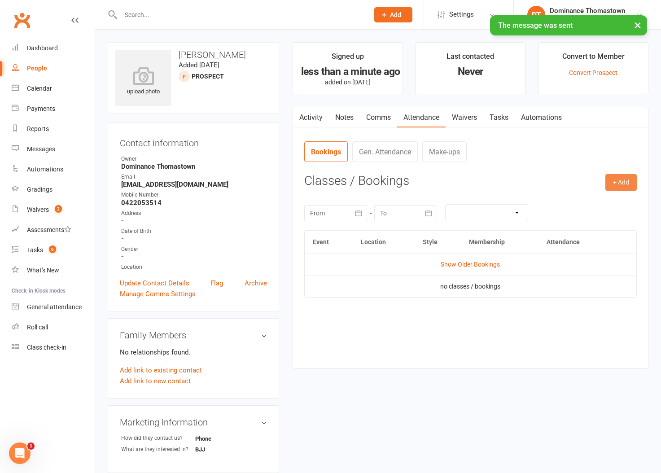
click at [623, 185] on button "+ Add" at bounding box center [621, 182] width 31 height 16
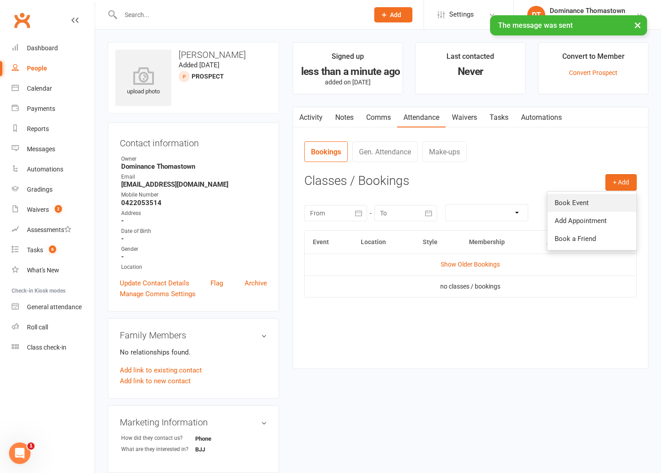
click at [576, 202] on link "Book Event" at bounding box center [592, 203] width 89 height 18
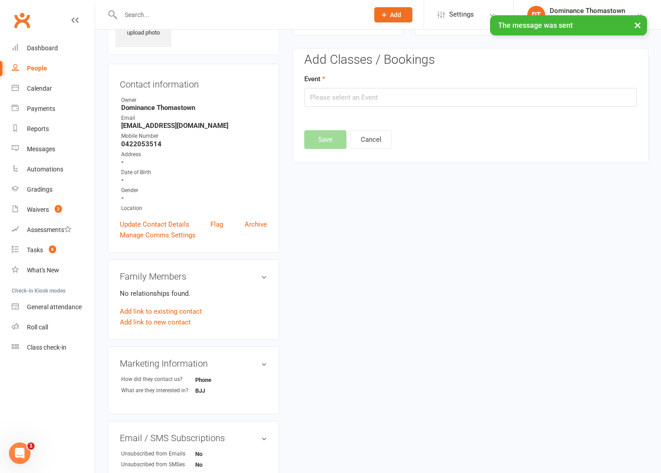
scroll to position [62, 0]
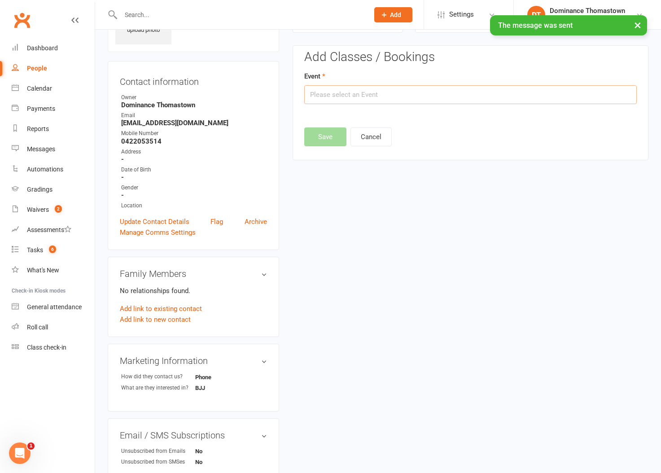
click at [353, 99] on input "text" at bounding box center [470, 94] width 333 height 19
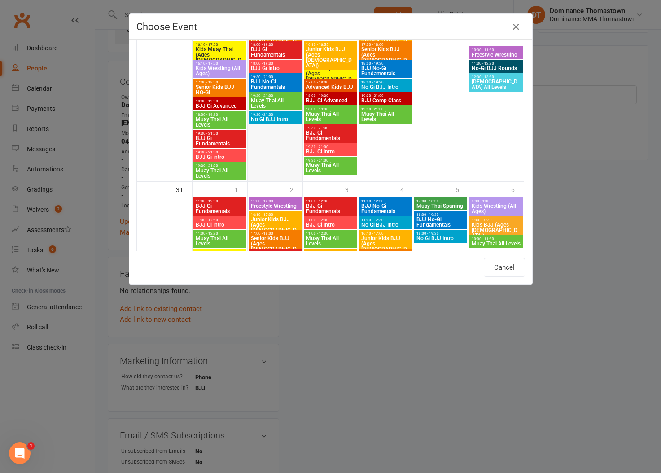
scroll to position [961, 0]
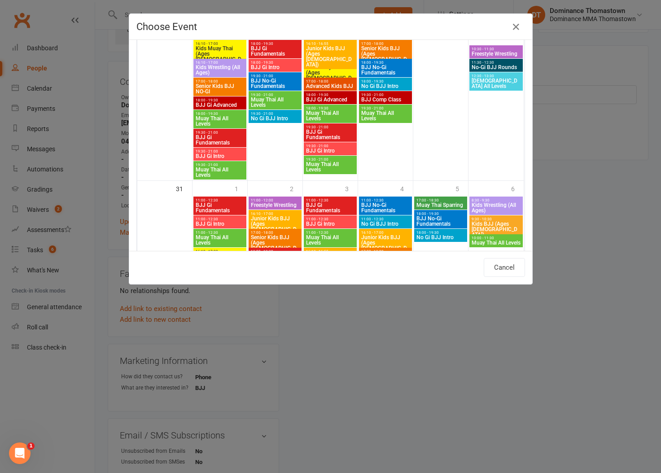
click at [217, 154] on span "BJJ Gi Intro" at bounding box center [219, 156] width 49 height 5
type input "BJJ Gi Intro - Aug 25, 2025 7:30:00 PM"
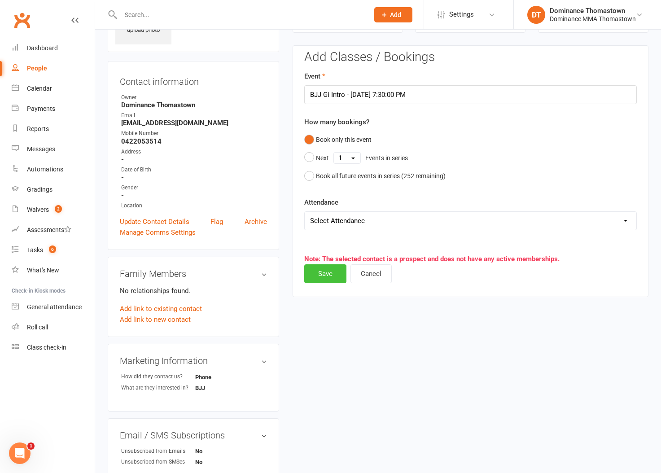
click at [323, 274] on button "Save" at bounding box center [325, 273] width 42 height 19
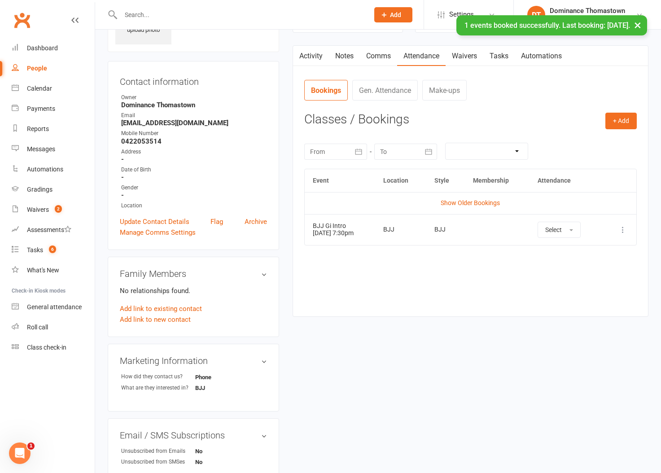
click at [469, 58] on link "Waivers" at bounding box center [465, 56] width 38 height 21
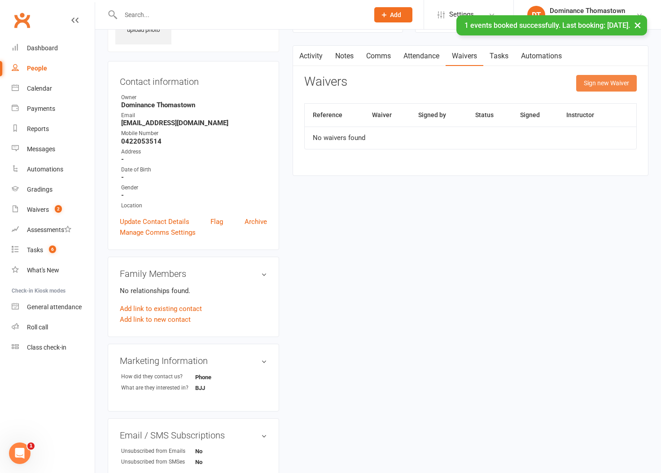
click at [606, 84] on button "Sign new Waiver" at bounding box center [606, 83] width 61 height 16
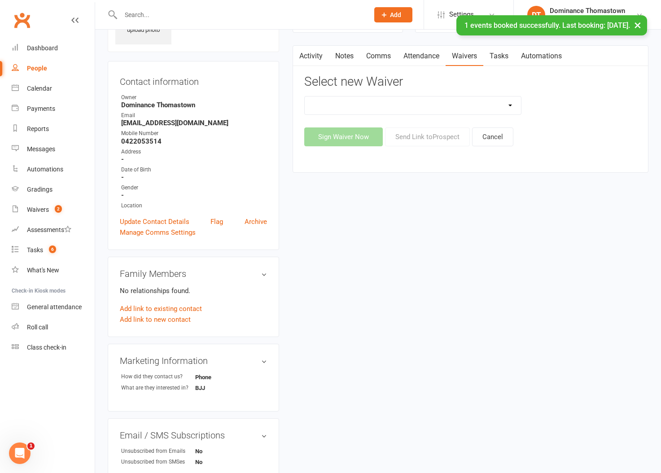
click at [488, 106] on select "Member | Cancellation | Adults Member | Injury Report Form (FOH staff use only)…" at bounding box center [413, 106] width 216 height 18
select select "375"
click at [305, 97] on select "Member | Cancellation | Adults Member | Injury Report Form (FOH staff use only)…" at bounding box center [413, 106] width 216 height 18
click at [424, 138] on button "Send Link to Prospect" at bounding box center [427, 136] width 85 height 19
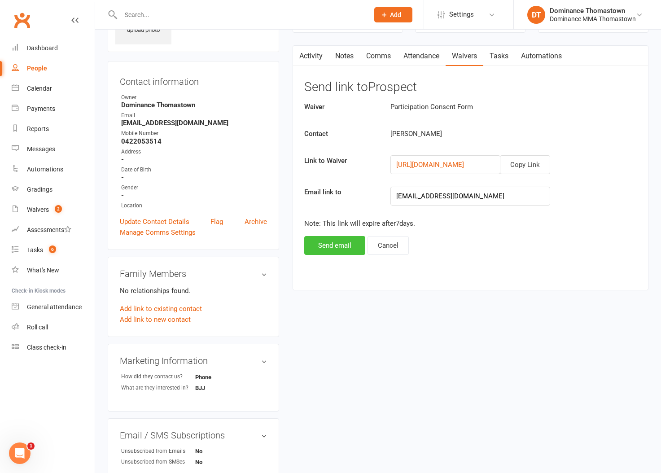
click at [344, 246] on button "Send email" at bounding box center [334, 245] width 61 height 19
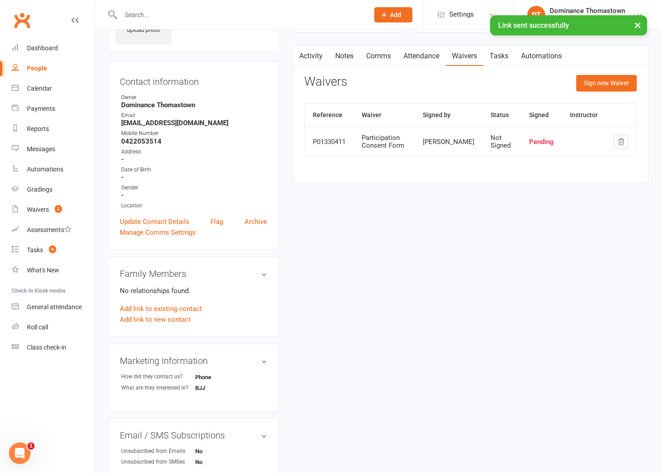
click at [501, 58] on link "Tasks" at bounding box center [498, 56] width 31 height 21
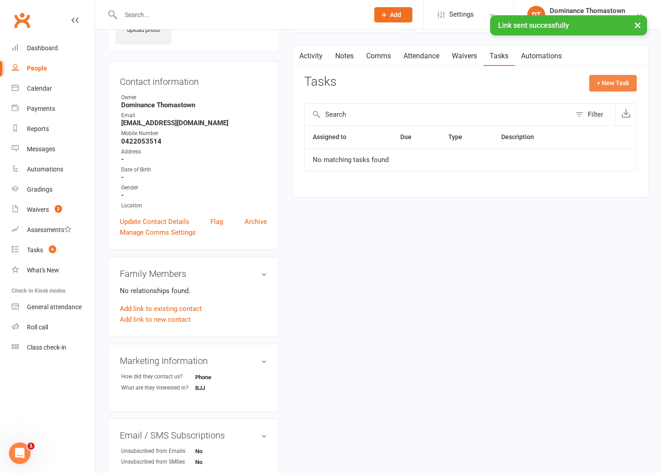
click at [619, 84] on button "+ New Task" at bounding box center [613, 83] width 48 height 16
select select "12547"
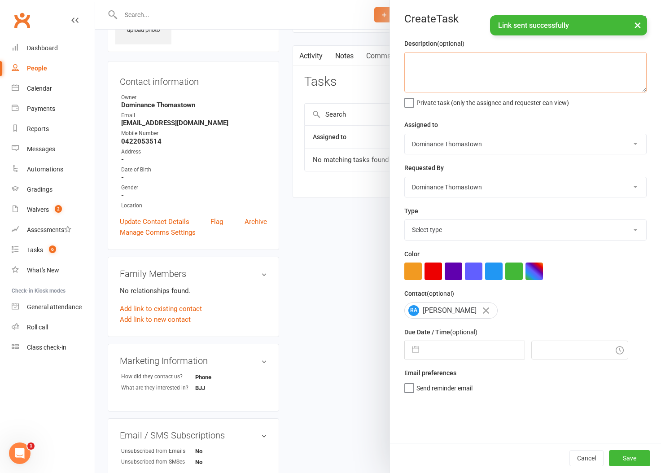
click at [502, 69] on textarea at bounding box center [525, 72] width 242 height 40
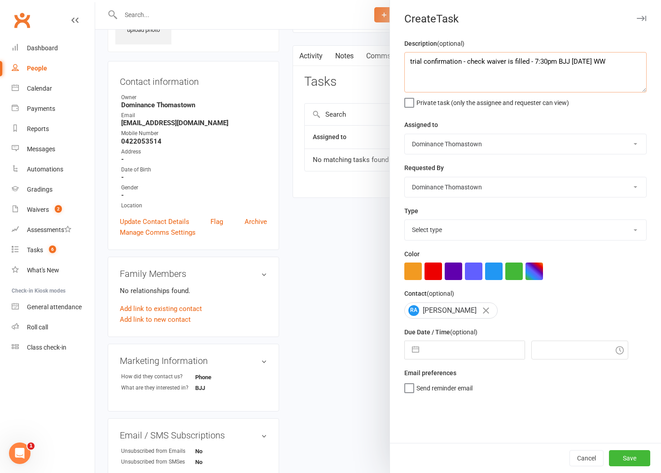
drag, startPoint x: 626, startPoint y: 63, endPoint x: 397, endPoint y: 66, distance: 229.0
click at [397, 66] on div "Description (optional) trial confirmation - check waiver is filled - 7:30pm BJJ…" at bounding box center [525, 240] width 271 height 405
type textarea "trial confirmation - check waiver is filled - 7:30pm BJJ Mon 16/8 WW"
click at [453, 235] on select "Select type A. prospect | enquiry response B. prospect | trial | booking C. pro…" at bounding box center [526, 230] width 242 height 20
select select "3811"
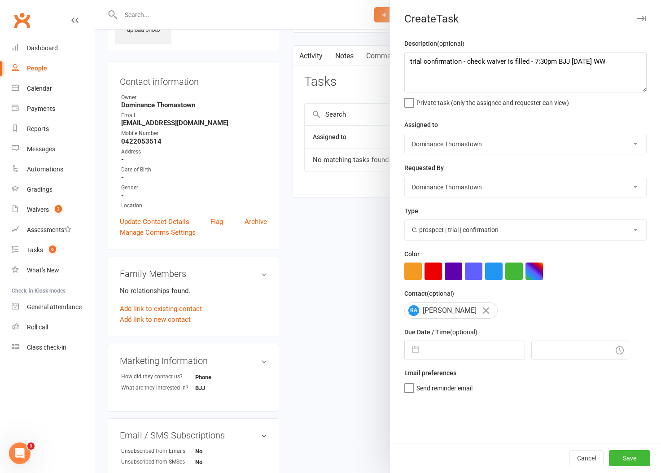
click at [405, 221] on select "Select type A. prospect | enquiry response B. prospect | trial | booking C. pro…" at bounding box center [526, 230] width 242 height 20
click at [459, 354] on input "text" at bounding box center [474, 350] width 101 height 18
select select "6"
select select "2025"
select select "7"
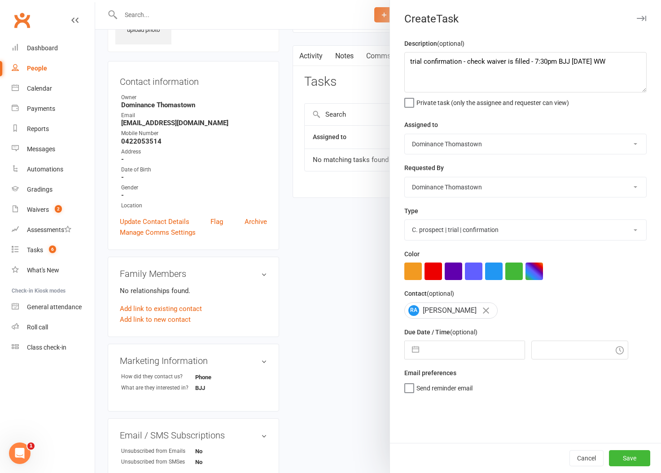
select select "2025"
select select "8"
select select "2025"
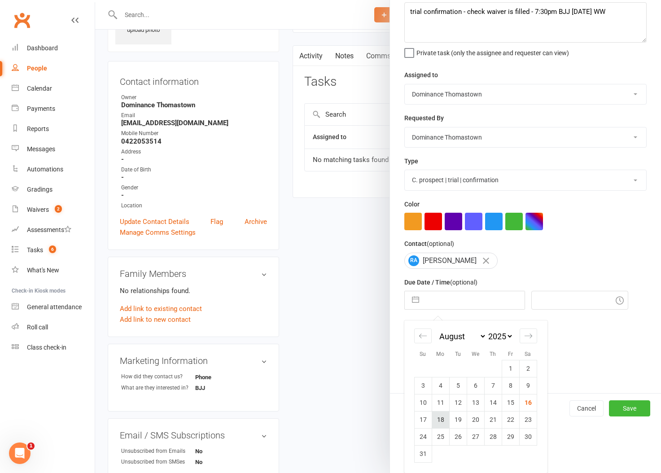
click at [444, 419] on td "18" at bounding box center [441, 419] width 18 height 17
type input "18 Aug 2025"
type input "11:15am"
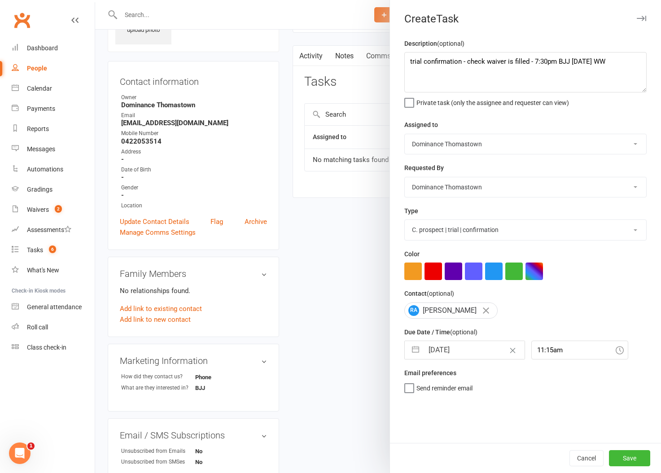
scroll to position [0, 0]
click at [626, 457] on button "Save" at bounding box center [629, 458] width 41 height 16
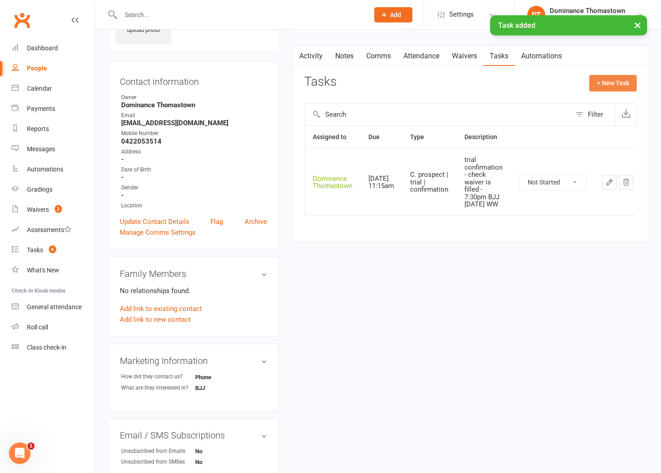
click at [601, 86] on button "+ New Task" at bounding box center [613, 83] width 48 height 16
select select "12547"
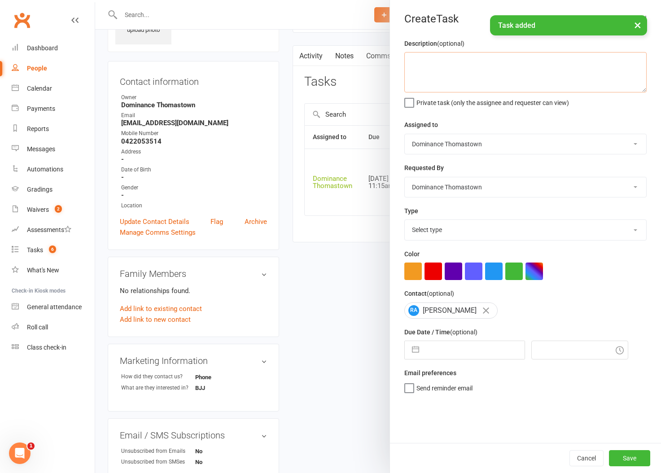
click at [479, 64] on textarea at bounding box center [525, 72] width 242 height 40
paste textarea "trial confirmation - check waiver is filled - 7:30pm BJJ Mon 16/8 WW"
click at [451, 62] on textarea "trial confirmation - check waiver is filled - 7:30pm BJJ Mon 16/8 WW" at bounding box center [525, 72] width 242 height 40
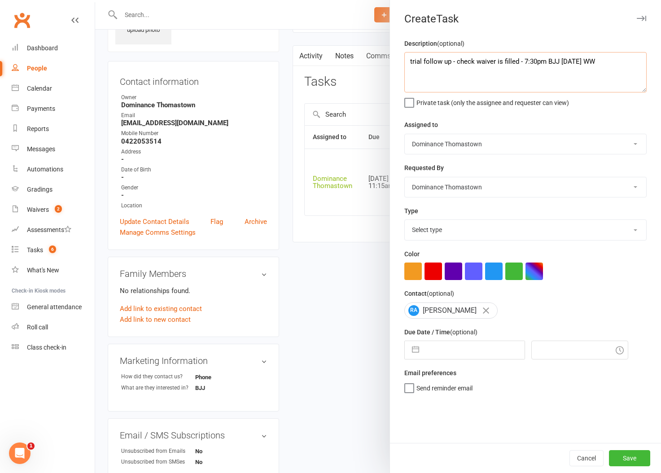
drag, startPoint x: 521, startPoint y: 63, endPoint x: 457, endPoint y: 65, distance: 63.3
click at [457, 65] on textarea "trial follow up - check waiver is filled - 7:30pm BJJ Mon 16/8 WW" at bounding box center [525, 72] width 242 height 40
type textarea "trial follow up - 7:30pm BJJ Mon 16/8 WW"
click at [452, 226] on select "Select type A. prospect | enquiry response B. prospect | trial | booking C. pro…" at bounding box center [526, 230] width 242 height 20
select select "3812"
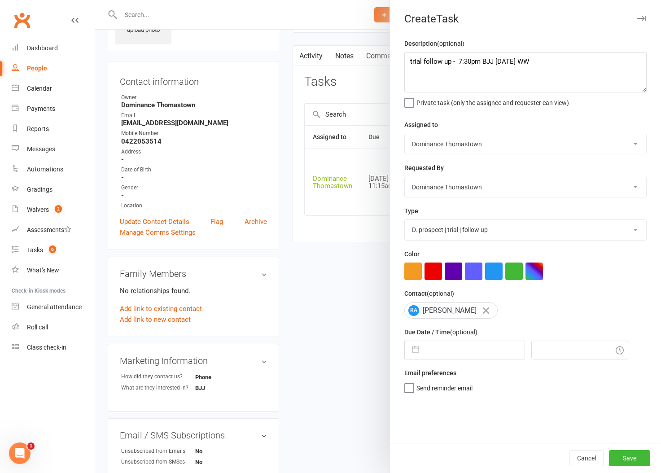
click at [405, 221] on select "Select type A. prospect | enquiry response B. prospect | trial | booking C. pro…" at bounding box center [526, 230] width 242 height 20
click at [456, 355] on input "text" at bounding box center [474, 350] width 101 height 18
select select "6"
select select "2025"
select select "7"
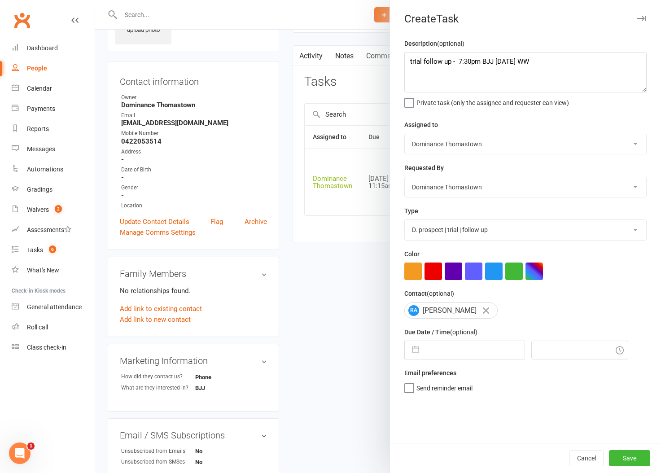
select select "2025"
select select "8"
select select "2025"
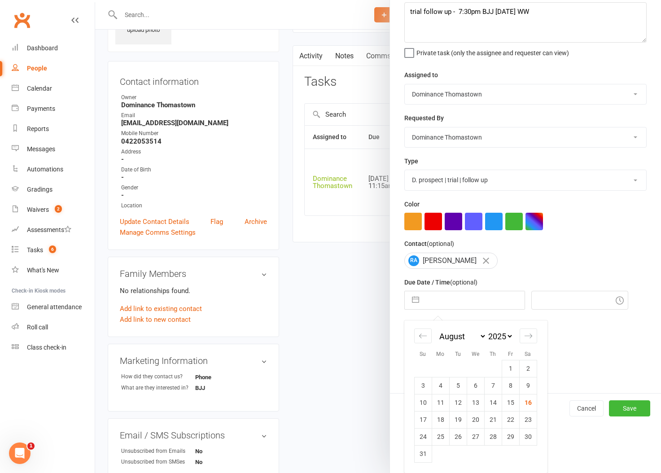
drag, startPoint x: 454, startPoint y: 422, endPoint x: 459, endPoint y: 422, distance: 5.0
click at [455, 422] on td "19" at bounding box center [458, 419] width 18 height 17
type input "19 Aug 2025"
type input "11:15am"
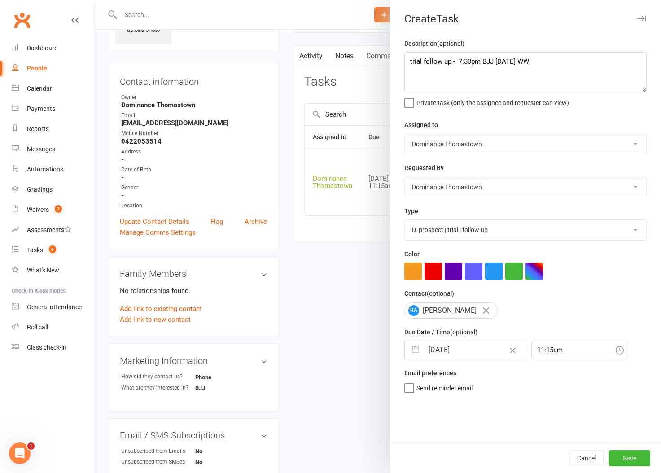
scroll to position [0, 0]
click at [618, 460] on button "Save" at bounding box center [629, 458] width 41 height 16
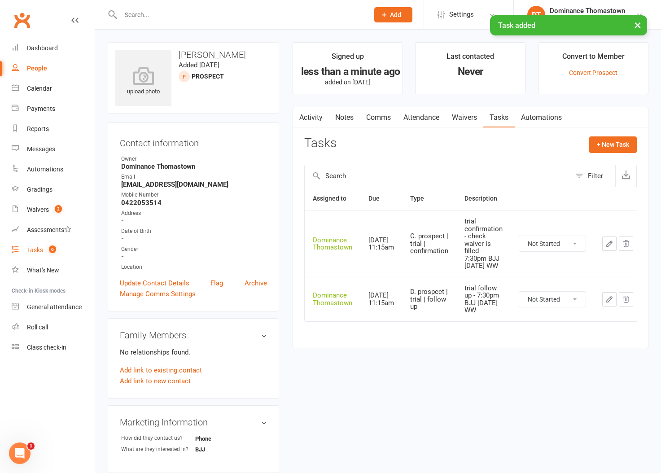
click at [36, 255] on link "Tasks 6" at bounding box center [53, 250] width 83 height 20
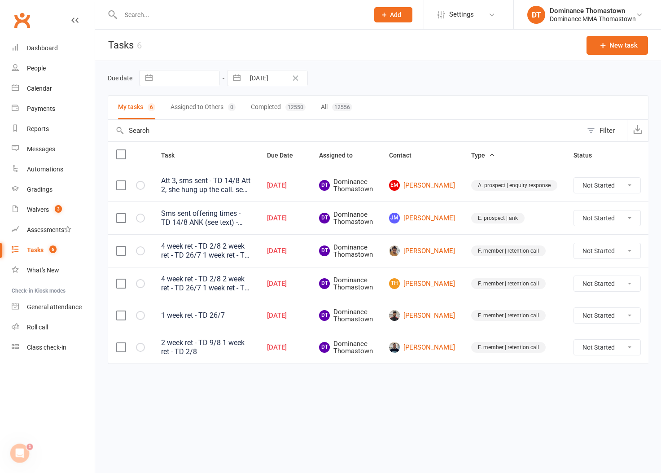
click at [409, 93] on div "Due date Navigate forward to interact with the calendar and select a date. Pres…" at bounding box center [378, 78] width 541 height 34
